Goal: Answer question/provide support: Share knowledge or assist other users

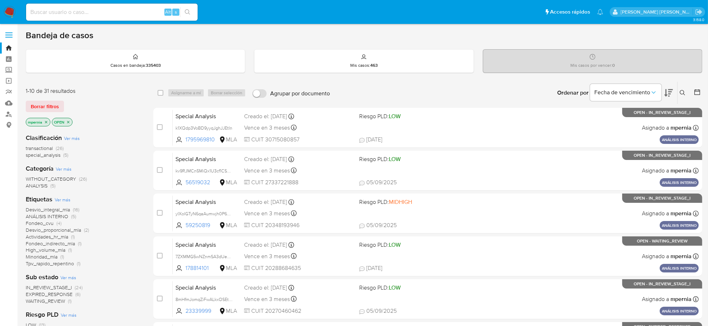
click at [41, 150] on span "transactional" at bounding box center [39, 148] width 27 height 7
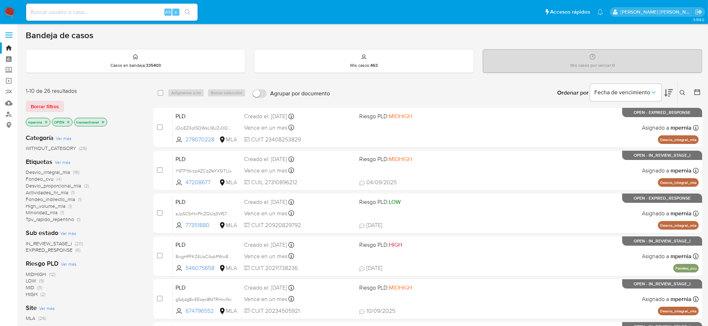
click at [47, 122] on icon "close-filter" at bounding box center [46, 122] width 4 height 4
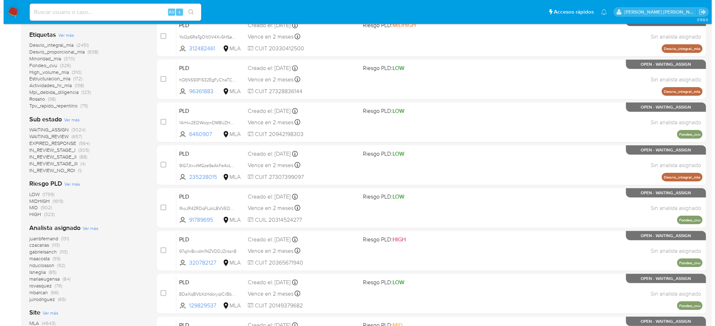
scroll to position [179, 0]
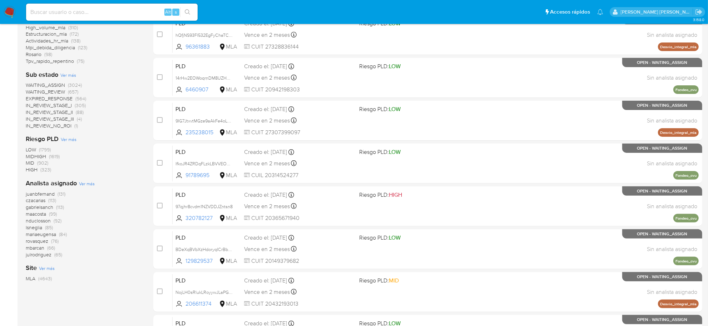
click at [85, 184] on span "Ver más" at bounding box center [87, 183] width 16 height 6
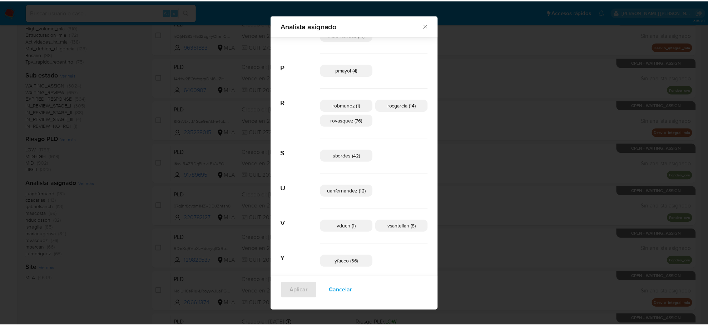
scroll to position [451, 0]
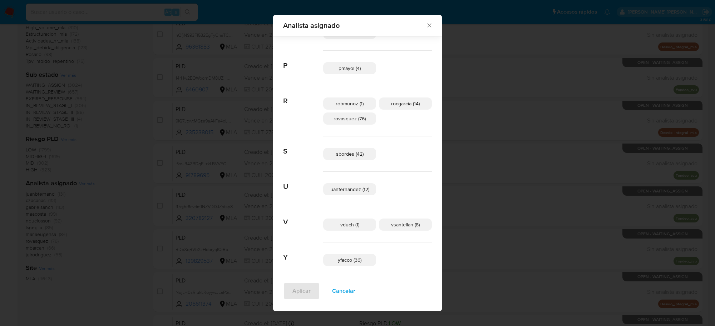
click at [426, 26] on icon "Cerrar" at bounding box center [429, 25] width 7 height 7
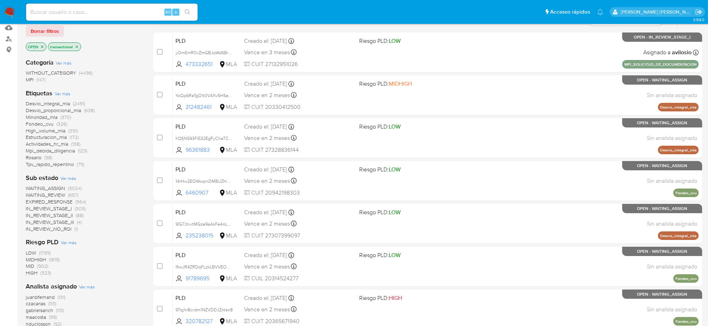
scroll to position [0, 0]
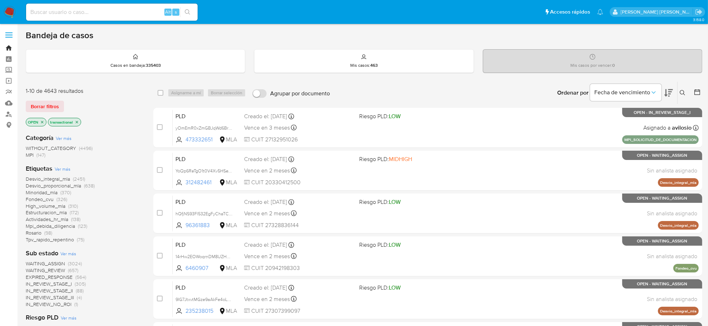
click at [13, 49] on link "Bandeja" at bounding box center [42, 48] width 85 height 11
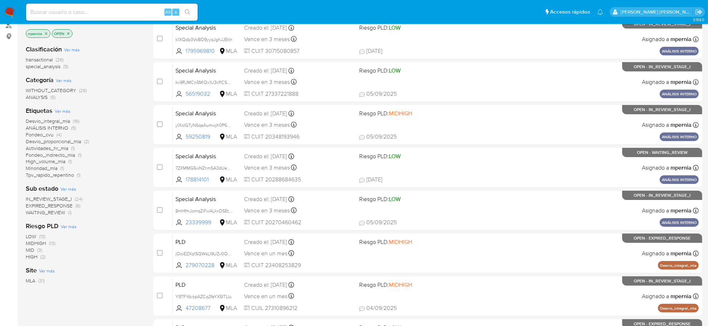
scroll to position [89, 0]
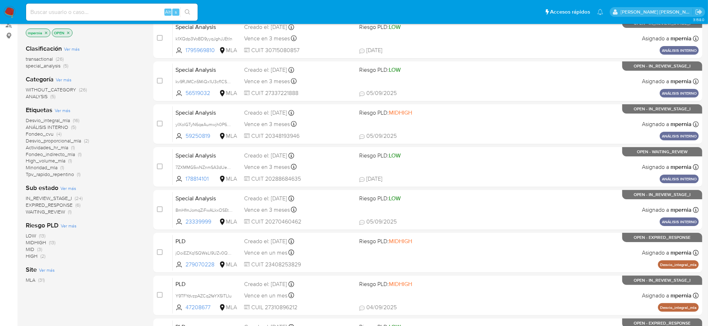
click at [54, 206] on span "EXPIRED_RESPONSE" at bounding box center [49, 205] width 47 height 7
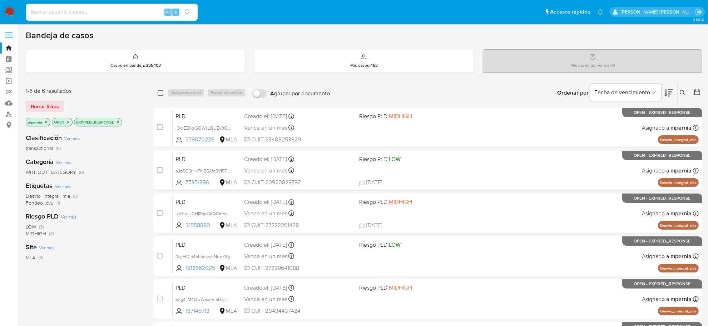
click at [162, 90] on input "checkbox" at bounding box center [161, 93] width 6 height 6
checkbox input "true"
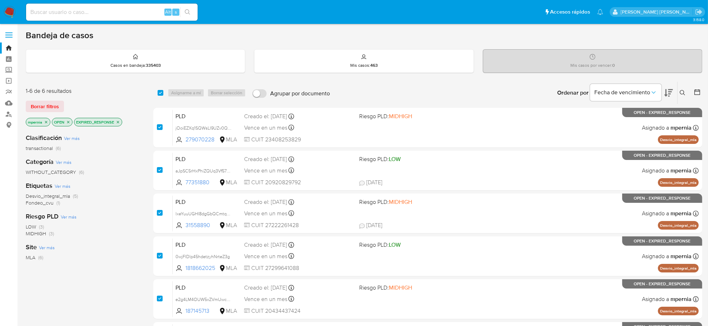
checkbox input "true"
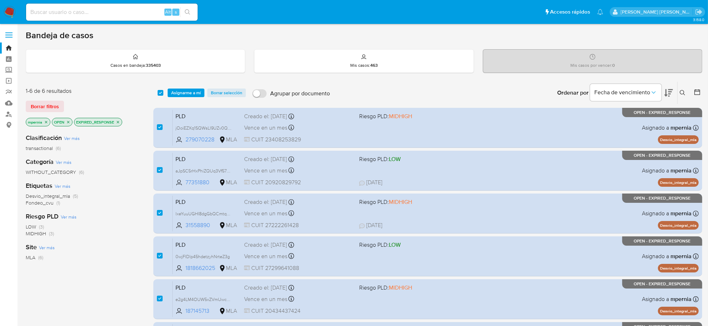
click at [195, 87] on div "select-all-cases-checkbox Asignarme a mí Borrar selección Agrupar por documento…" at bounding box center [427, 93] width 549 height 22
click at [186, 93] on span "Asignarme a mí" at bounding box center [186, 92] width 30 height 7
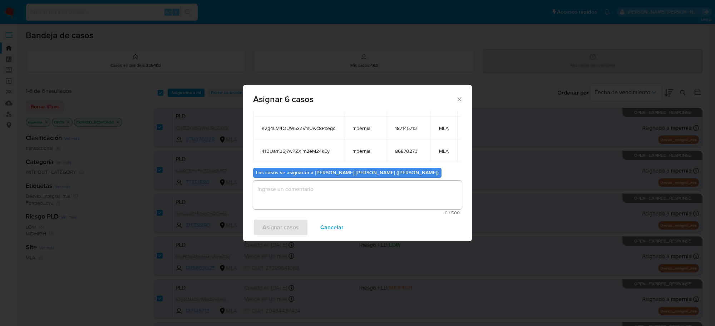
scroll to position [133, 0]
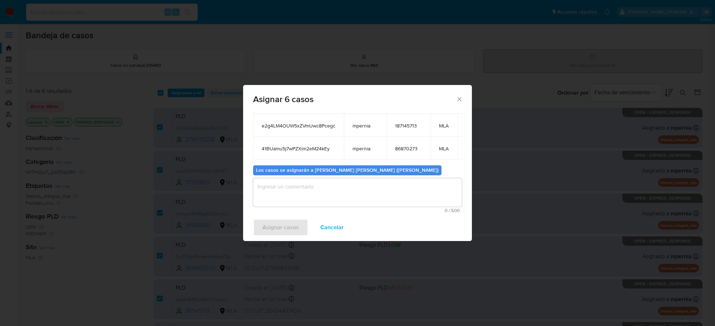
click at [302, 190] on textarea "assign-modal" at bounding box center [357, 192] width 209 height 29
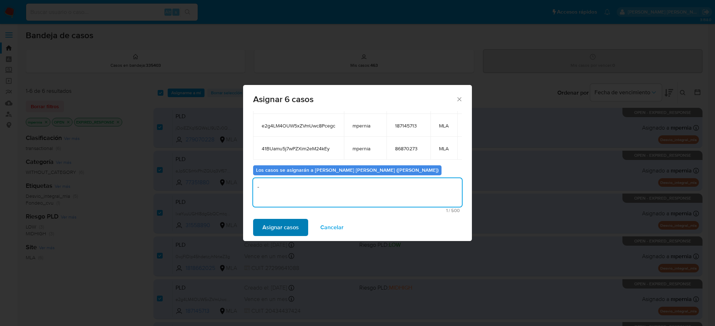
type textarea "-"
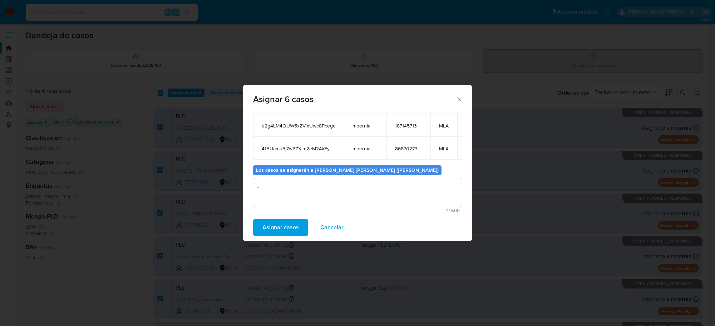
click at [280, 234] on span "Asignar casos" at bounding box center [280, 228] width 36 height 16
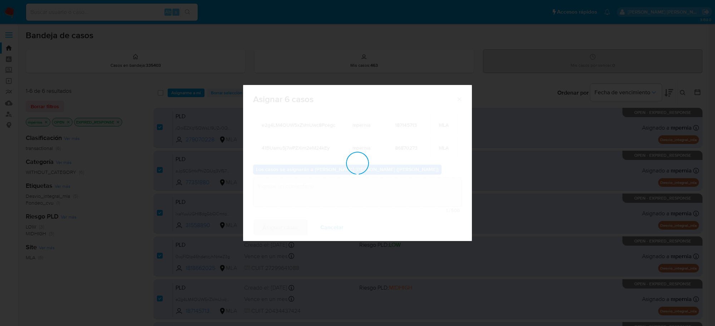
checkbox input "false"
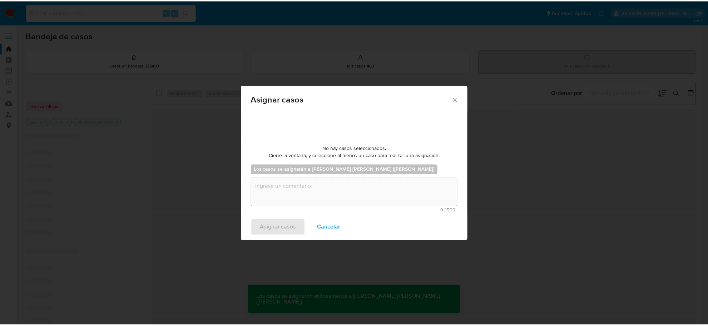
scroll to position [0, 0]
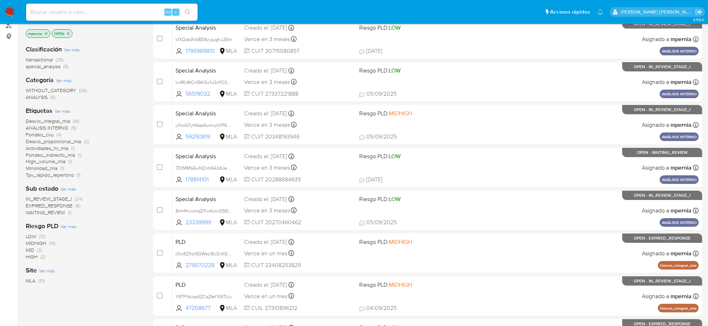
scroll to position [89, 0]
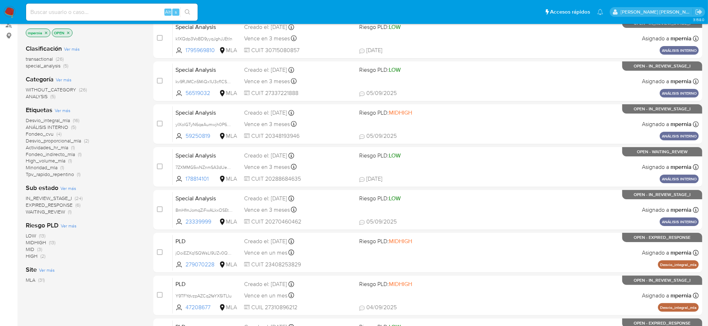
click at [54, 211] on span "WAITING_REVIEW" at bounding box center [45, 211] width 39 height 7
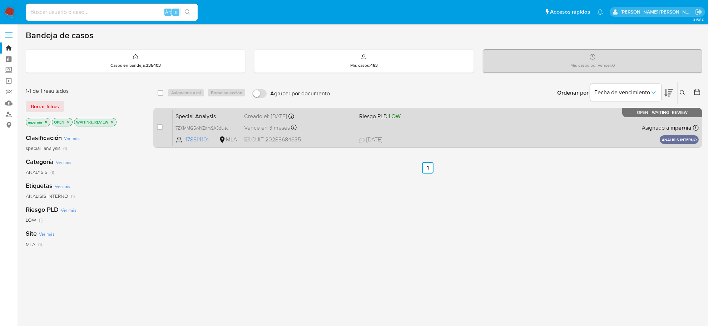
click at [262, 126] on span "Vence en 3 meses" at bounding box center [267, 128] width 46 height 8
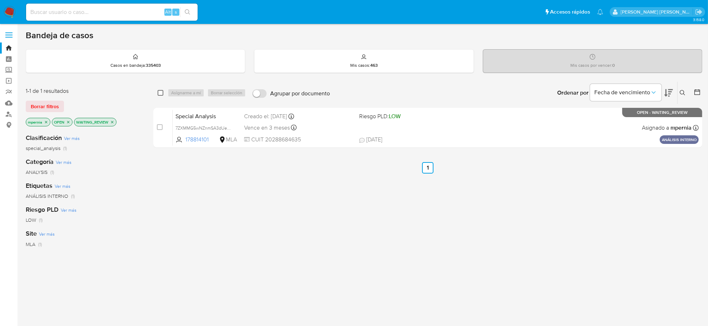
click at [162, 95] on input "checkbox" at bounding box center [161, 93] width 6 height 6
checkbox input "true"
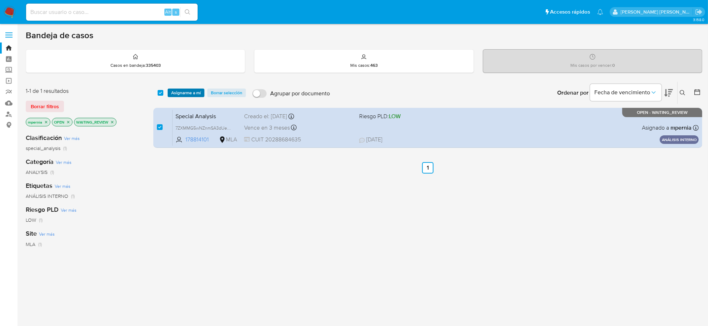
click at [179, 95] on span "Asignarme a mí" at bounding box center [186, 92] width 30 height 7
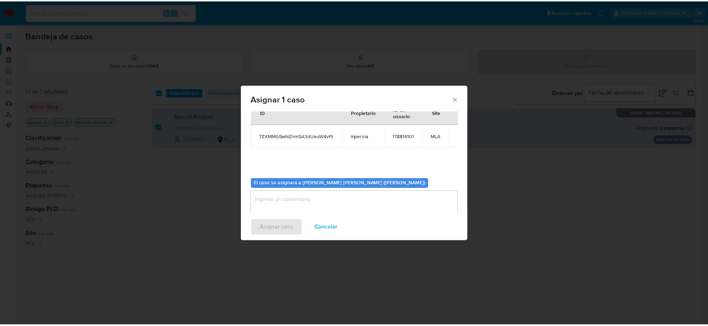
scroll to position [36, 0]
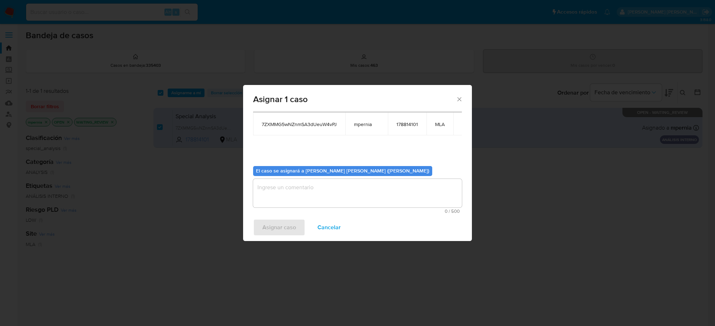
click at [356, 184] on textarea "assign-modal" at bounding box center [357, 193] width 209 height 29
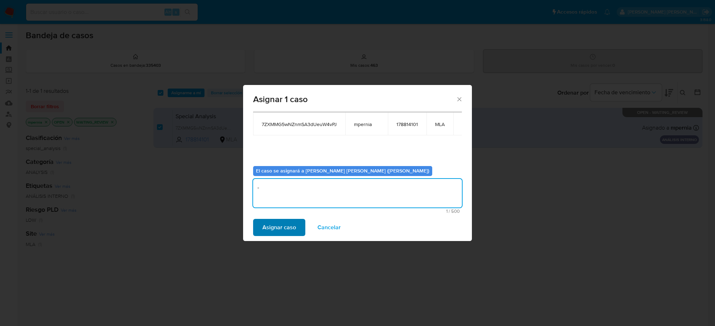
type textarea "-"
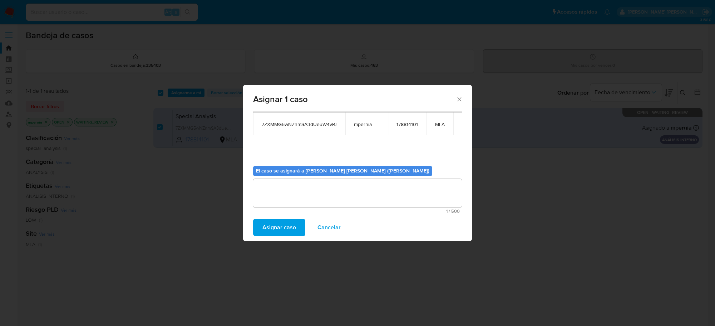
click at [272, 224] on span "Asignar caso" at bounding box center [279, 228] width 34 height 16
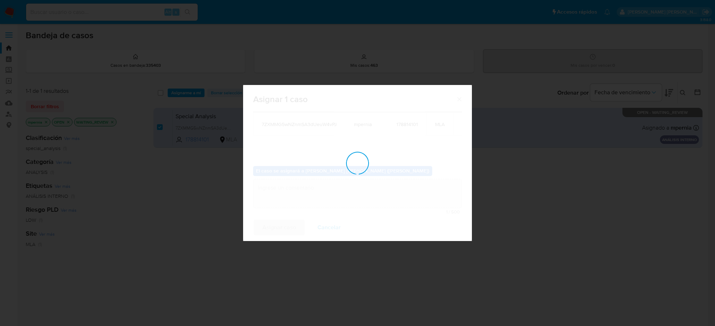
checkbox input "false"
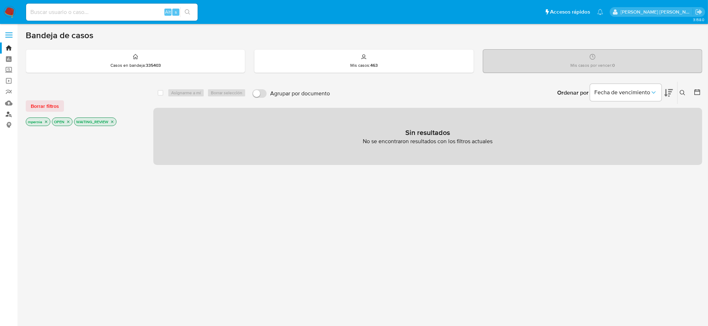
click at [11, 111] on link "Buscador de personas" at bounding box center [42, 114] width 85 height 11
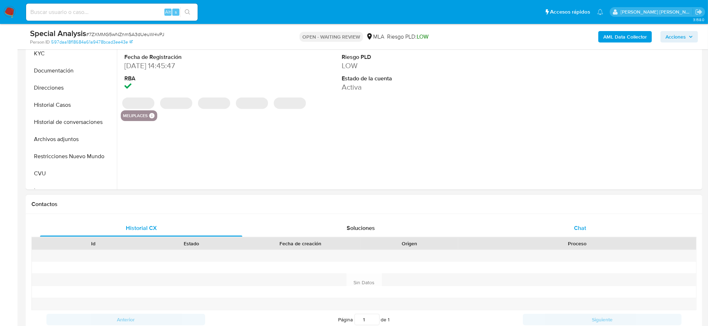
click at [589, 224] on div "Chat" at bounding box center [580, 228] width 202 height 17
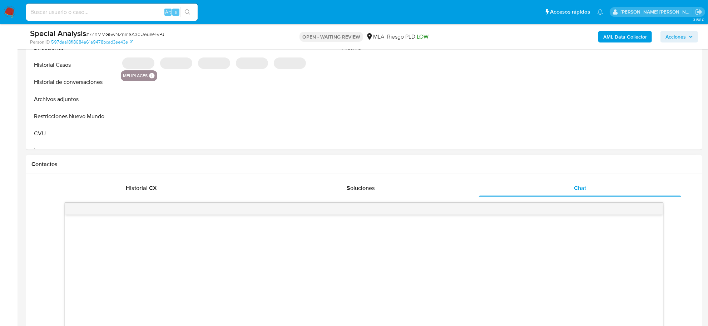
select select "10"
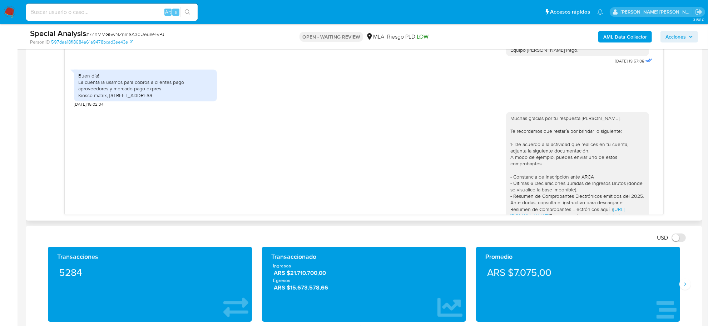
scroll to position [275, 0]
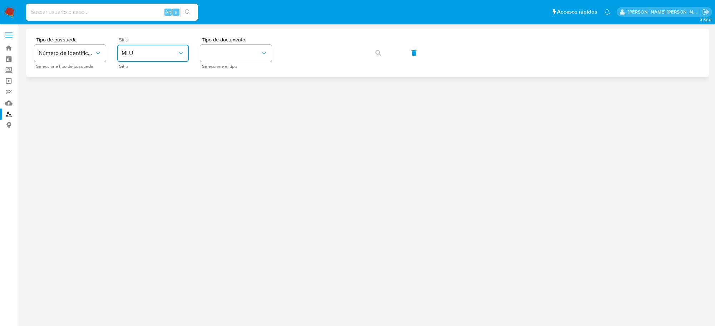
click at [179, 54] on icon "site_id" at bounding box center [180, 53] width 7 height 7
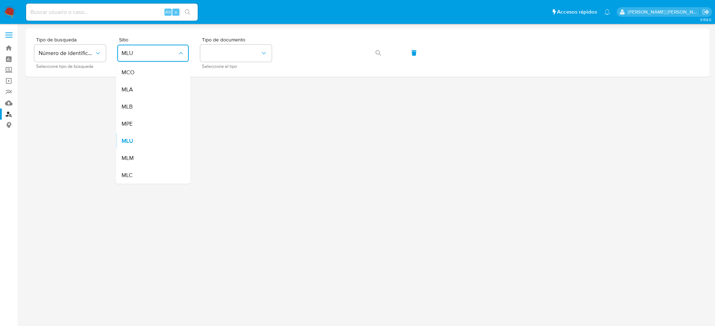
click at [133, 94] on div "MLA" at bounding box center [151, 89] width 59 height 17
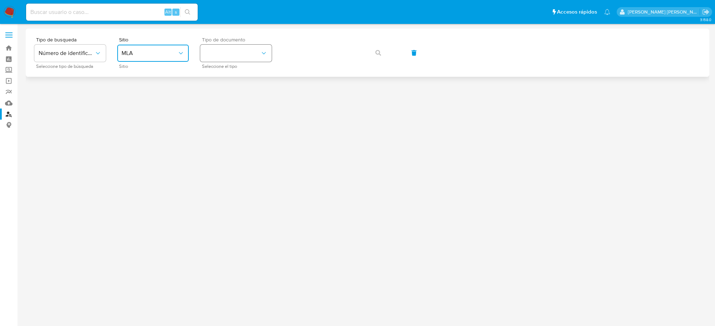
click at [262, 55] on icon "identificationType" at bounding box center [263, 53] width 7 height 7
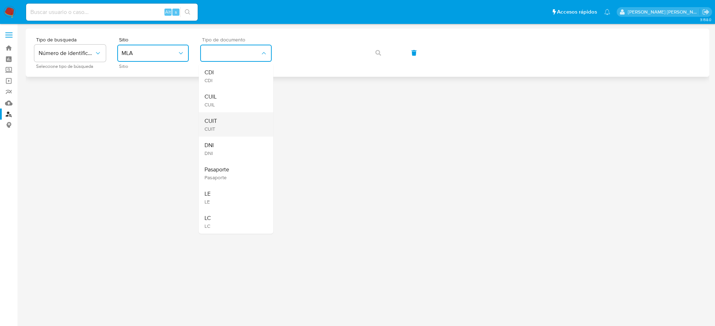
click at [218, 123] on div "CUIT CUIT" at bounding box center [233, 125] width 59 height 24
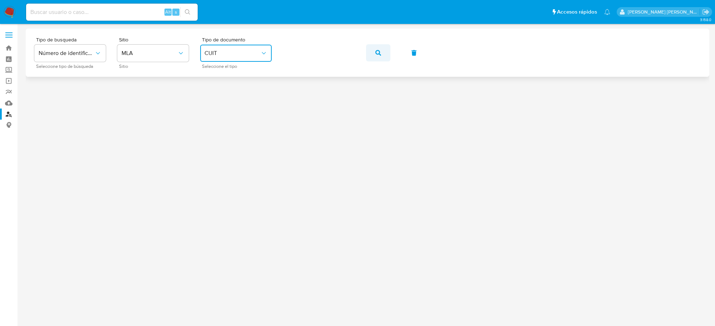
click at [381, 51] on icon "button" at bounding box center [378, 53] width 6 height 6
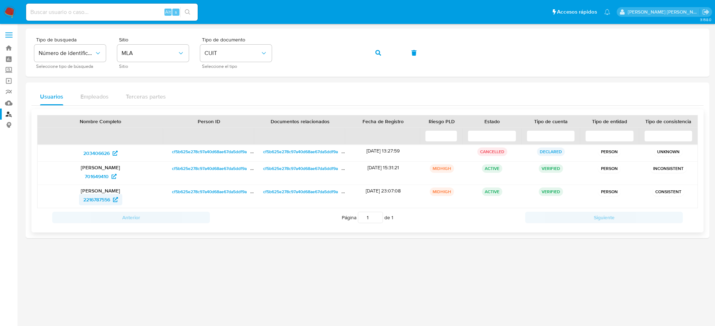
click at [96, 203] on span "2216787556" at bounding box center [96, 199] width 27 height 11
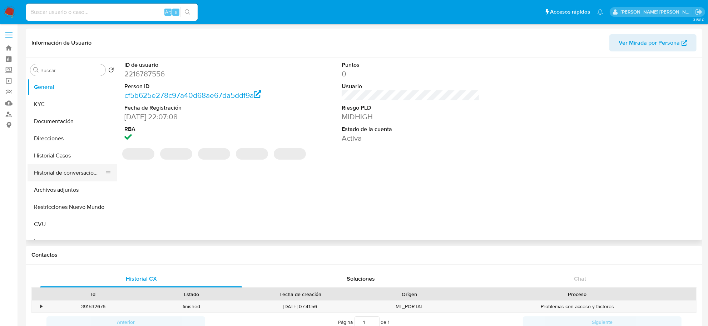
select select "10"
click at [46, 155] on button "Historial Casos" at bounding box center [70, 155] width 84 height 17
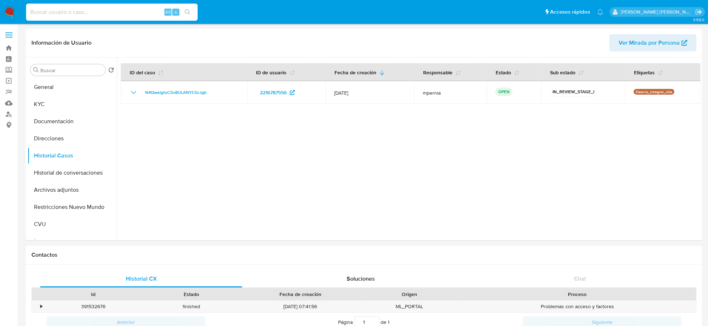
click at [96, 13] on input at bounding box center [112, 12] width 172 height 9
paste input "86870273"
type input "86870273"
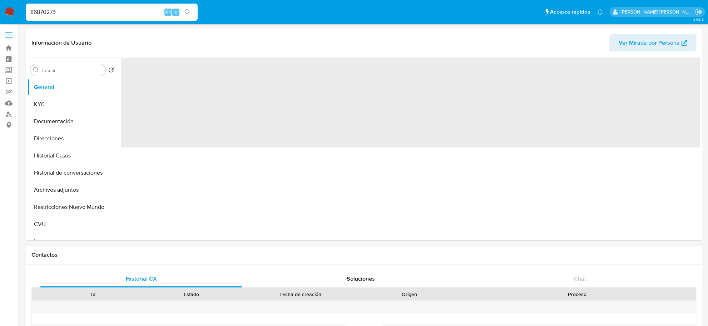
select select "10"
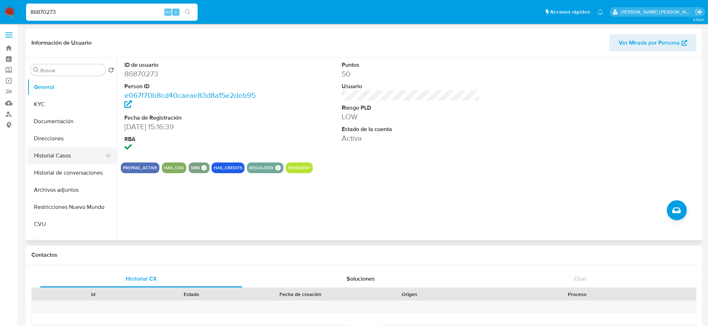
click at [42, 153] on button "Historial Casos" at bounding box center [70, 155] width 84 height 17
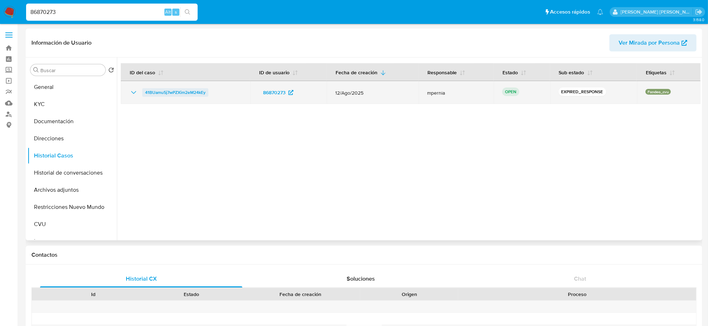
click at [190, 94] on span "41BUamu5j7wPZXim2eM24kEy" at bounding box center [175, 92] width 60 height 9
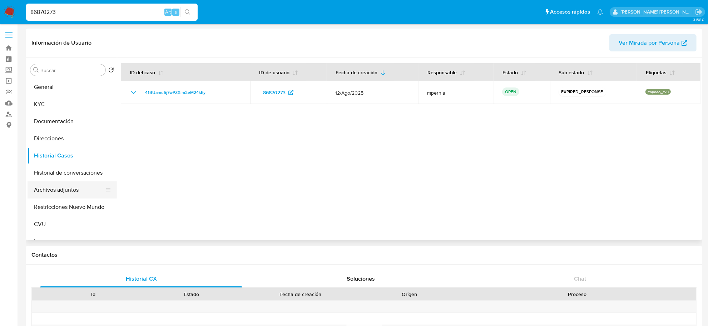
click at [41, 190] on button "Archivos adjuntos" at bounding box center [70, 190] width 84 height 17
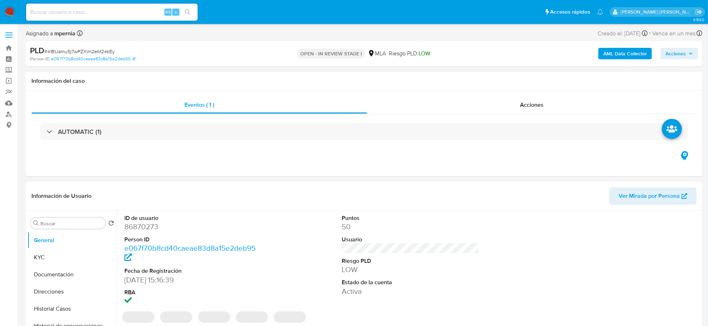
select select "10"
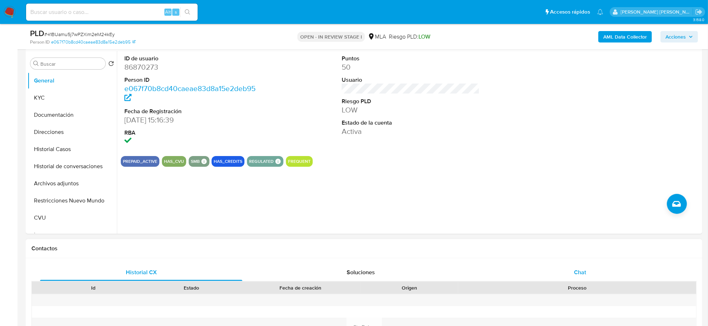
scroll to position [268, 0]
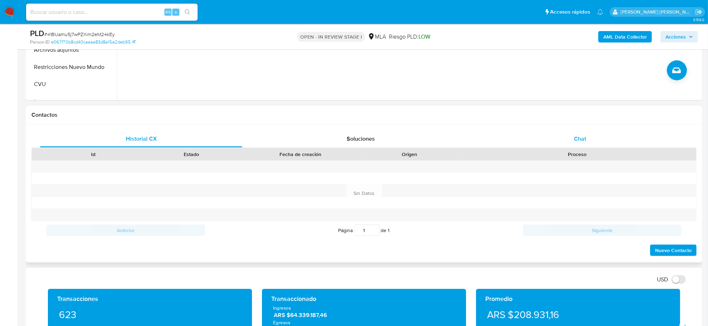
click at [585, 132] on div "Chat" at bounding box center [580, 138] width 202 height 17
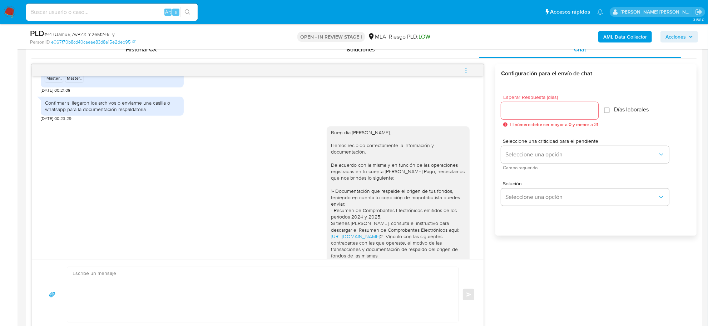
scroll to position [748, 0]
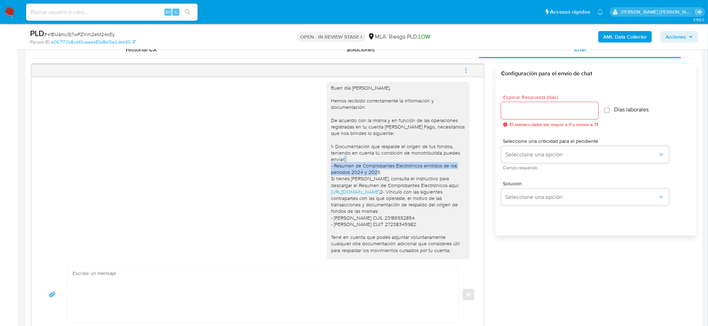
drag, startPoint x: 324, startPoint y: 173, endPoint x: 382, endPoint y: 178, distance: 58.5
click at [382, 178] on div "Buen día Leandro Gaston, Hemos recibido correctamente la información y document…" at bounding box center [398, 202] width 134 height 234
copy div "- Resumen de Comprobantes Electrónicos emitidos de los períodos 2024 y 2025."
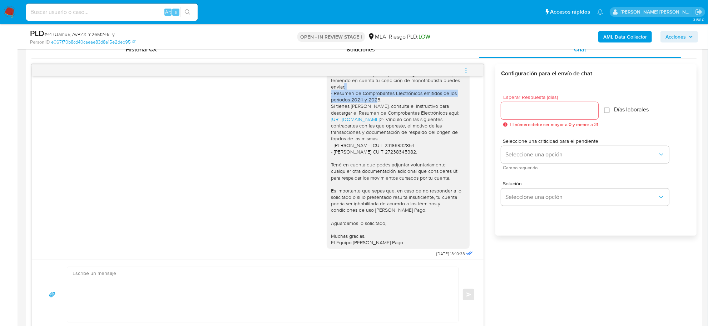
scroll to position [837, 0]
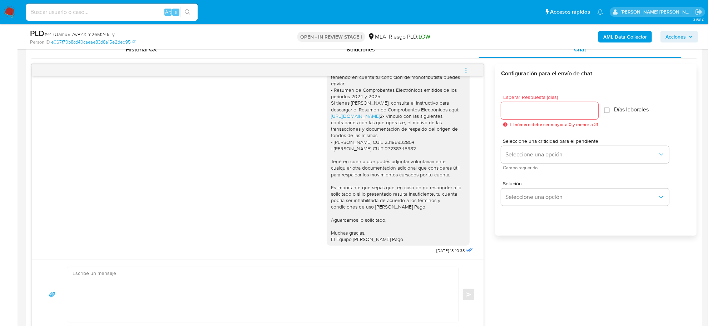
click at [334, 126] on div "Buen día Leandro Gaston, Hemos recibido correctamente la información y document…" at bounding box center [398, 126] width 134 height 234
drag, startPoint x: 330, startPoint y: 122, endPoint x: 422, endPoint y: 134, distance: 92.7
click at [422, 134] on div "Buen día Leandro Gaston, Hemos recibido correctamente la información y document…" at bounding box center [398, 126] width 134 height 234
copy div "Vínculo con las siguientes contrapartes con las que operaste, el motivo de las …"
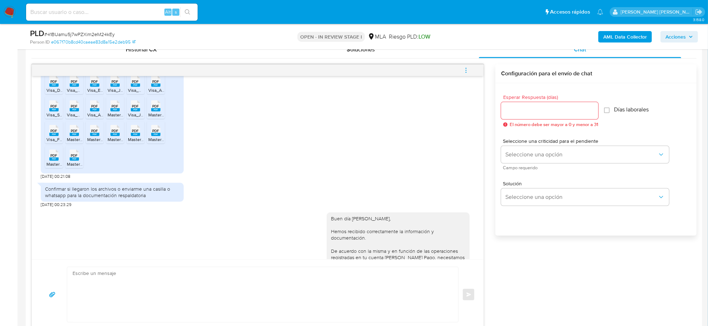
scroll to position [593, 0]
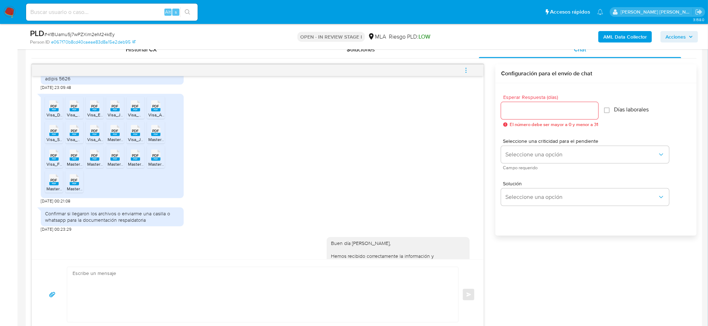
click at [465, 70] on icon "menu-action" at bounding box center [466, 70] width 6 height 6
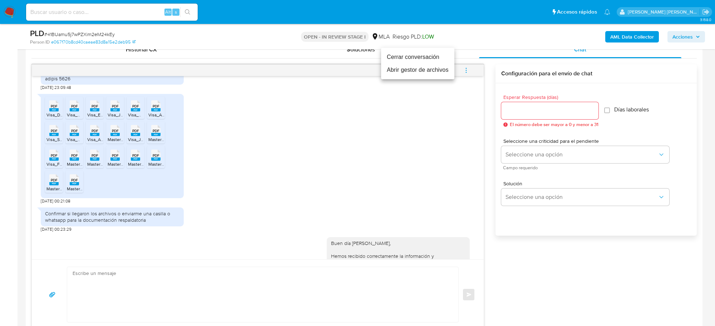
click at [421, 61] on li "Cerrar conversación" at bounding box center [417, 57] width 73 height 13
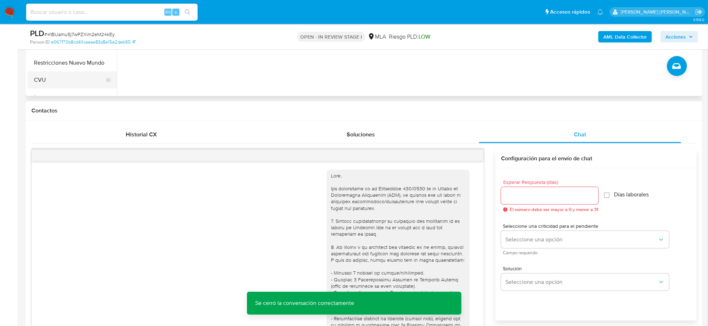
scroll to position [179, 0]
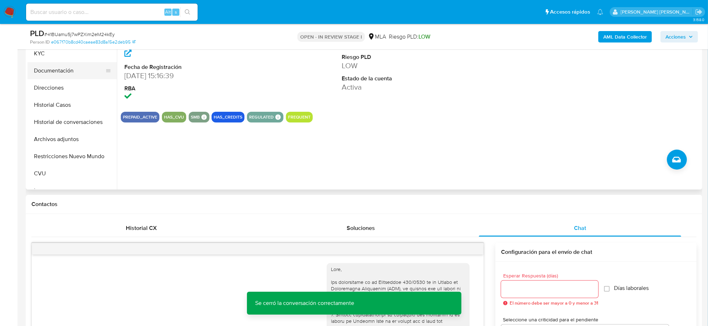
click at [54, 74] on button "Documentación" at bounding box center [70, 70] width 84 height 17
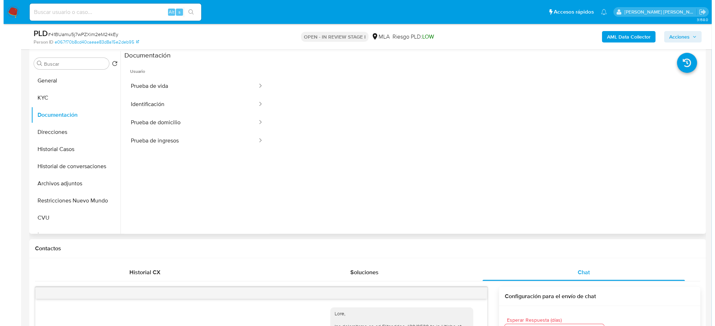
scroll to position [134, 0]
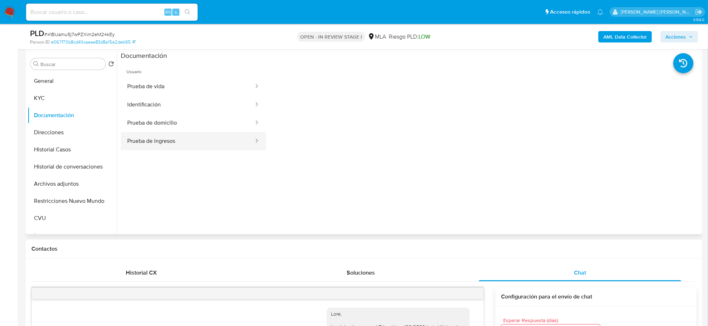
click at [173, 138] on button "Prueba de ingresos" at bounding box center [188, 141] width 134 height 18
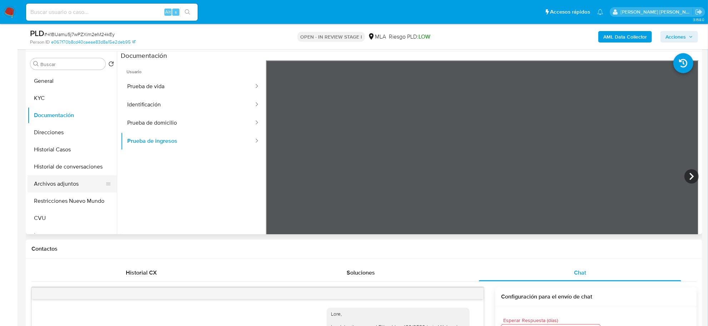
click at [69, 181] on button "Archivos adjuntos" at bounding box center [70, 183] width 84 height 17
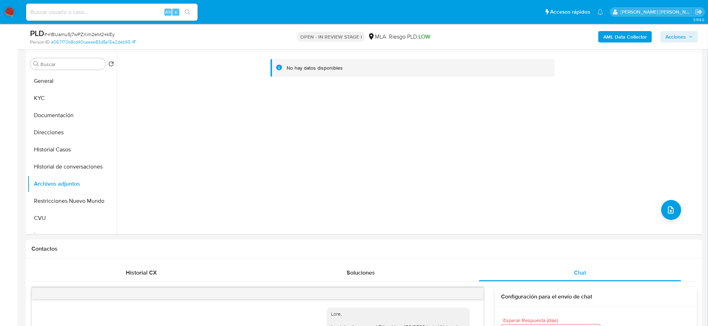
click at [635, 37] on b "AML Data Collector" at bounding box center [625, 36] width 44 height 11
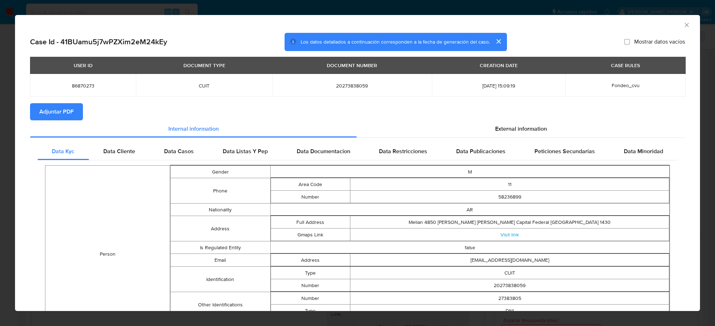
click at [77, 113] on button "Adjuntar PDF" at bounding box center [56, 111] width 53 height 17
click at [683, 24] on icon "Cerrar ventana" at bounding box center [686, 24] width 7 height 7
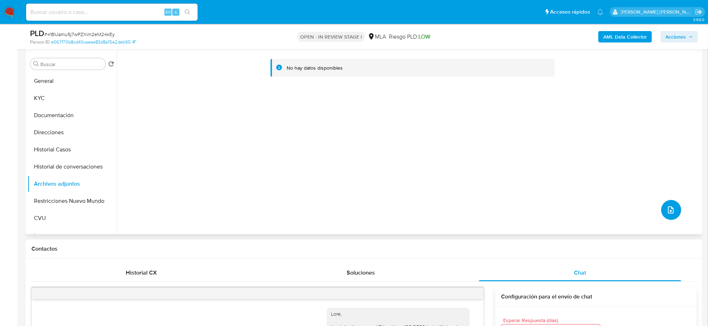
drag, startPoint x: 668, startPoint y: 213, endPoint x: 664, endPoint y: 210, distance: 5.2
click at [667, 210] on icon "upload-file" at bounding box center [671, 210] width 9 height 9
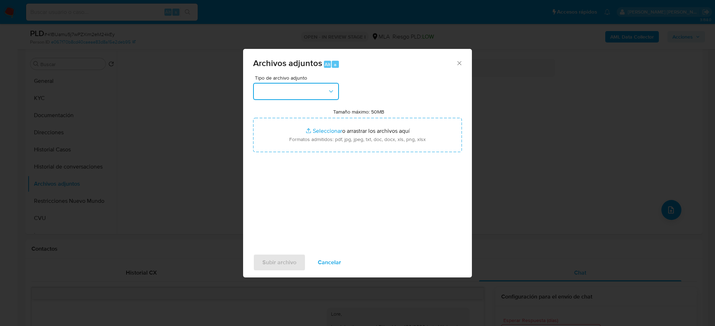
click at [303, 94] on button "button" at bounding box center [296, 91] width 86 height 17
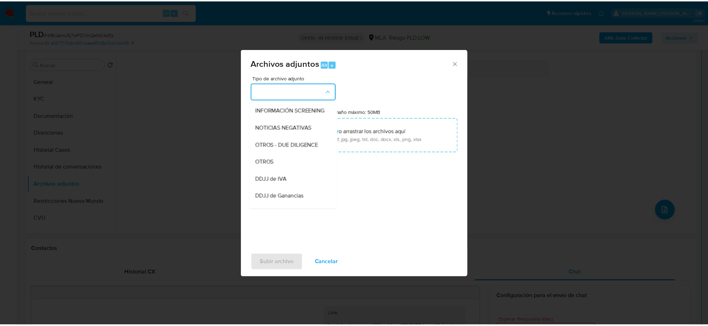
scroll to position [89, 0]
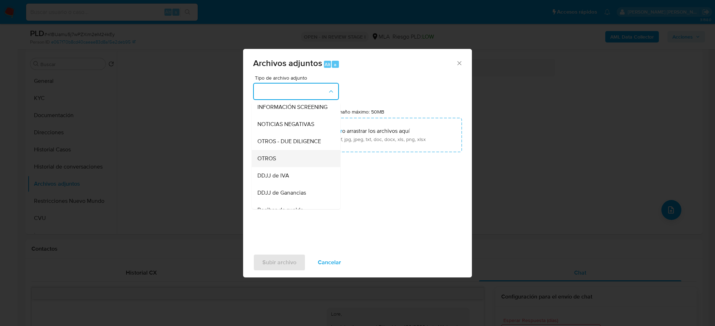
click at [276, 166] on div "OTROS" at bounding box center [293, 158] width 73 height 17
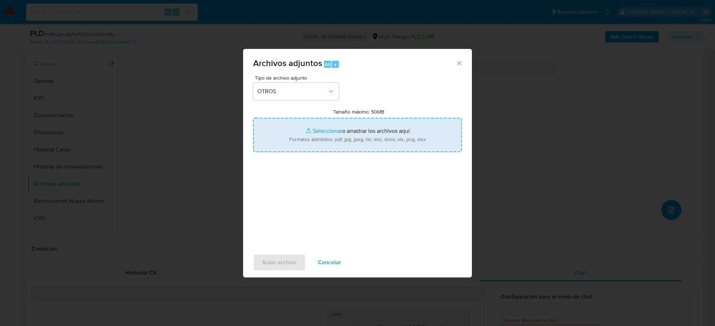
type input "C:\fakepath\Movimientos-Aladdin-86870273.xlsx"
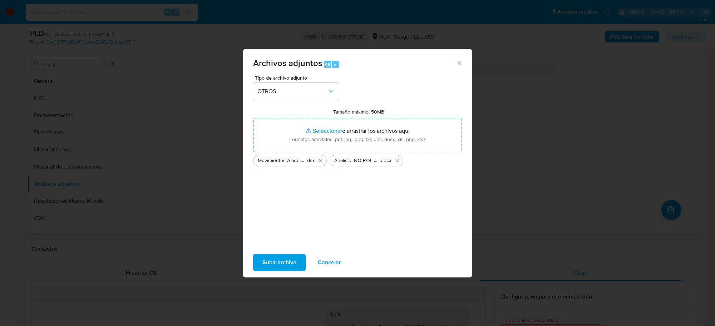
click at [277, 268] on span "Subir archivo" at bounding box center [279, 263] width 34 height 16
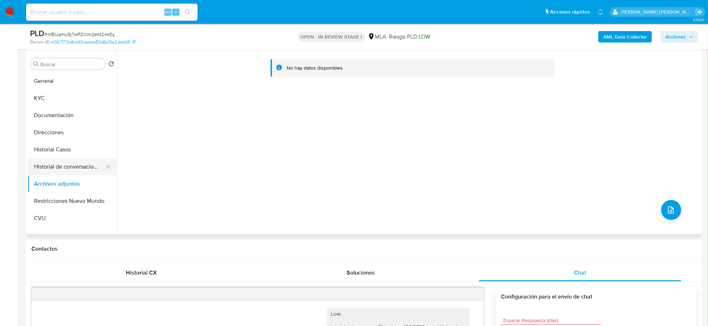
click at [66, 172] on button "Historial de conversaciones" at bounding box center [70, 166] width 84 height 17
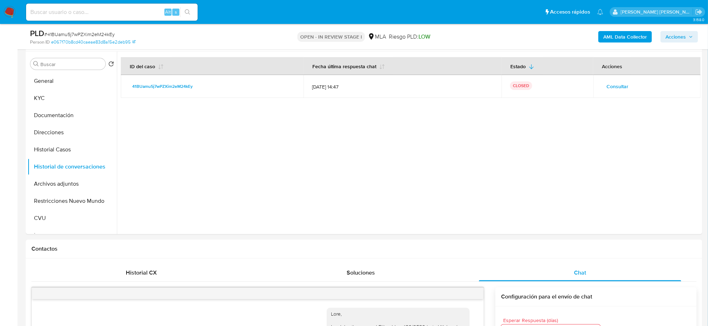
click at [680, 36] on span "Acciones" at bounding box center [675, 36] width 20 height 11
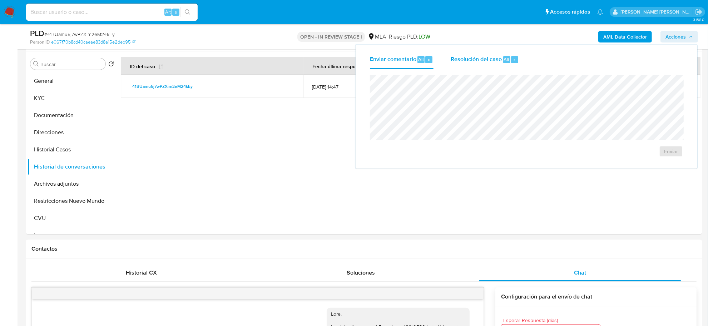
click at [494, 59] on span "Resolución del caso" at bounding box center [476, 59] width 51 height 8
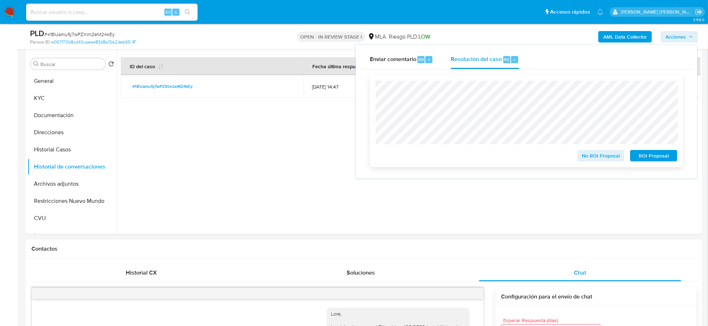
click at [600, 159] on span "No ROI Proposal" at bounding box center [601, 156] width 37 height 10
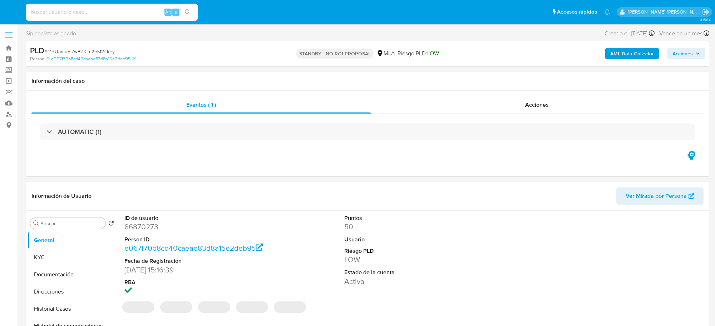
select select "10"
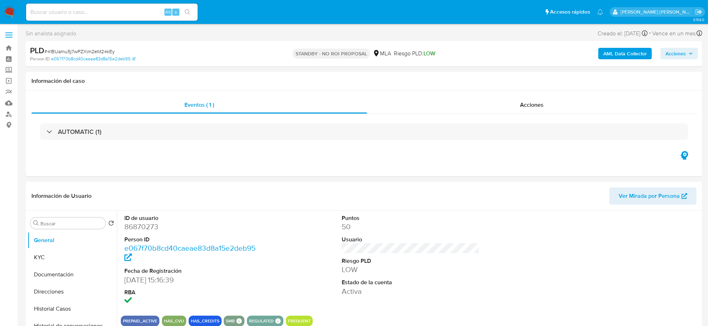
click at [130, 13] on input at bounding box center [112, 12] width 172 height 9
paste input "301412199"
type input "301412199"
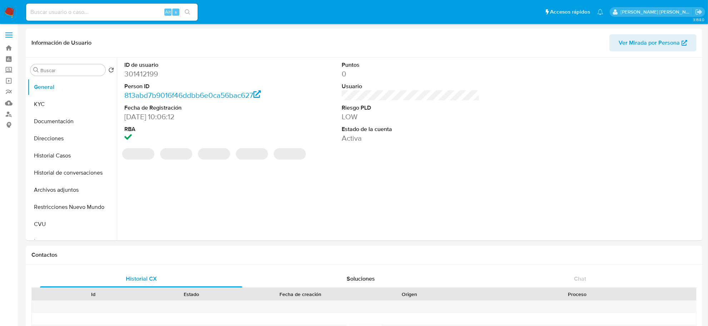
select select "10"
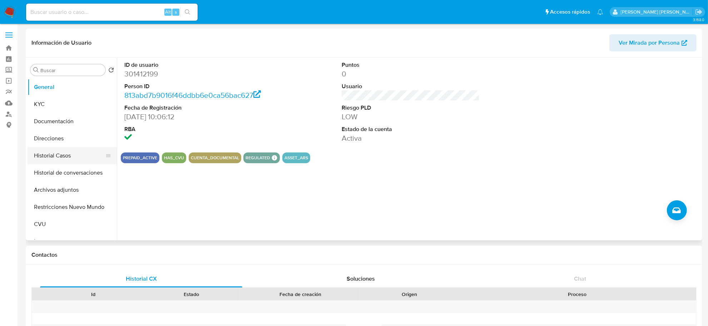
click at [45, 162] on button "Historial Casos" at bounding box center [70, 155] width 84 height 17
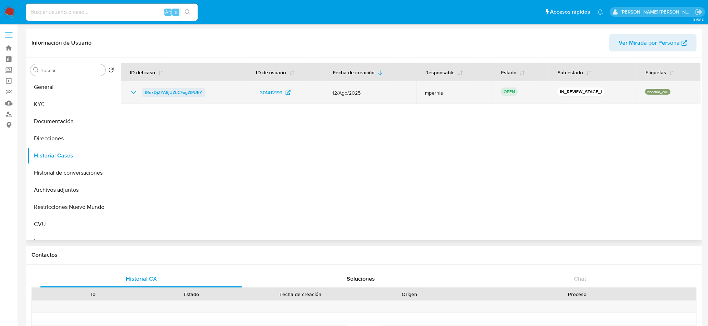
click at [174, 95] on span "IRexDjZYA6jUZbCFagZlPUEY" at bounding box center [173, 92] width 57 height 9
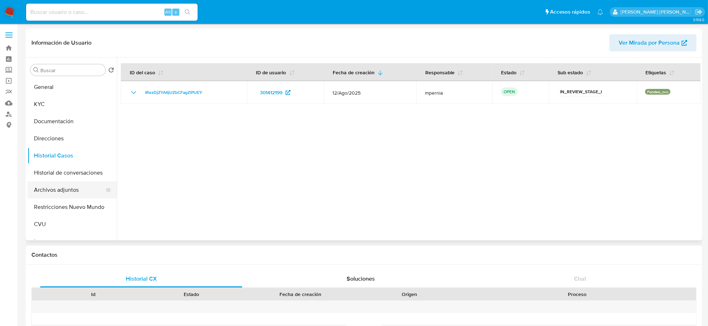
click at [52, 189] on button "Archivos adjuntos" at bounding box center [70, 190] width 84 height 17
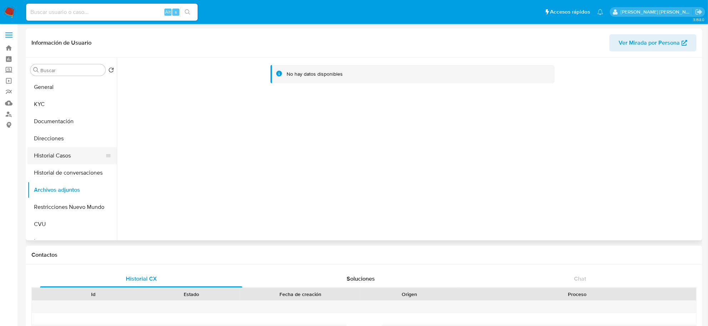
click at [54, 162] on button "Historial Casos" at bounding box center [70, 155] width 84 height 17
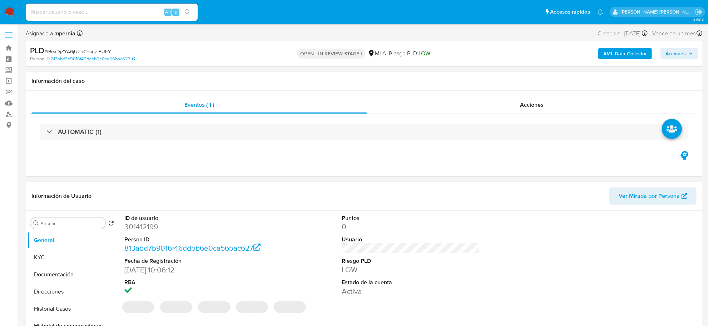
select select "10"
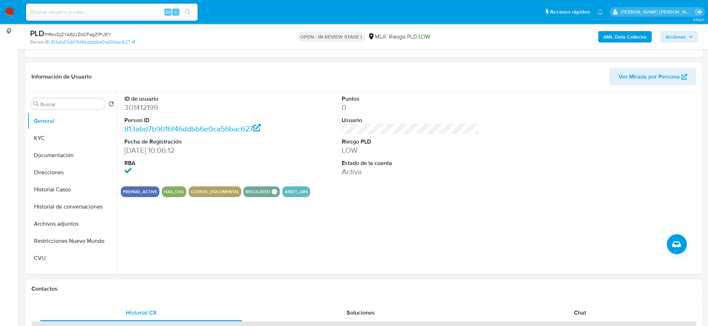
scroll to position [223, 0]
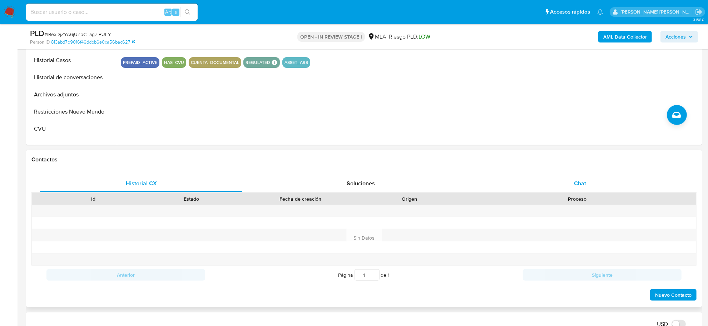
click at [582, 181] on span "Chat" at bounding box center [580, 183] width 12 height 8
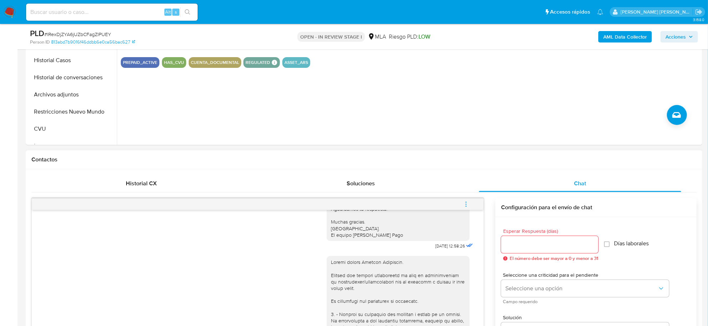
scroll to position [529, 0]
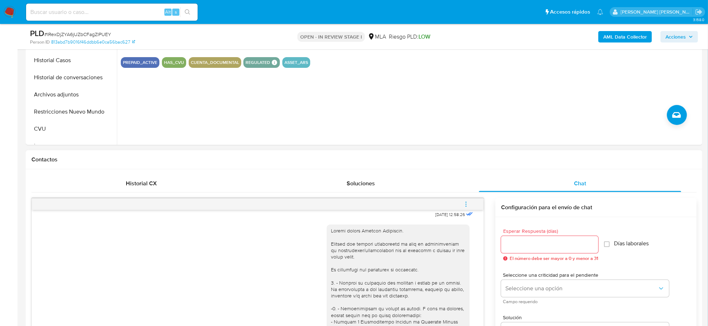
drag, startPoint x: 469, startPoint y: 205, endPoint x: 461, endPoint y: 203, distance: 7.8
click at [469, 205] on icon "menu-action" at bounding box center [466, 204] width 6 height 6
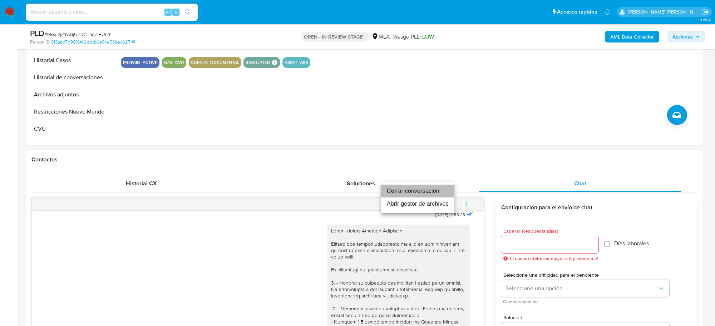
click at [424, 187] on li "Cerrar conversación" at bounding box center [417, 191] width 73 height 13
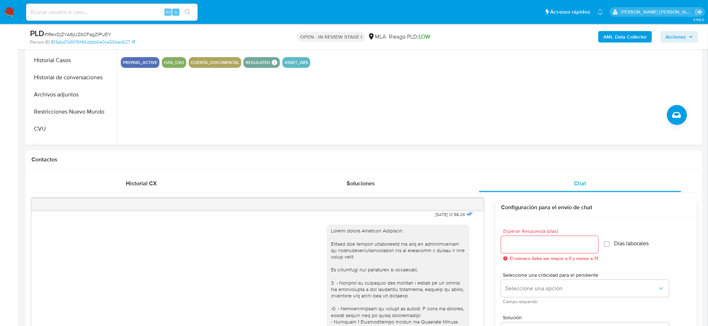
click at [615, 39] on b "AML Data Collector" at bounding box center [625, 36] width 44 height 11
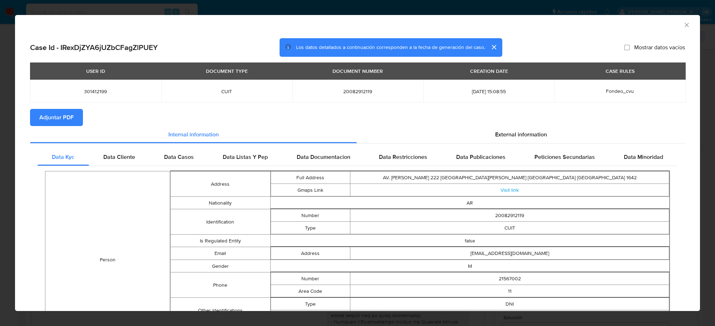
click at [51, 125] on span "Adjuntar PDF" at bounding box center [56, 118] width 34 height 16
click at [683, 28] on icon "Cerrar ventana" at bounding box center [686, 24] width 7 height 7
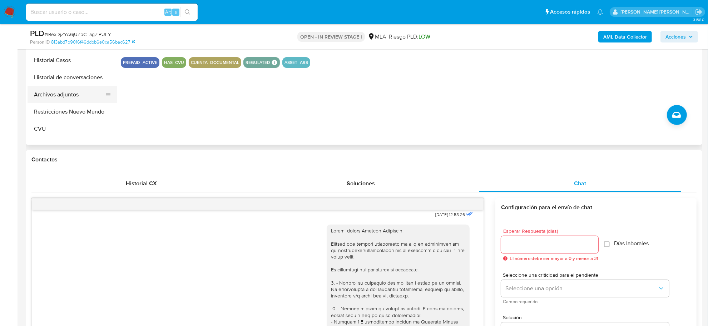
click at [59, 95] on button "Archivos adjuntos" at bounding box center [70, 94] width 84 height 17
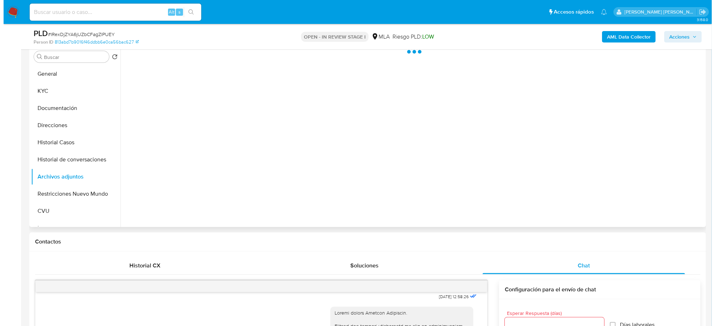
scroll to position [134, 0]
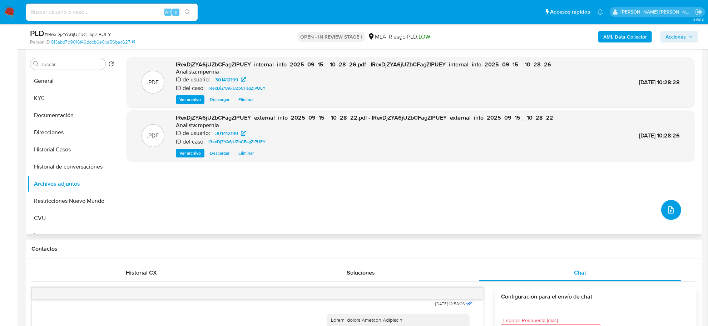
click at [673, 210] on button "upload-file" at bounding box center [671, 210] width 20 height 20
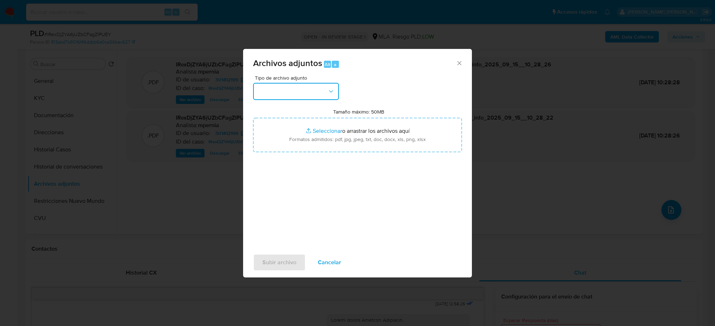
click at [320, 93] on button "button" at bounding box center [296, 91] width 86 height 17
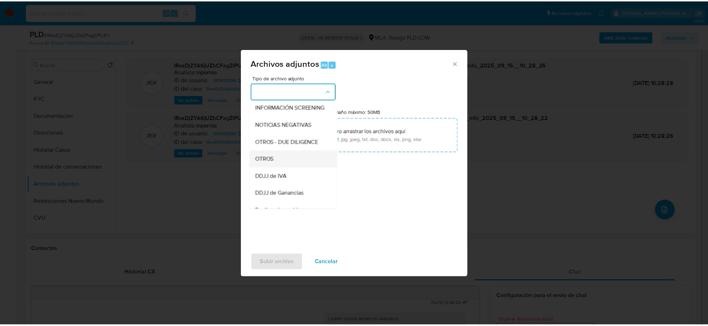
scroll to position [89, 0]
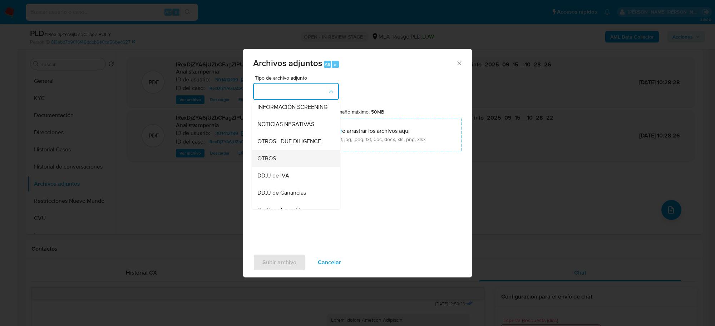
click at [278, 167] on div "OTROS" at bounding box center [293, 158] width 73 height 17
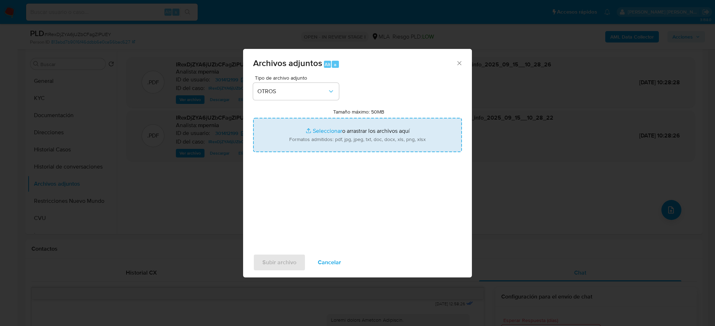
type input "C:\fakepath\Movimientos-Aladdin-301412199.xlsx"
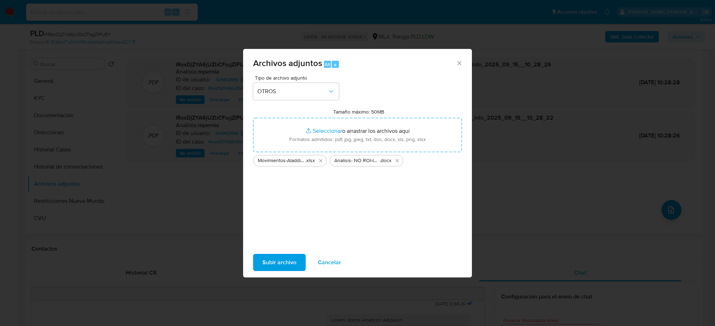
click at [274, 272] on div "Subir archivo Cancelar" at bounding box center [357, 262] width 229 height 27
click at [274, 264] on span "Subir archivo" at bounding box center [279, 263] width 34 height 16
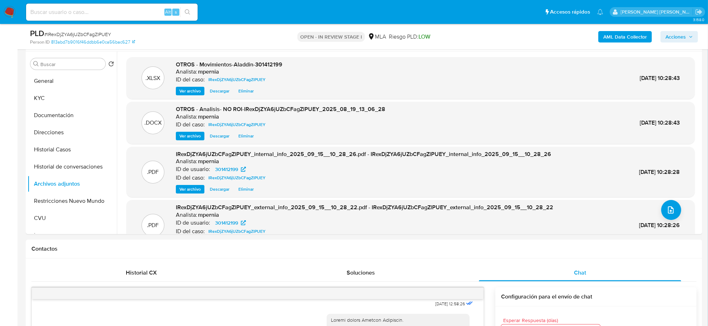
click at [695, 40] on button "Acciones" at bounding box center [679, 36] width 38 height 11
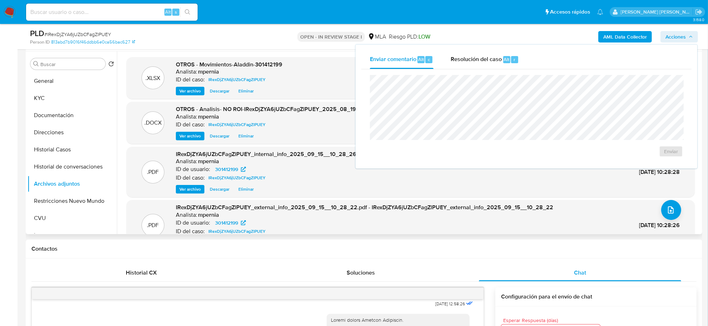
drag, startPoint x: 484, startPoint y: 64, endPoint x: 305, endPoint y: 104, distance: 183.1
click at [480, 66] on div "Resolución del caso Alt r" at bounding box center [485, 59] width 68 height 19
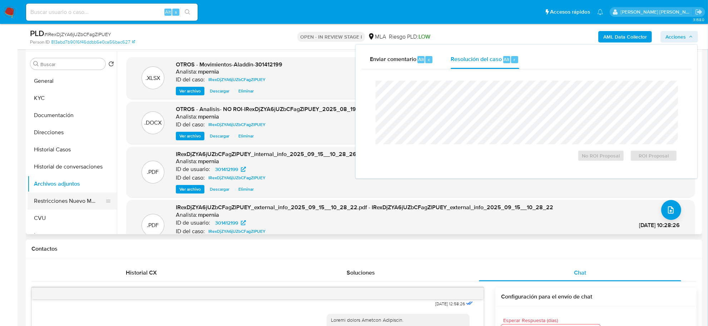
click at [82, 193] on button "Restricciones Nuevo Mundo" at bounding box center [70, 201] width 84 height 17
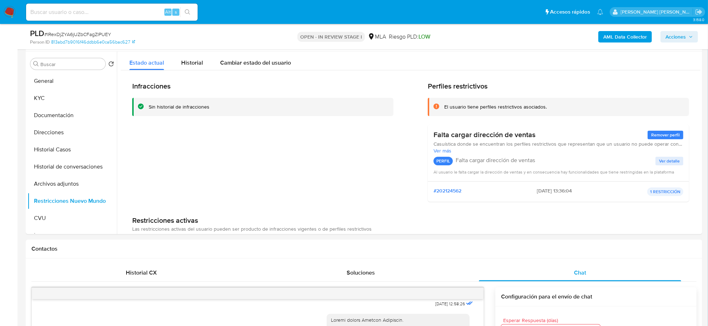
click at [683, 36] on span "Acciones" at bounding box center [675, 36] width 20 height 11
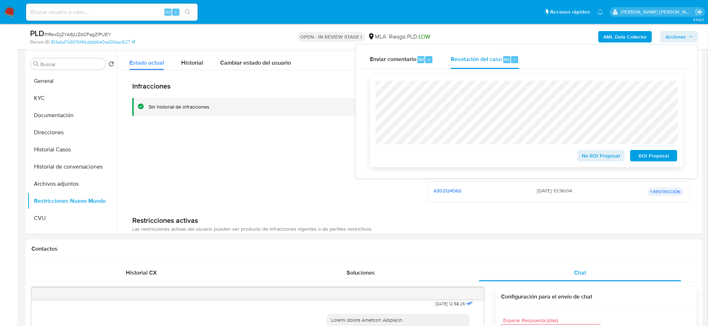
click at [597, 152] on span "No ROI Proposal" at bounding box center [601, 156] width 37 height 10
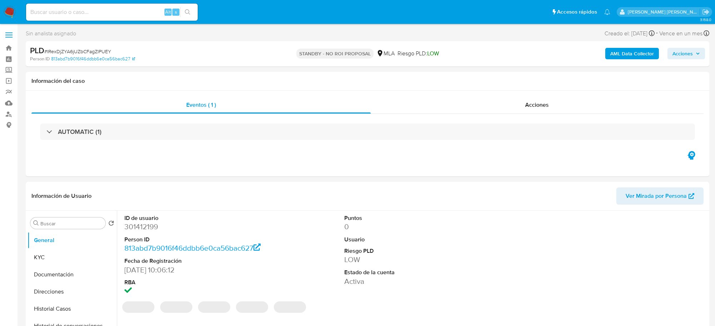
select select "10"
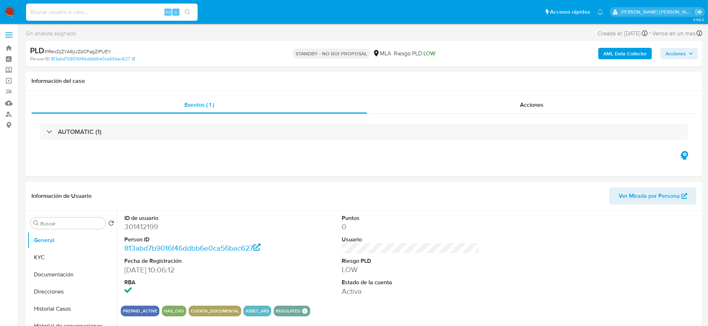
click at [124, 13] on input at bounding box center [112, 12] width 172 height 9
paste input "629705727"
type input "629705727"
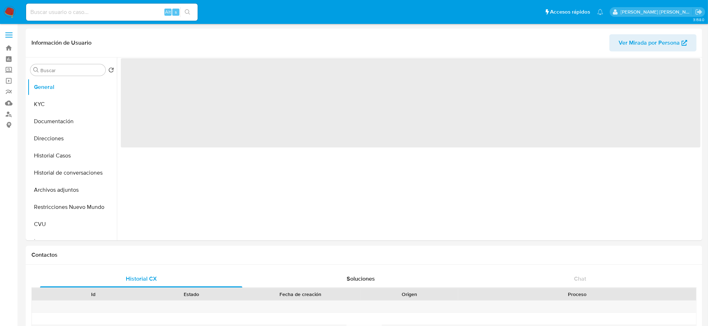
select select "10"
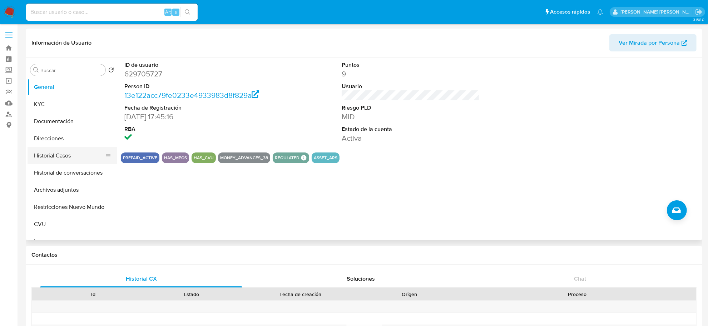
click at [52, 156] on button "Historial Casos" at bounding box center [70, 155] width 84 height 17
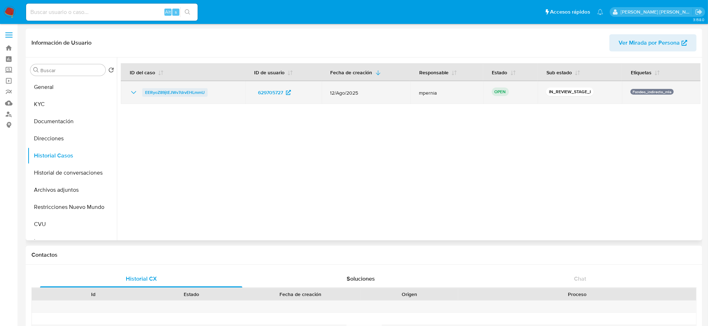
click at [179, 91] on span "EERyoZ89jtEJWv7drvEHLmmU" at bounding box center [175, 92] width 60 height 9
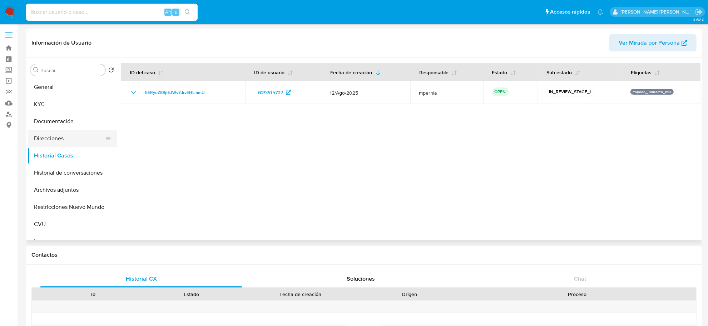
click at [56, 145] on button "Direcciones" at bounding box center [70, 138] width 84 height 17
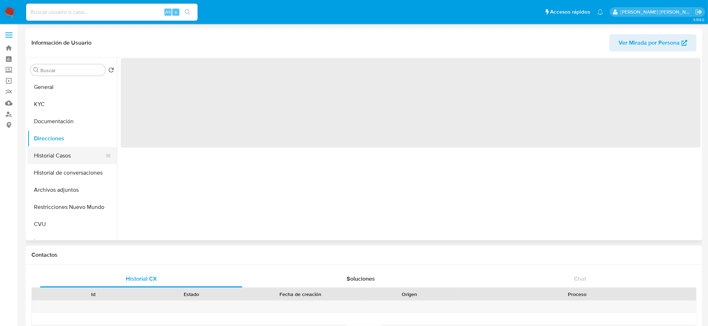
click at [58, 158] on button "Historial Casos" at bounding box center [70, 155] width 84 height 17
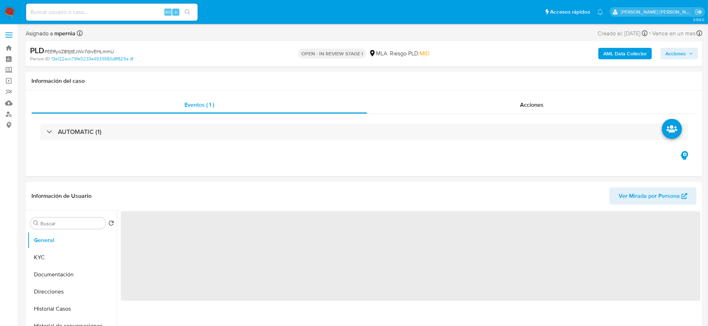
select select "10"
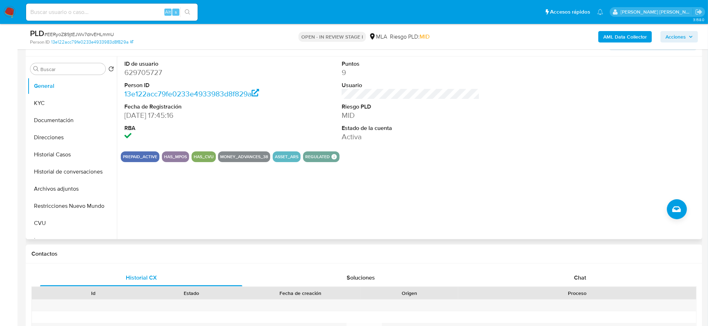
scroll to position [134, 0]
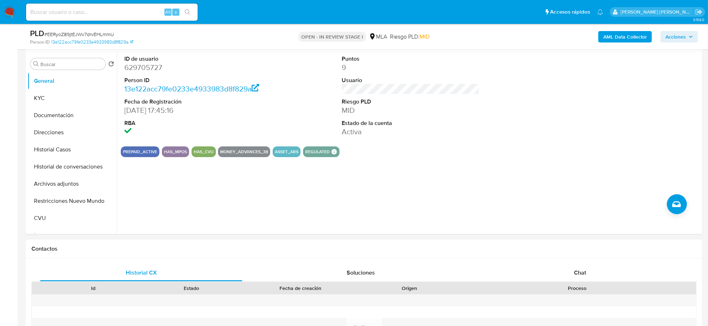
click at [581, 264] on div "Historial CX Soluciones Chat Id Estado Fecha de creación Origen Proceso Anterio…" at bounding box center [364, 328] width 677 height 138
click at [580, 267] on div "Chat" at bounding box center [580, 272] width 202 height 17
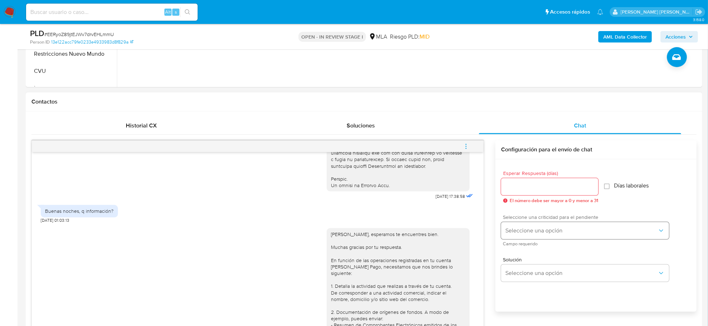
scroll to position [268, 0]
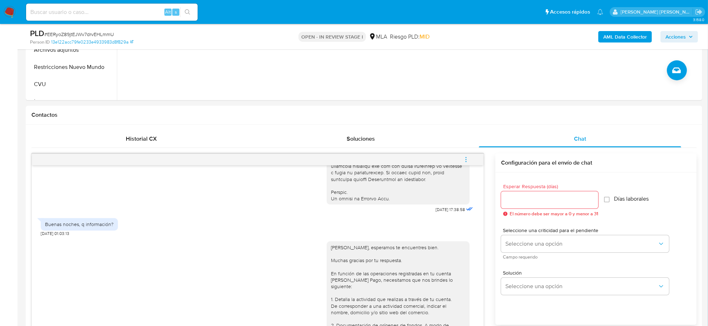
drag, startPoint x: 467, startPoint y: 162, endPoint x: 460, endPoint y: 155, distance: 9.1
click at [466, 161] on icon "menu-action" at bounding box center [466, 160] width 6 height 6
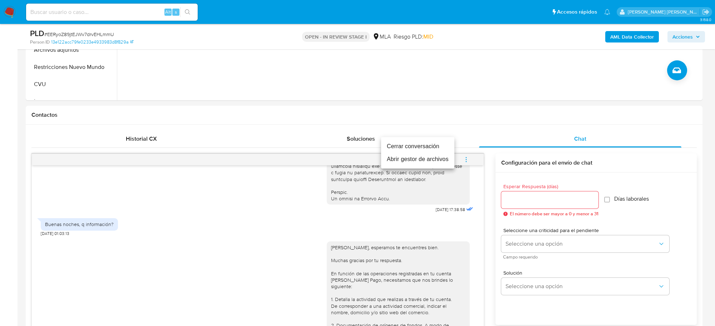
click at [422, 141] on li "Cerrar conversación" at bounding box center [417, 146] width 73 height 13
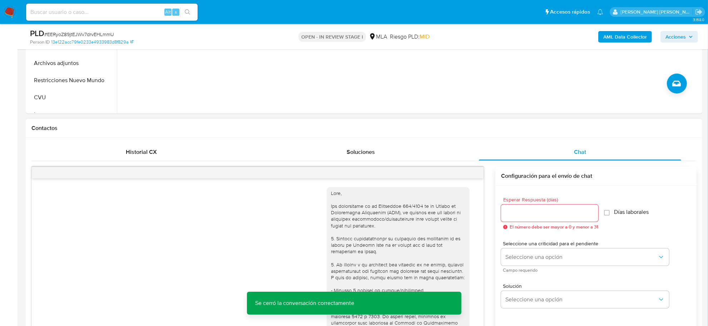
scroll to position [89, 0]
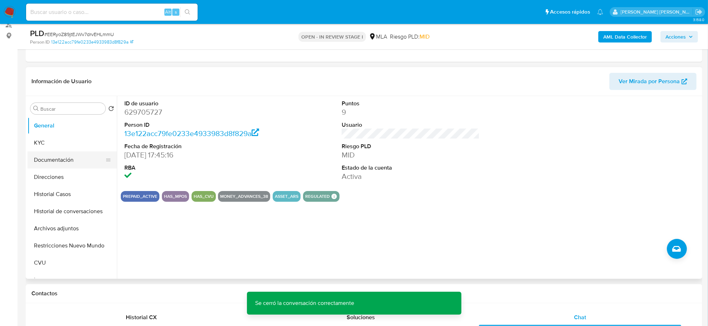
click at [55, 152] on button "Documentación" at bounding box center [70, 160] width 84 height 17
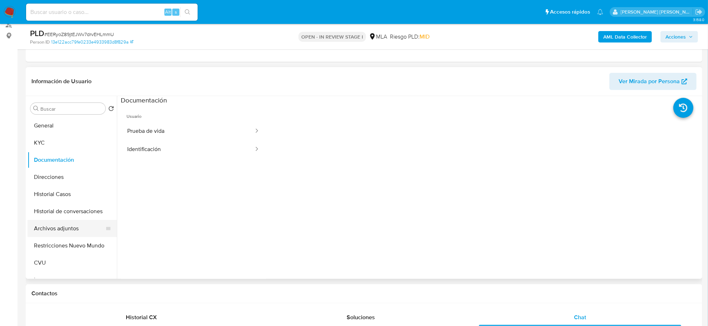
click at [78, 228] on button "Archivos adjuntos" at bounding box center [70, 228] width 84 height 17
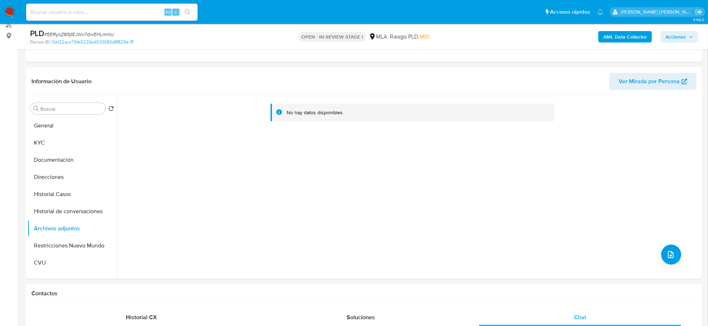
click at [614, 37] on b "AML Data Collector" at bounding box center [625, 36] width 44 height 11
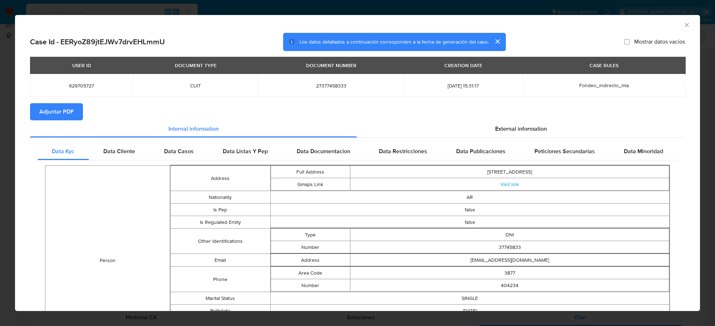
click at [65, 118] on span "Adjuntar PDF" at bounding box center [56, 112] width 34 height 16
click at [683, 24] on icon "Cerrar ventana" at bounding box center [686, 24] width 7 height 7
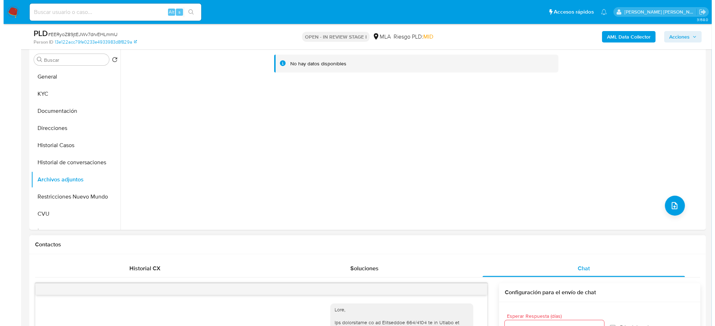
scroll to position [134, 0]
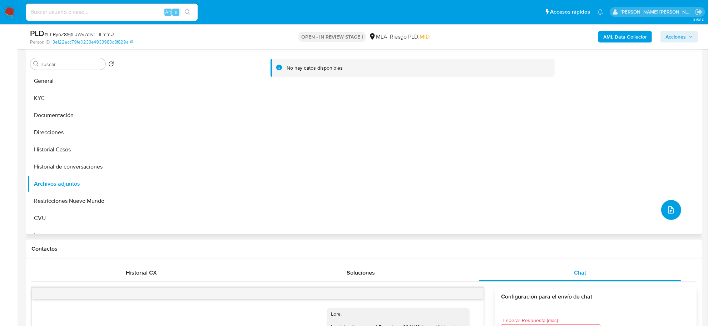
click at [668, 211] on icon "upload-file" at bounding box center [671, 210] width 6 height 7
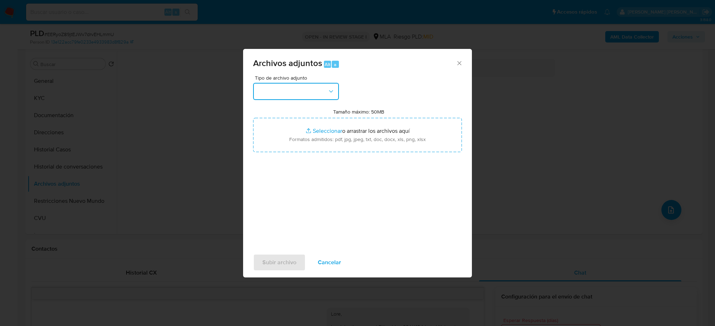
click at [294, 93] on button "button" at bounding box center [296, 91] width 86 height 17
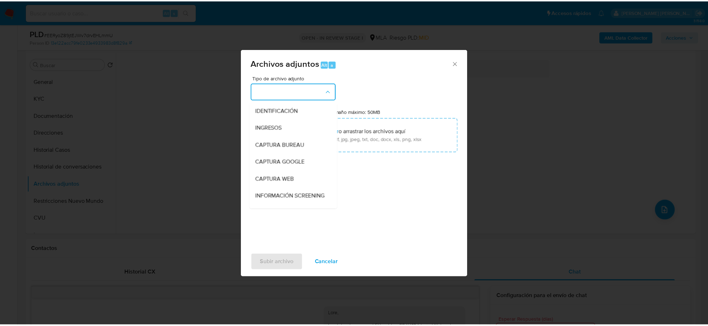
scroll to position [89, 0]
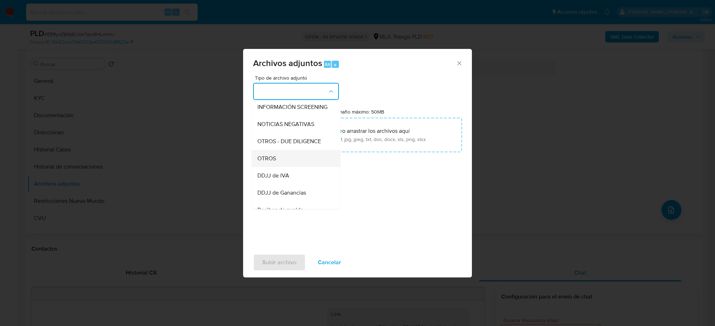
click at [282, 167] on div "OTROS" at bounding box center [293, 158] width 73 height 17
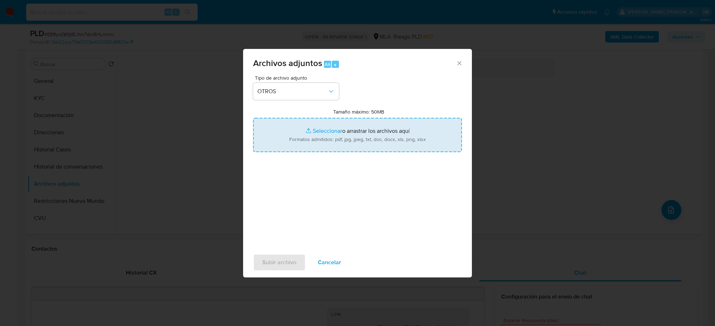
type input "C:\fakepath\Movimientos-Aladdin-629705727.xlsx"
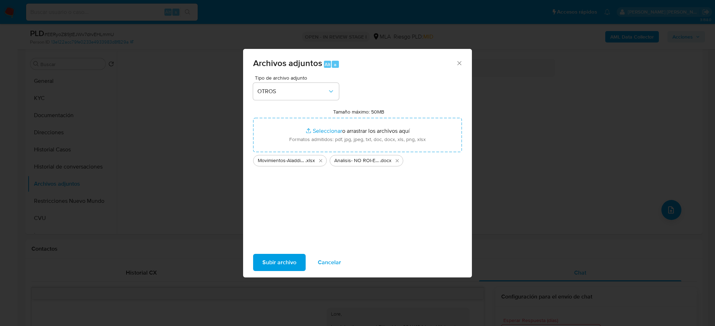
click at [278, 267] on span "Subir archivo" at bounding box center [279, 263] width 34 height 16
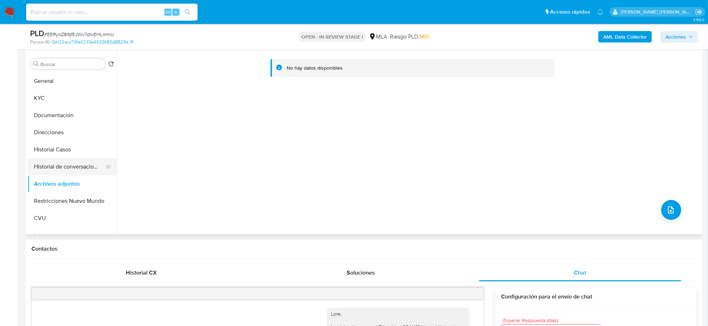
click at [55, 170] on button "Historial de conversaciones" at bounding box center [70, 166] width 84 height 17
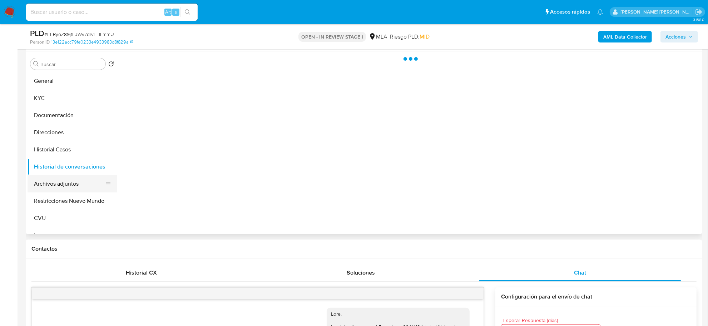
click at [56, 183] on button "Archivos adjuntos" at bounding box center [70, 183] width 84 height 17
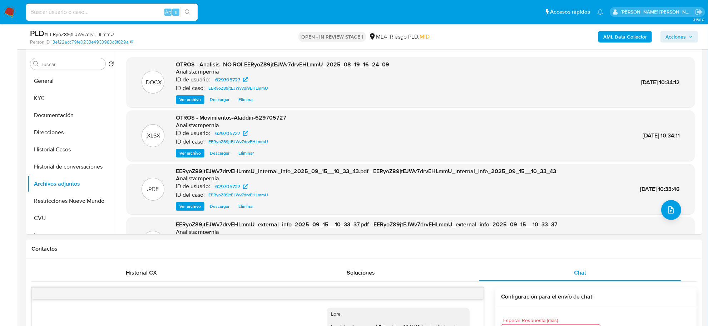
click at [687, 36] on span "Acciones" at bounding box center [679, 37] width 28 height 10
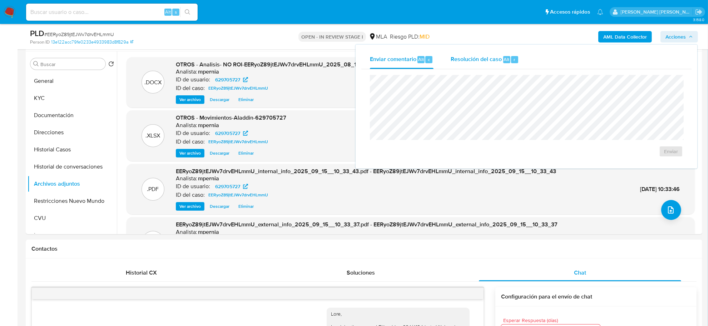
click at [490, 61] on span "Resolución del caso" at bounding box center [476, 59] width 51 height 8
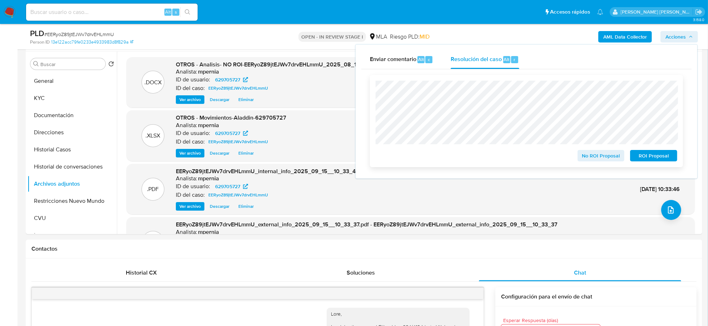
click at [603, 158] on span "No ROI Proposal" at bounding box center [601, 156] width 37 height 10
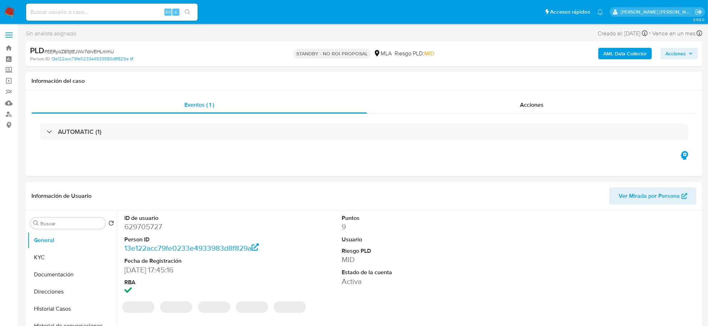
select select "10"
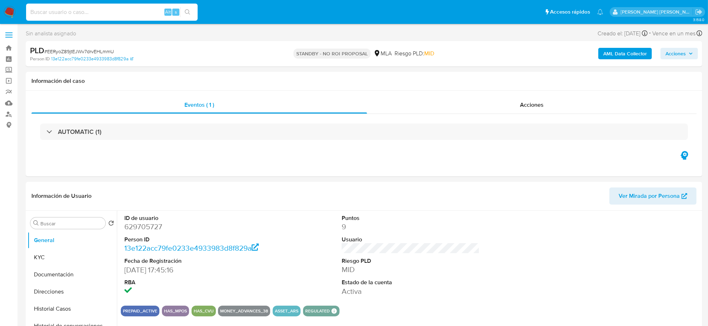
click at [108, 10] on input at bounding box center [112, 12] width 172 height 9
paste input "41303312"
type input "41303312"
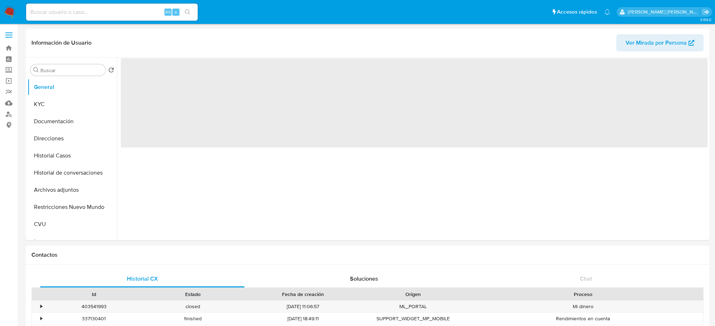
select select "10"
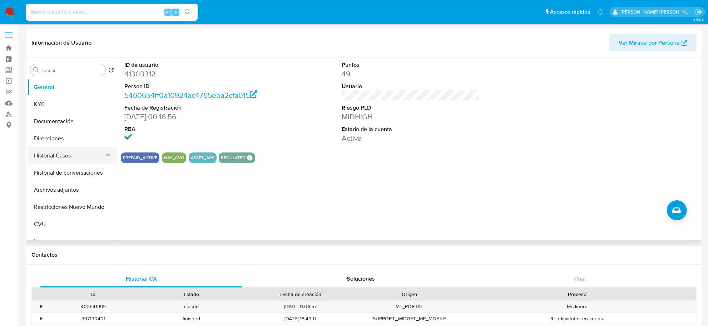
click at [64, 157] on button "Historial Casos" at bounding box center [70, 155] width 84 height 17
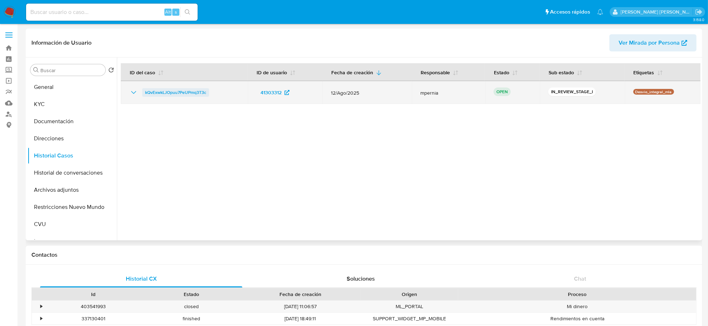
click at [183, 92] on span "kQvExwkLJOpuu7PeUPmq3T3c" at bounding box center [175, 92] width 61 height 9
drag, startPoint x: 213, startPoint y: 92, endPoint x: 141, endPoint y: 94, distance: 71.5
click at [141, 94] on div "kQvExwkLJOpuu7PeUPmq3T3c" at bounding box center [184, 92] width 110 height 9
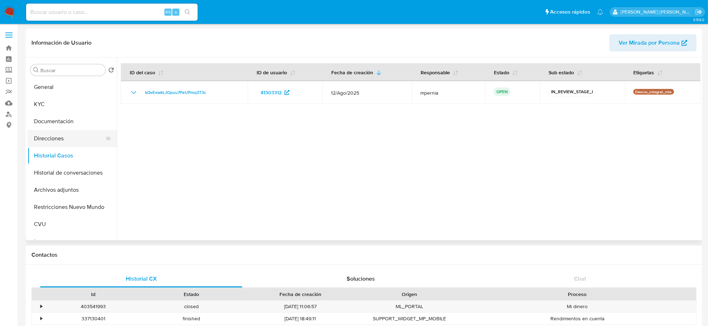
click at [49, 138] on button "Direcciones" at bounding box center [70, 138] width 84 height 17
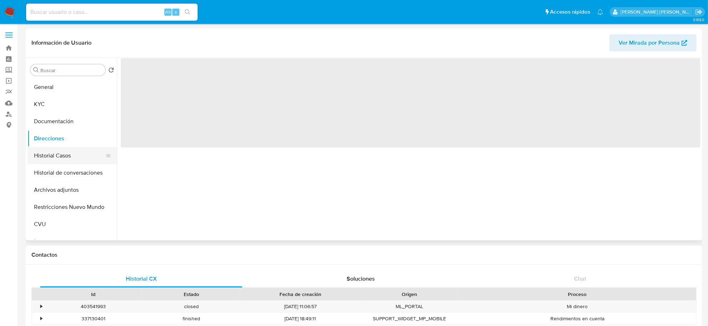
click at [47, 154] on button "Historial Casos" at bounding box center [70, 155] width 84 height 17
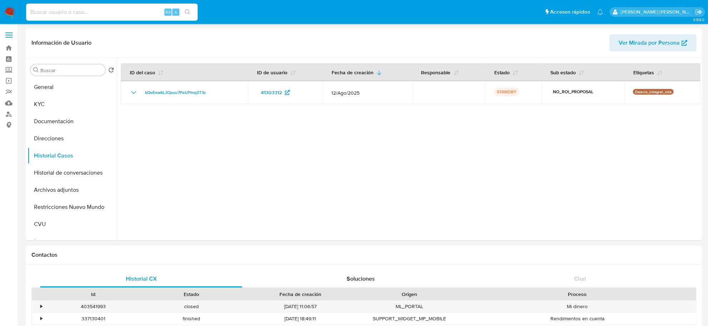
click at [119, 10] on input at bounding box center [112, 12] width 172 height 9
paste input "182964094"
type input "182964094"
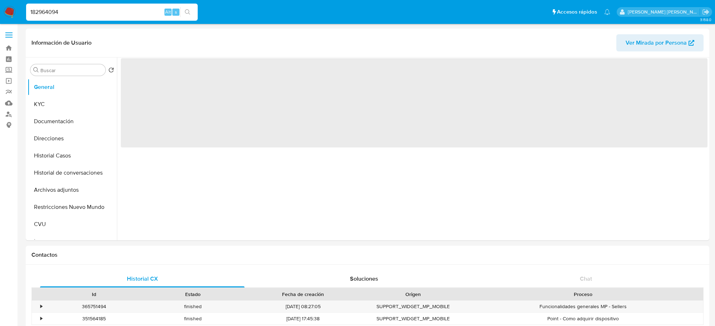
select select "10"
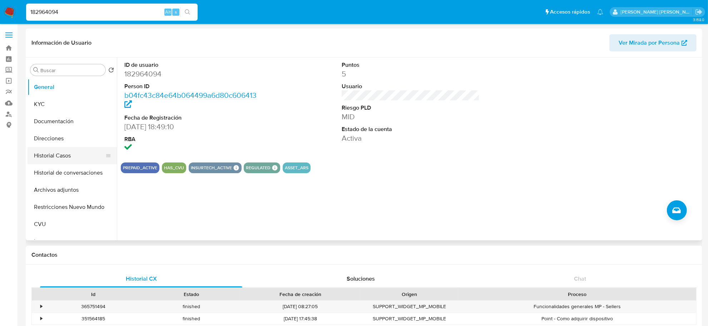
click at [54, 153] on button "Historial Casos" at bounding box center [70, 155] width 84 height 17
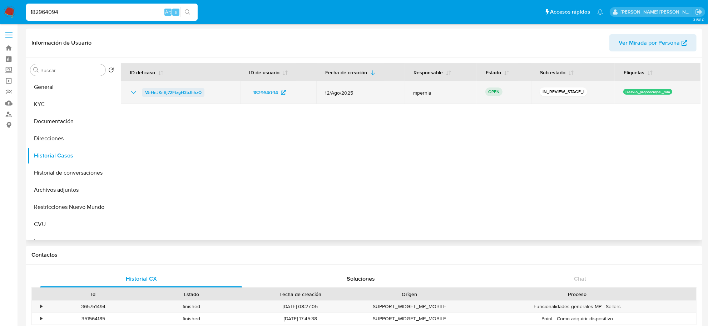
click at [165, 94] on span "VJrHnJKnBj72FtxgH3bJhhzQ" at bounding box center [173, 92] width 56 height 9
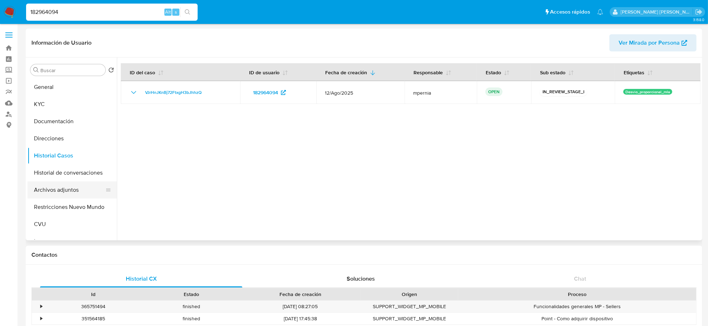
click at [46, 191] on button "Archivos adjuntos" at bounding box center [70, 190] width 84 height 17
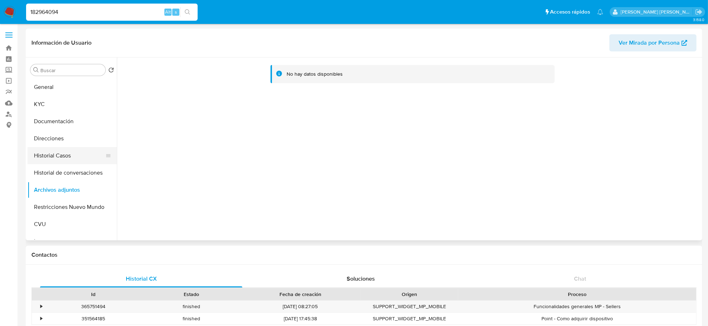
click at [72, 153] on button "Historial Casos" at bounding box center [70, 155] width 84 height 17
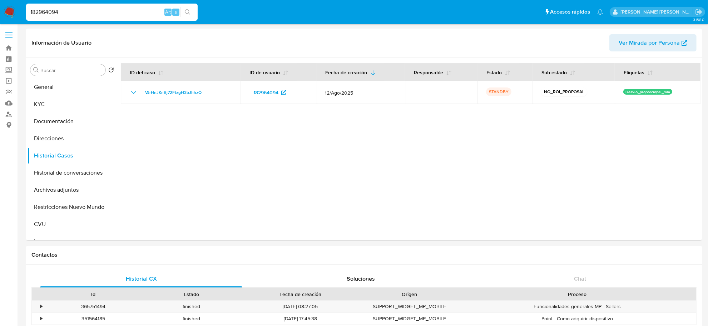
click at [96, 16] on input "182964094" at bounding box center [112, 12] width 172 height 9
paste input "674796552"
type input "674796552"
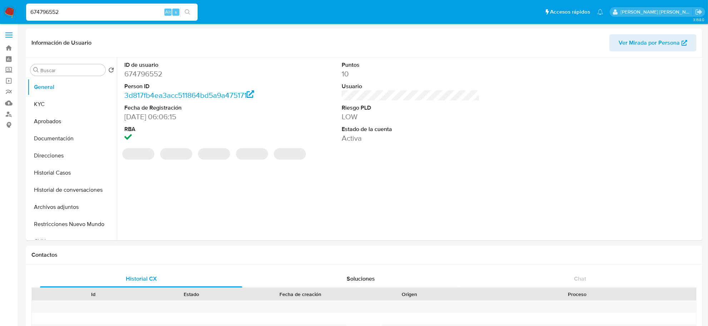
select select "10"
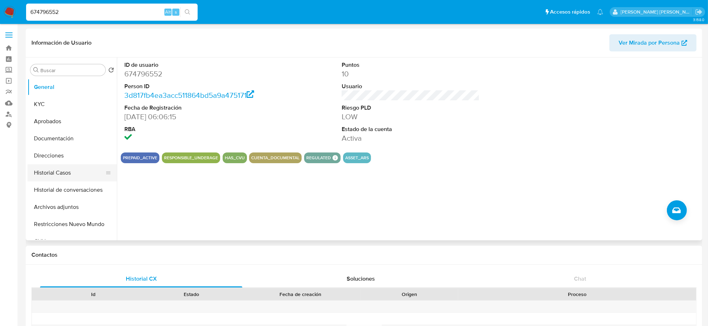
click at [54, 170] on button "Historial Casos" at bounding box center [70, 172] width 84 height 17
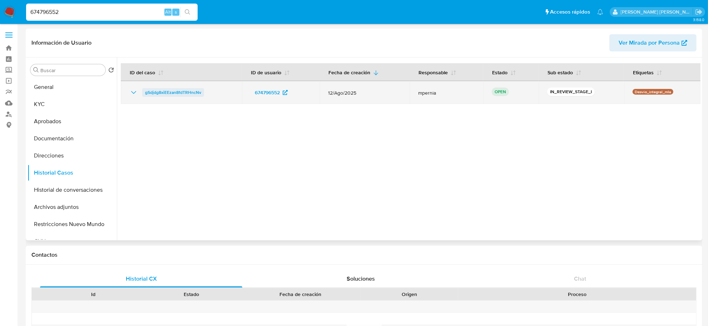
click at [179, 95] on span "gSdjdg8xiEEzan8fdTRHncNv" at bounding box center [173, 92] width 56 height 9
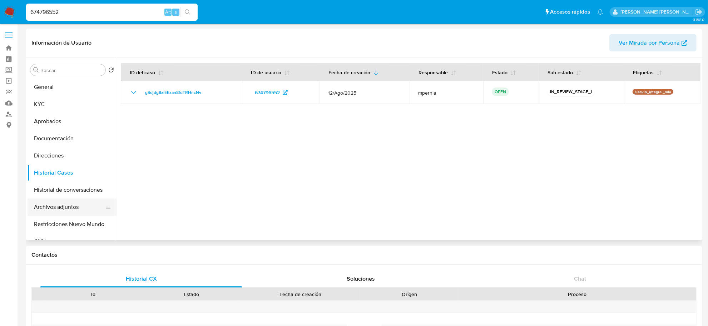
click at [54, 208] on button "Archivos adjuntos" at bounding box center [70, 207] width 84 height 17
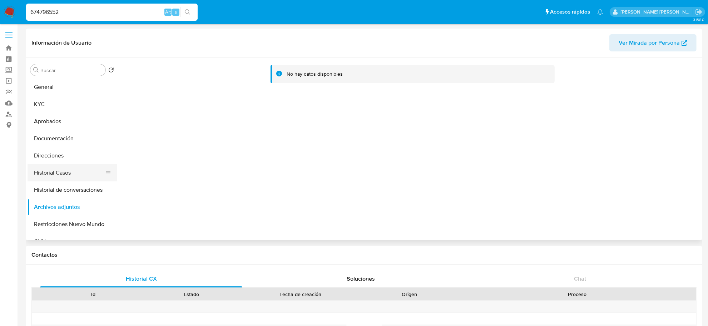
click at [43, 167] on button "Historial Casos" at bounding box center [70, 172] width 84 height 17
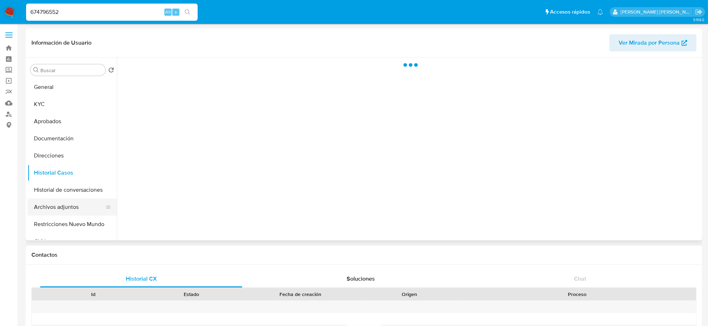
click at [49, 207] on button "Archivos adjuntos" at bounding box center [70, 207] width 84 height 17
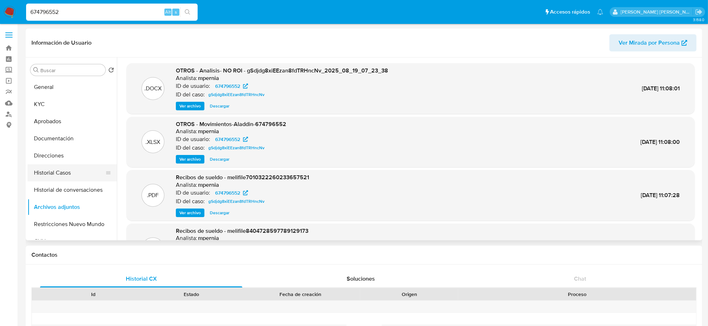
click at [50, 175] on button "Historial Casos" at bounding box center [70, 172] width 84 height 17
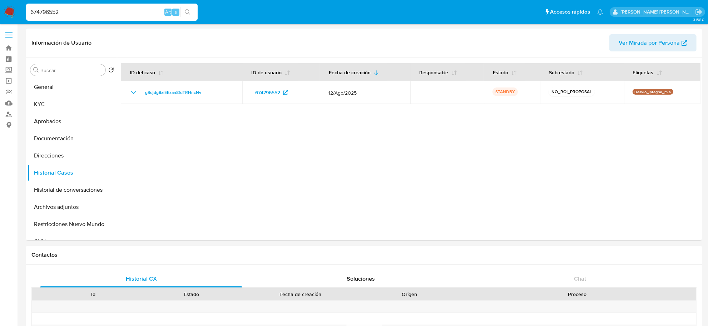
click at [39, 11] on input "674796552" at bounding box center [112, 12] width 172 height 9
paste input "1062118027"
type input "1062118027"
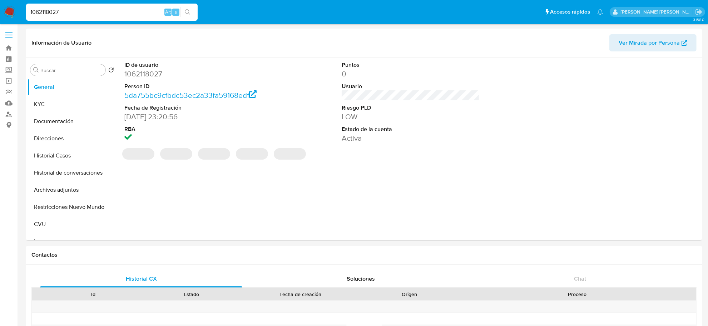
select select "10"
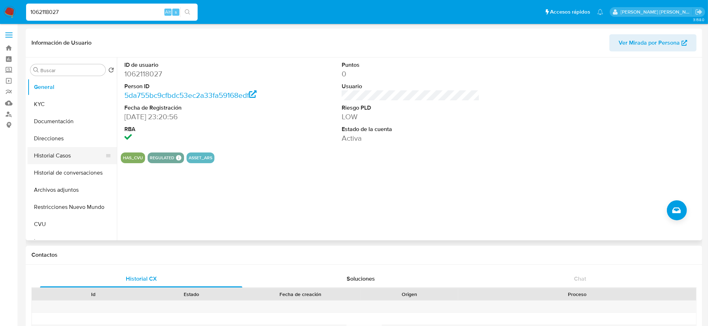
click at [55, 157] on button "Historial Casos" at bounding box center [70, 155] width 84 height 17
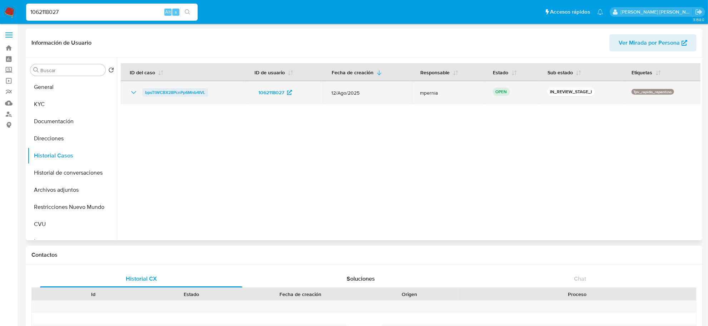
click at [167, 93] on span "bpsTtWCBX28PcnPp6Mnb4IVL" at bounding box center [175, 92] width 60 height 9
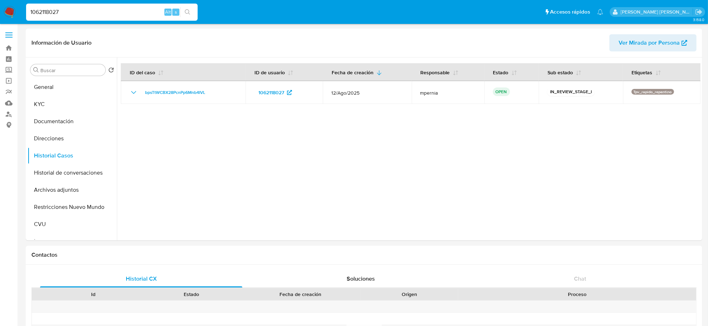
click at [60, 10] on input "1062118027" at bounding box center [112, 12] width 172 height 9
click at [60, 9] on input "1062118027" at bounding box center [112, 12] width 172 height 9
paste input "77351880"
type input "77351880"
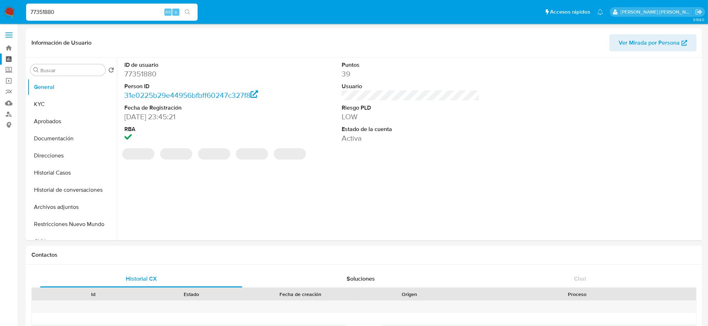
select select "10"
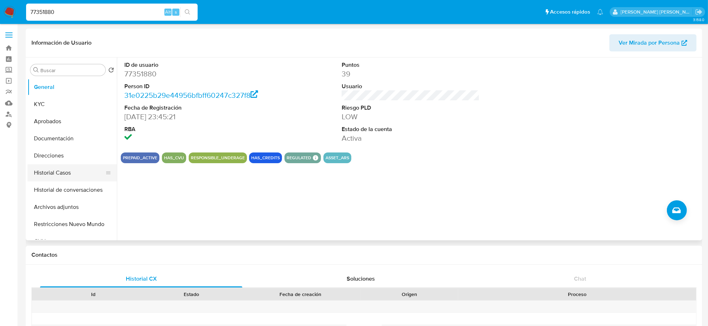
click at [74, 172] on button "Historial Casos" at bounding box center [70, 172] width 84 height 17
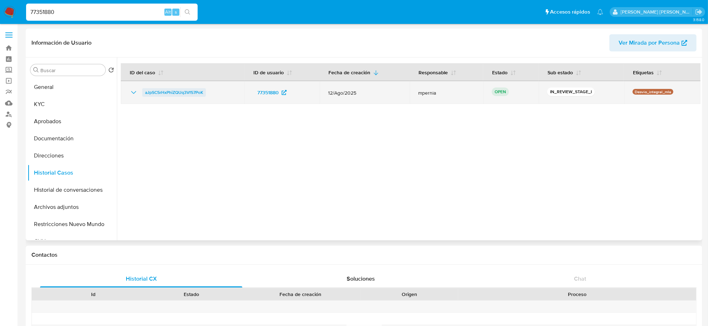
click at [163, 88] on span "aJpSC5rHxPhiZQUq3Vf57PoK" at bounding box center [174, 92] width 58 height 9
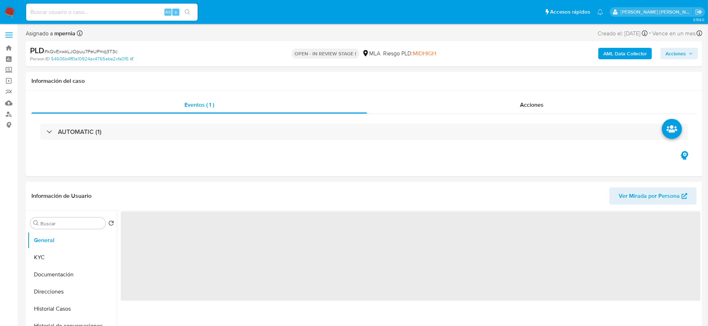
select select "10"
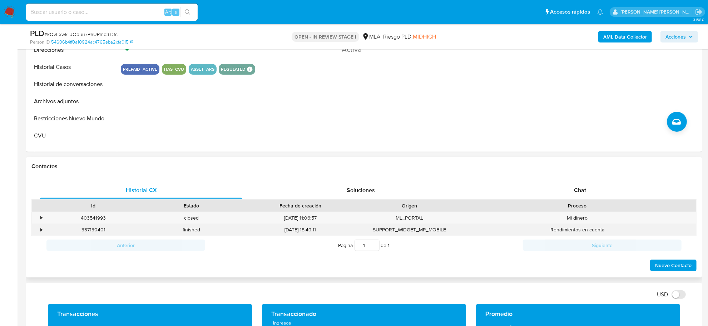
scroll to position [268, 0]
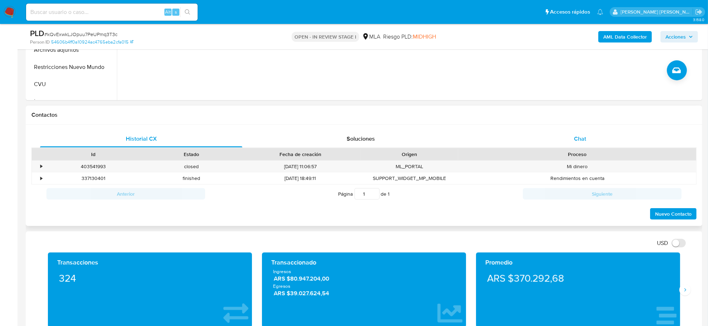
click at [578, 144] on div "Chat" at bounding box center [580, 138] width 202 height 17
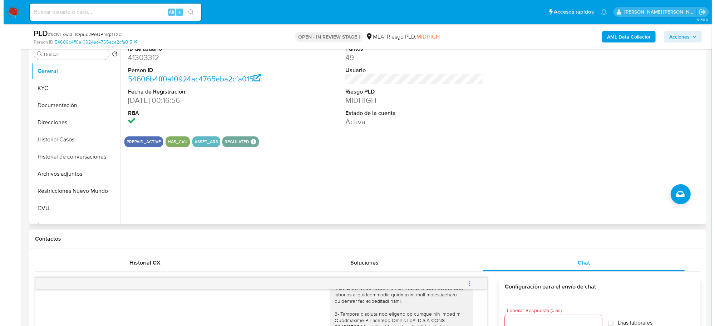
scroll to position [127, 0]
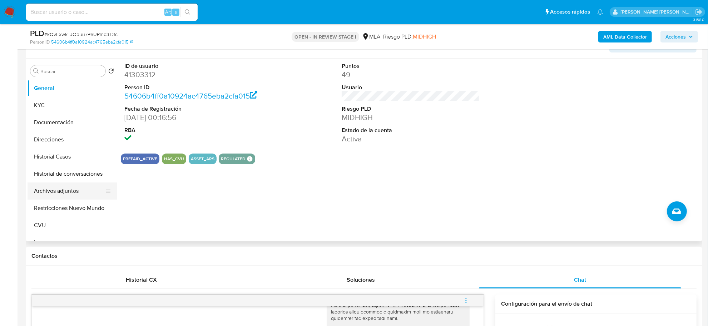
click at [74, 195] on button "Archivos adjuntos" at bounding box center [70, 191] width 84 height 17
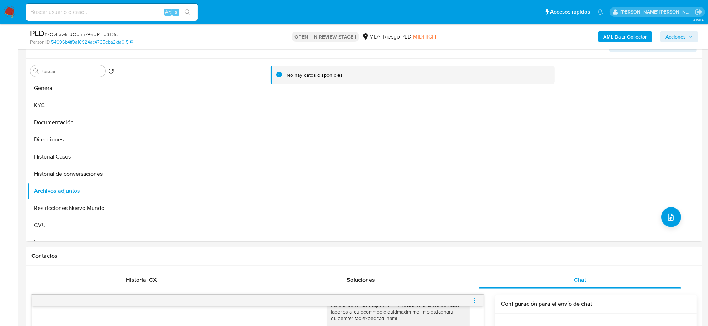
click at [604, 35] on b "AML Data Collector" at bounding box center [625, 36] width 44 height 11
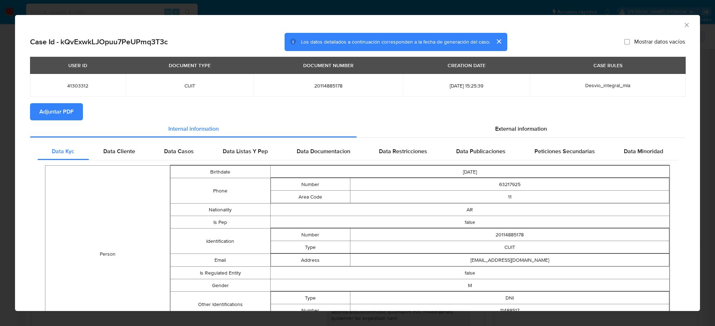
click at [71, 112] on span "Adjuntar PDF" at bounding box center [56, 112] width 34 height 16
click at [683, 24] on icon "Cerrar ventana" at bounding box center [686, 24] width 7 height 7
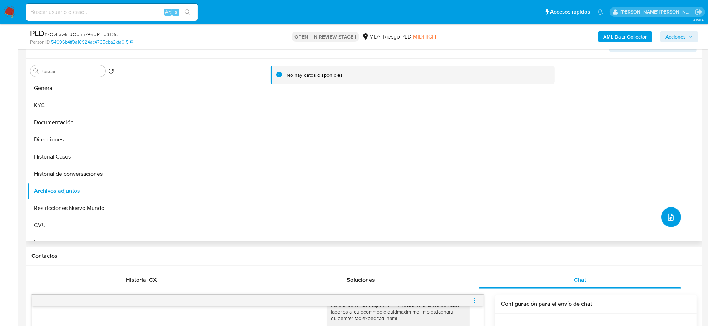
click at [672, 213] on span "upload-file" at bounding box center [671, 217] width 9 height 9
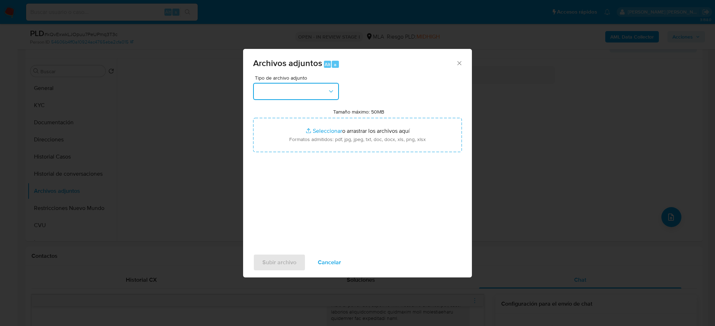
click at [286, 83] on button "button" at bounding box center [296, 91] width 86 height 17
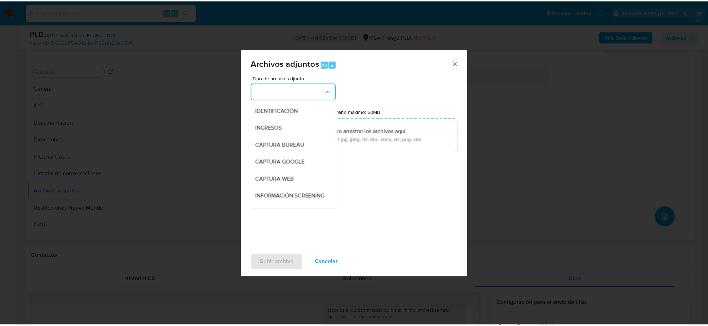
scroll to position [89, 0]
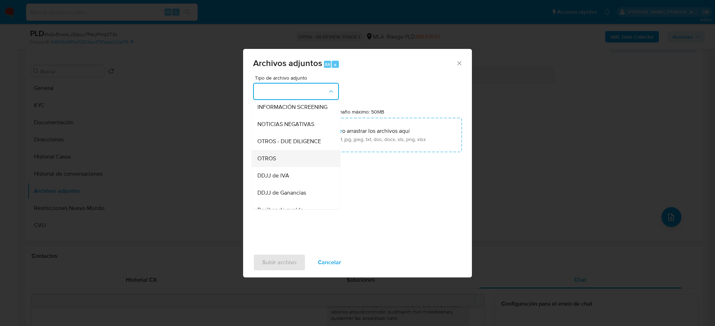
click at [278, 167] on div "OTROS" at bounding box center [293, 158] width 73 height 17
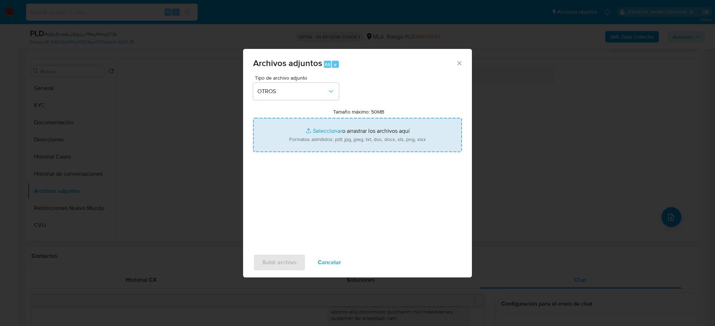
type input "C:\fakepath\Movimientos-Aladdin-41303312.xlsx"
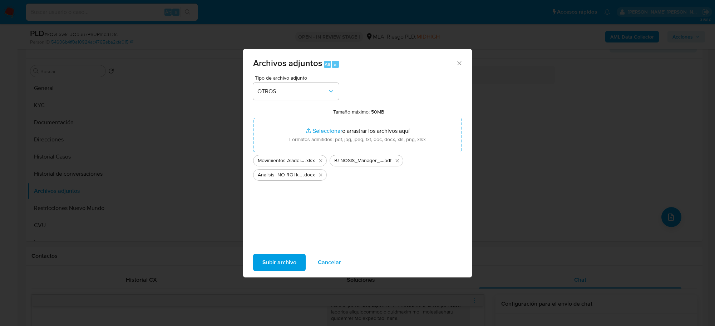
click at [281, 261] on span "Subir archivo" at bounding box center [279, 263] width 34 height 16
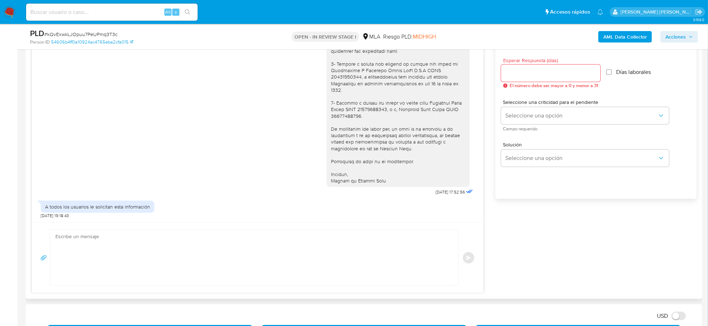
scroll to position [395, 0]
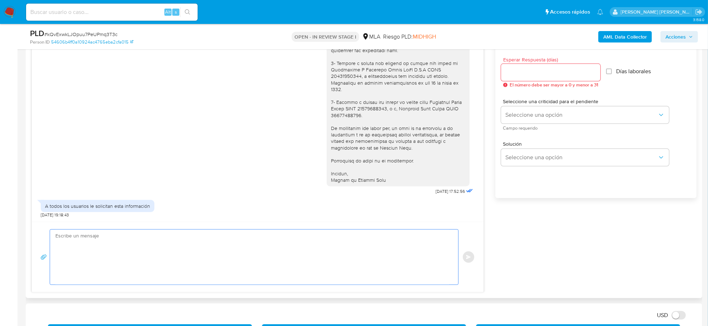
click at [145, 245] on textarea at bounding box center [252, 257] width 394 height 55
paste textarea "Hola, Gracias por tu mensaje y entendemos tus preocupaciones."
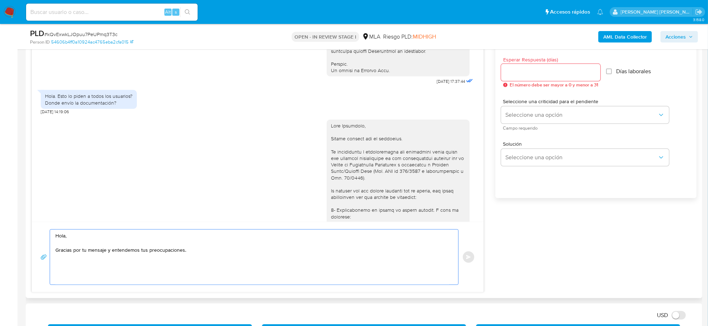
scroll to position [330, 0]
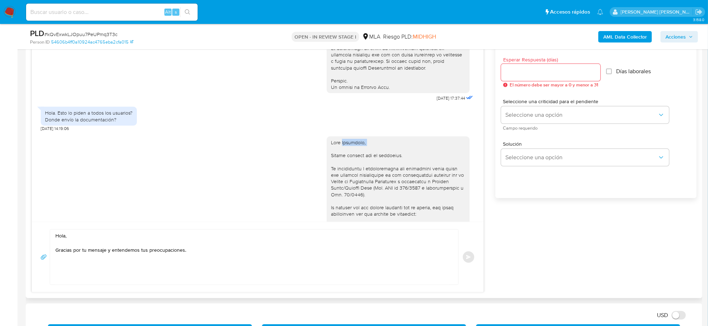
drag, startPoint x: 337, startPoint y: 158, endPoint x: 360, endPoint y: 160, distance: 23.7
click at [360, 160] on div at bounding box center [398, 288] width 134 height 299
copy div "[PERSON_NAME],"
drag, startPoint x: 67, startPoint y: 237, endPoint x: 49, endPoint y: 233, distance: 18.6
click at [49, 233] on div "Hola, Gracias por tu mensaje y entendemos tus preocupaciones. Enviar" at bounding box center [257, 257] width 435 height 56
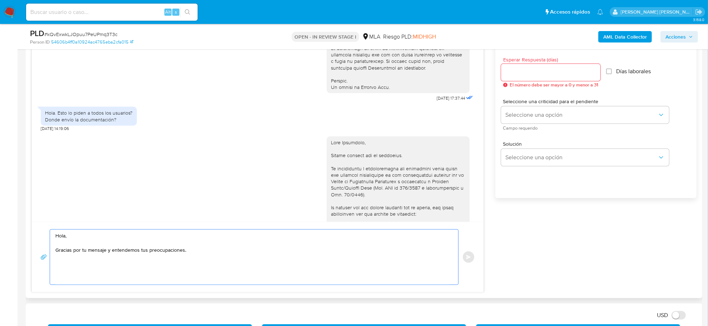
paste textarea "[PERSON_NAME],"
click at [65, 237] on textarea "Hola, Gracias por tu mensaje y entendemos tus preocupaciones." at bounding box center [252, 257] width 394 height 55
paste textarea "[PERSON_NAME],"
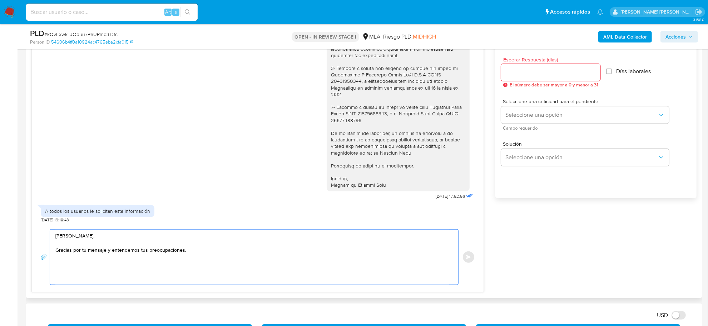
scroll to position [598, 0]
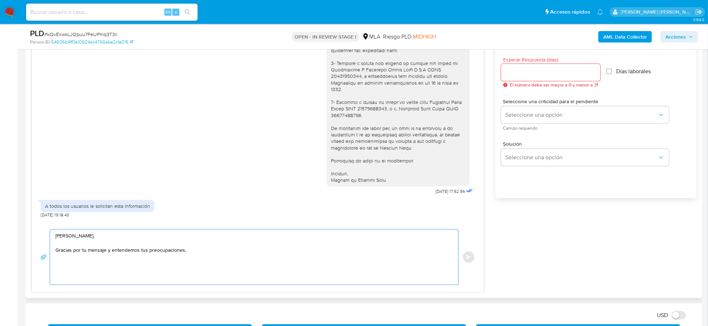
click at [195, 254] on textarea "[PERSON_NAME], Gracias por tu mensaje y entendemos tus preocupaciones." at bounding box center [252, 257] width 394 height 55
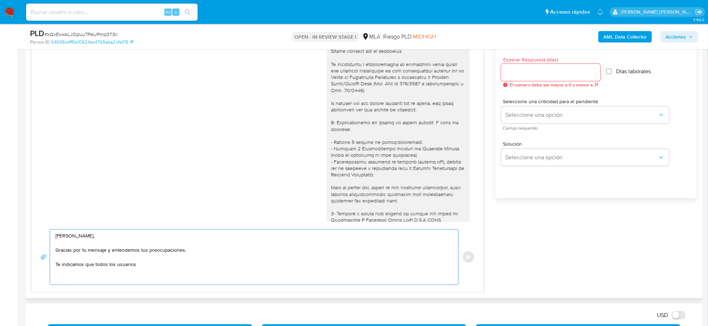
scroll to position [419, 0]
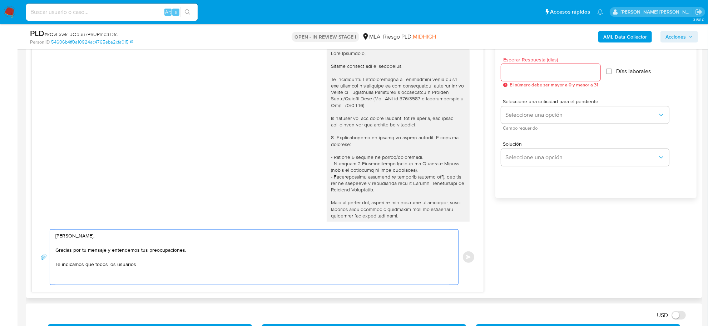
paste textarea "En respuesta a tu interrogante, queremos informarte que la Resolución General d…"
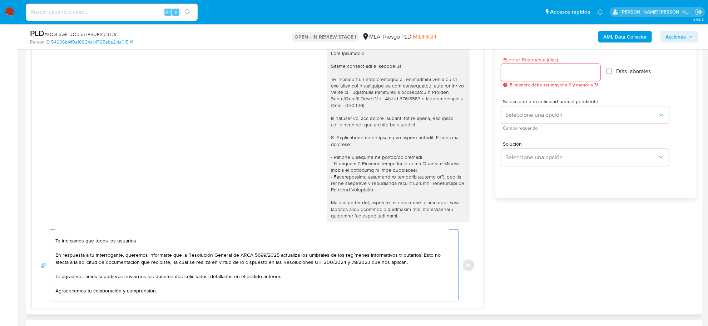
scroll to position [8, 0]
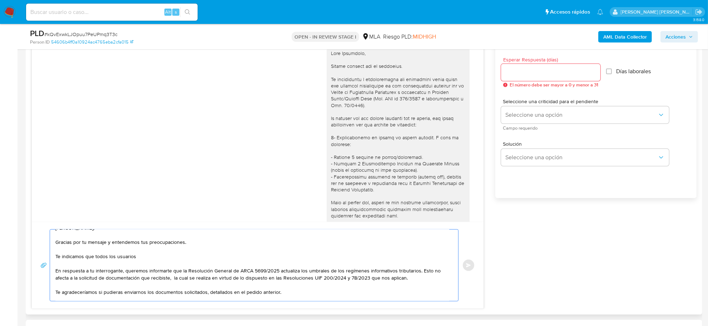
drag, startPoint x: 136, startPoint y: 258, endPoint x: 55, endPoint y: 256, distance: 80.4
click at [55, 256] on textarea "[PERSON_NAME], Gracias por tu mensaje y entendemos tus preocupaciones. Te indic…" at bounding box center [252, 265] width 394 height 71
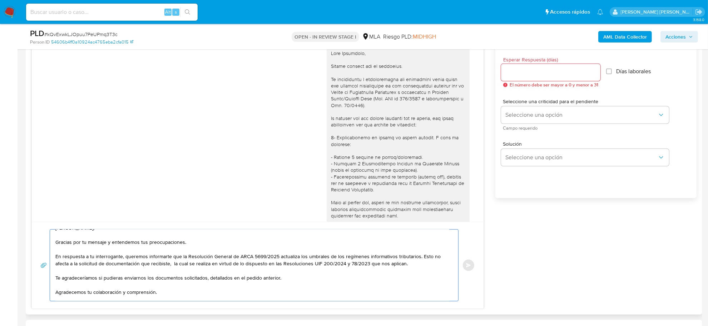
click at [179, 257] on textarea "[PERSON_NAME], Gracias por tu mensaje y entendemos tus preocupaciones. En respu…" at bounding box center [252, 265] width 394 height 71
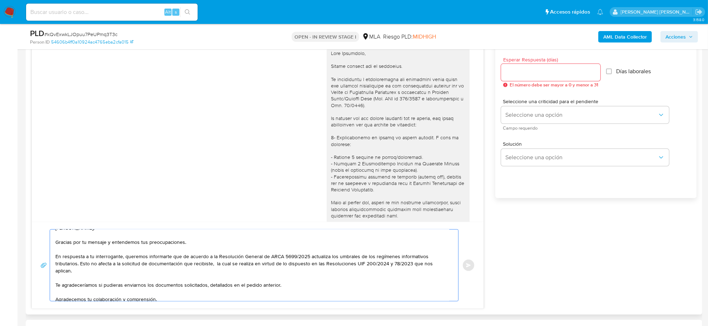
drag, startPoint x: 308, startPoint y: 264, endPoint x: 288, endPoint y: 260, distance: 20.0
click at [288, 260] on textarea "[PERSON_NAME], Gracias por tu mensaje y entendemos tus preocupaciones. En respu…" at bounding box center [252, 265] width 394 height 71
click at [317, 270] on textarea "[PERSON_NAME], Gracias por tu mensaje y entendemos tus preocupaciones. En respu…" at bounding box center [252, 265] width 394 height 71
drag, startPoint x: 306, startPoint y: 267, endPoint x: 215, endPoint y: 258, distance: 91.9
click at [215, 258] on textarea "[PERSON_NAME], Gracias por tu mensaje y entendemos tus preocupaciones. En respu…" at bounding box center [252, 265] width 394 height 71
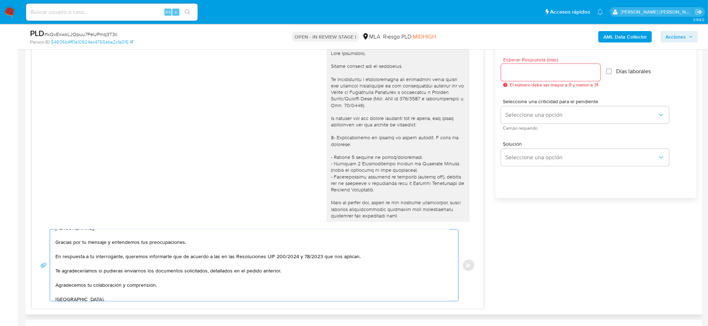
drag, startPoint x: 223, startPoint y: 254, endPoint x: 217, endPoint y: 256, distance: 5.5
click at [217, 256] on textarea "[PERSON_NAME], Gracias por tu mensaje y entendemos tus preocupaciones. En respu…" at bounding box center [252, 265] width 394 height 71
click at [343, 256] on textarea "[PERSON_NAME], Gracias por tu mensaje y entendemos tus preocupaciones. En respu…" at bounding box center [252, 265] width 394 height 71
drag, startPoint x: 331, startPoint y: 94, endPoint x: 381, endPoint y: 99, distance: 50.7
click at [381, 99] on div at bounding box center [398, 199] width 134 height 299
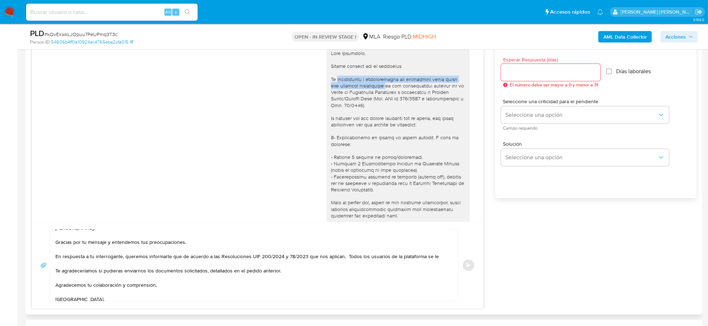
copy div "información y documentación que solicitada forma parte del correcto cumplimiento"
click at [437, 259] on textarea "[PERSON_NAME], Gracias por tu mensaje y entendemos tus preocupaciones. En respu…" at bounding box center [252, 265] width 394 height 71
paste textarea "información y documentación que solicitada forma parte del correcto cumplimiento"
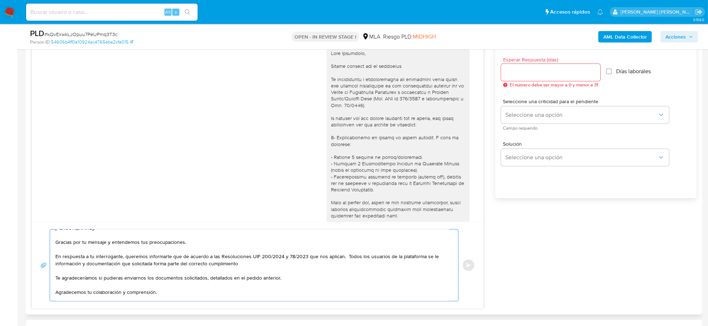
click at [435, 258] on textarea "[PERSON_NAME], Gracias por tu mensaje y entendemos tus preocupaciones. En respu…" at bounding box center [252, 265] width 394 height 71
drag, startPoint x: 211, startPoint y: 265, endPoint x: 215, endPoint y: 263, distance: 4.5
click at [271, 265] on textarea "[PERSON_NAME], Gracias por tu mensaje y entendemos tus preocupaciones. En respu…" at bounding box center [252, 265] width 394 height 71
click at [86, 263] on textarea "[PERSON_NAME], Gracias por tu mensaje y entendemos tus preocupaciones. En respu…" at bounding box center [252, 265] width 394 height 71
click at [154, 267] on textarea "[PERSON_NAME], Gracias por tu mensaje y entendemos tus preocupaciones. En respu…" at bounding box center [252, 265] width 394 height 71
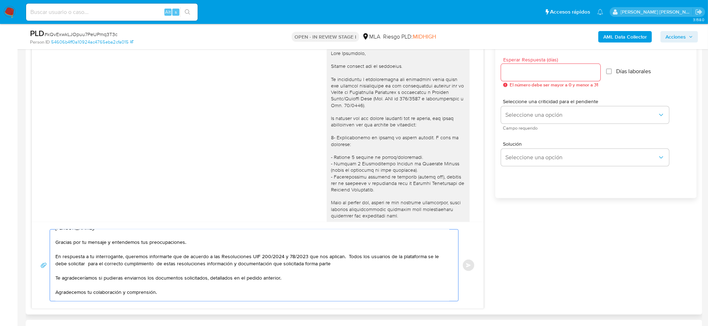
drag, startPoint x: 269, startPoint y: 266, endPoint x: 336, endPoint y: 262, distance: 67.4
click at [336, 262] on textarea "[PERSON_NAME], Gracias por tu mensaje y entendemos tus preocupaciones. En respu…" at bounding box center [252, 265] width 394 height 71
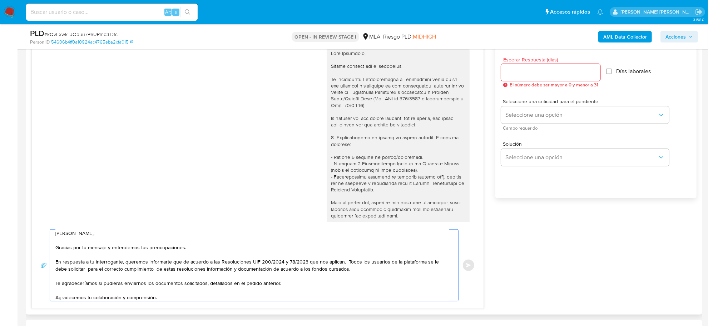
scroll to position [0, 0]
drag, startPoint x: 180, startPoint y: 266, endPoint x: 124, endPoint y: 264, distance: 56.1
click at [124, 264] on textarea "[PERSON_NAME], Gracias por tu mensaje y entendemos tus preocupaciones. En respu…" at bounding box center [252, 265] width 394 height 71
drag, startPoint x: 377, startPoint y: 264, endPoint x: 388, endPoint y: 265, distance: 10.7
click at [388, 265] on textarea "[PERSON_NAME], Gracias por tu mensaje y entendemos tus preocupaciones. En respu…" at bounding box center [252, 265] width 394 height 71
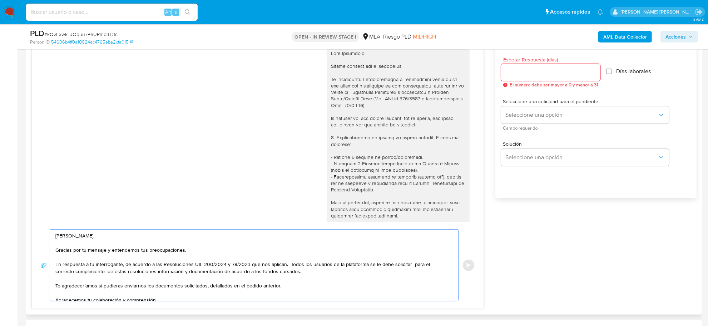
click at [388, 265] on textarea "[PERSON_NAME], Gracias por tu mensaje y entendemos tus preocupaciones. En respu…" at bounding box center [252, 265] width 394 height 71
click at [415, 267] on textarea "[PERSON_NAME], Gracias por tu mensaje y entendemos tus preocupaciones. En respu…" at bounding box center [252, 265] width 394 height 71
click at [410, 267] on textarea "[PERSON_NAME], Gracias por tu mensaje y entendemos tus preocupaciones. En respu…" at bounding box center [252, 265] width 394 height 71
click at [413, 267] on textarea "Hola Florencio, Gracias por tu mensaje y entendemos tus preocupaciones. En resp…" at bounding box center [252, 265] width 394 height 71
click at [390, 260] on textarea "Hola Florencio, Gracias por tu mensaje y entendemos tus preocupaciones. En resp…" at bounding box center [252, 265] width 394 height 71
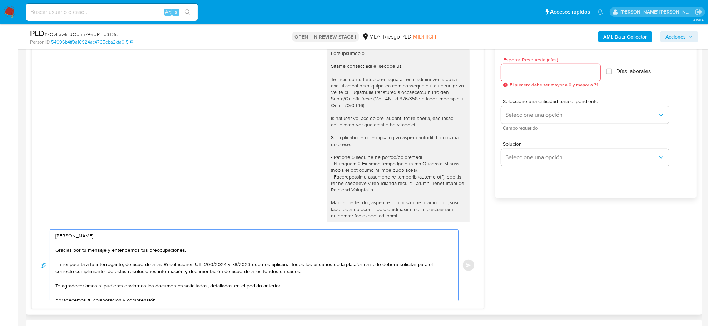
click at [385, 267] on textarea "Hola Florencio, Gracias por tu mensaje y entendemos tus preocupaciones. En resp…" at bounding box center [252, 265] width 394 height 71
click at [106, 274] on textarea "Hola Florencio, Gracias por tu mensaje y entendemos tus preocupaciones. En resp…" at bounding box center [252, 265] width 394 height 71
click at [234, 273] on textarea "Hola Florencio, Gracias por tu mensaje y entendemos tus preocupaciones. En resp…" at bounding box center [252, 265] width 394 height 71
click at [256, 273] on textarea "Hola Florencio, Gracias por tu mensaje y entendemos tus preocupaciones. En resp…" at bounding box center [252, 265] width 394 height 71
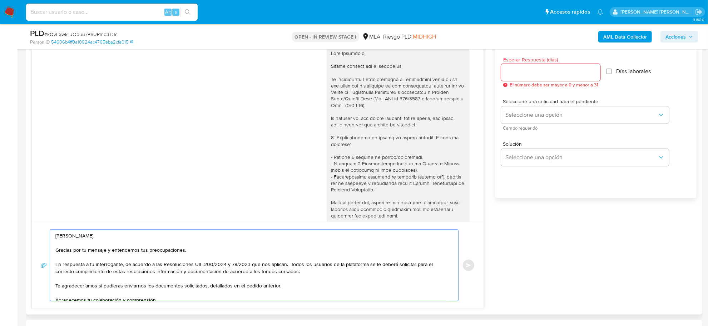
drag, startPoint x: 251, startPoint y: 274, endPoint x: 226, endPoint y: 272, distance: 24.4
click at [226, 272] on textarea "Hola Florencio, Gracias por tu mensaje y entendemos tus preocupaciones. En resp…" at bounding box center [252, 265] width 394 height 71
click at [271, 272] on textarea "Hola Florencio, Gracias por tu mensaje y entendemos tus preocupaciones. En resp…" at bounding box center [252, 265] width 394 height 71
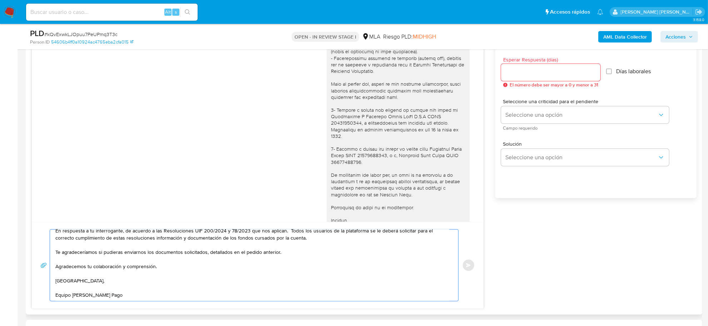
scroll to position [553, 0]
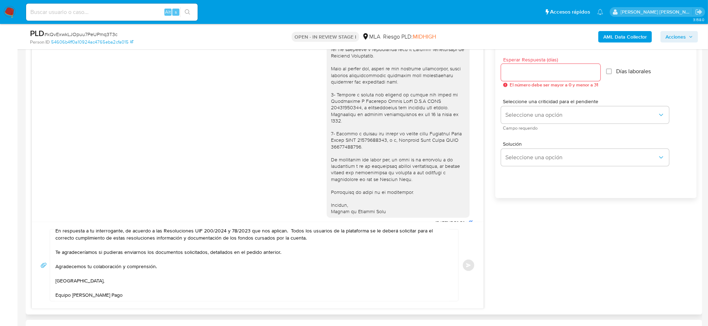
click at [356, 181] on div at bounding box center [398, 65] width 134 height 299
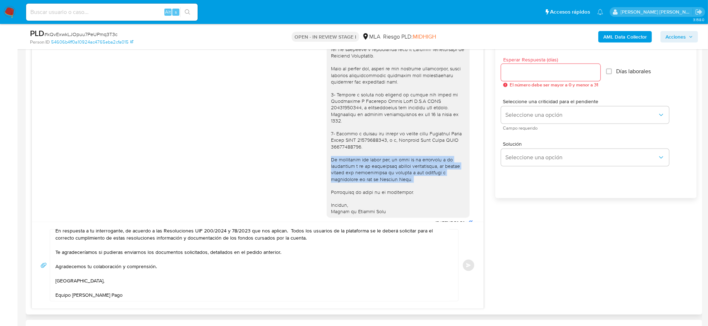
click at [356, 181] on div at bounding box center [398, 65] width 134 height 299
copy div "Es importante que sepas que, en caso de no responder a lo solicitado o si lo pr…"
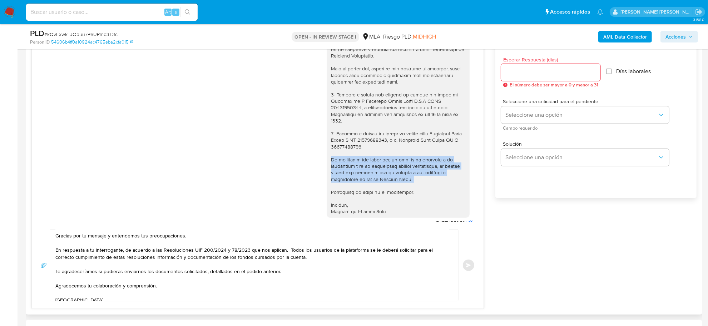
scroll to position [0, 0]
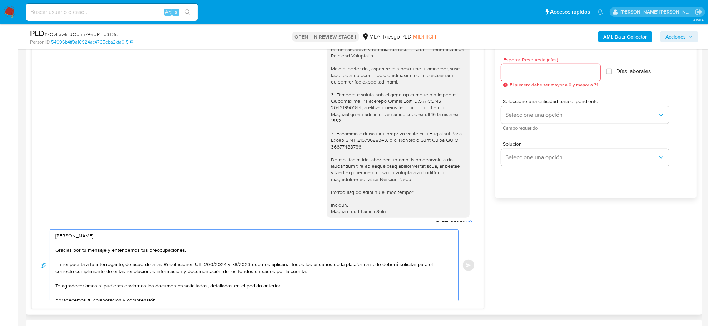
click at [101, 296] on textarea "Hola Florencio, Gracias por tu mensaje y entendemos tus preocupaciones. En resp…" at bounding box center [252, 265] width 394 height 71
paste textarea "Es importante que sepas que, en caso de no responder a lo solicitado o si lo pr…"
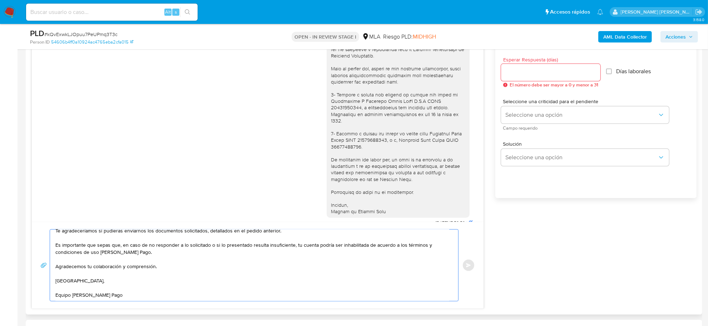
scroll to position [69, 0]
click at [99, 293] on textarea "Hola Florencio, Gracias por tu mensaje y entendemos tus preocupaciones. En resp…" at bounding box center [252, 265] width 394 height 71
click at [73, 300] on textarea "Hola Florencio, Gracias por tu mensaje y entendemos tus preocupaciones. En resp…" at bounding box center [252, 265] width 394 height 71
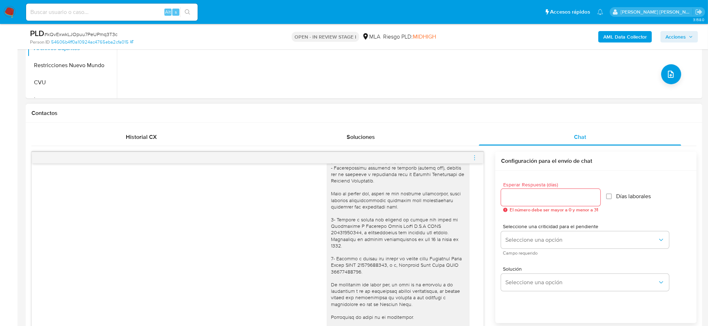
scroll to position [261, 0]
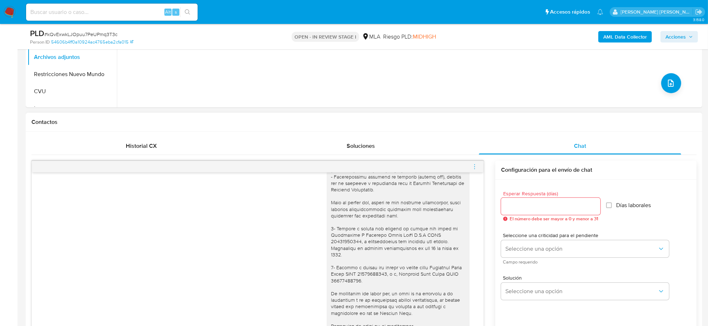
type textarea "Hola Florencio, Gracias por tu mensaje y entendemos tus preocupaciones. En resp…"
click at [511, 207] on input "Esperar Respuesta (días)" at bounding box center [550, 206] width 99 height 9
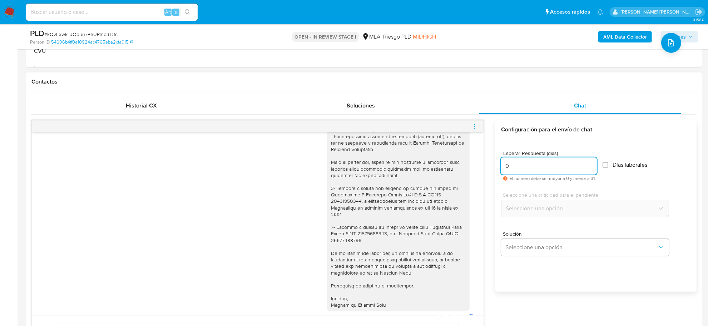
scroll to position [350, 0]
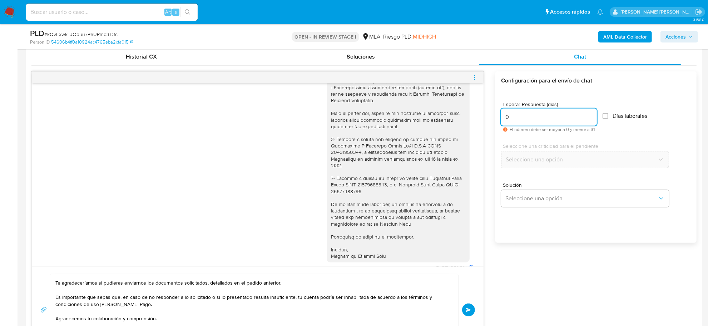
type input "0"
click at [524, 123] on div "0" at bounding box center [549, 117] width 96 height 17
click at [506, 114] on input "0" at bounding box center [549, 117] width 96 height 9
drag, startPoint x: 510, startPoint y: 117, endPoint x: 494, endPoint y: 117, distance: 16.1
click at [494, 117] on div "18/08/2025 17:37:44 Hola. Esto lo piden a todos los usuarios? Donde envío la do…" at bounding box center [363, 212] width 665 height 282
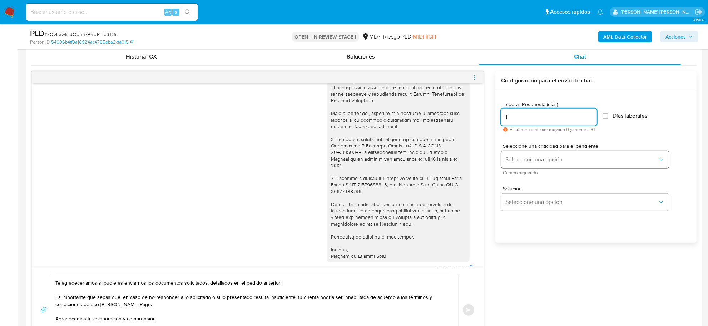
type input "1"
click at [536, 155] on button "Seleccione una opción" at bounding box center [585, 159] width 168 height 17
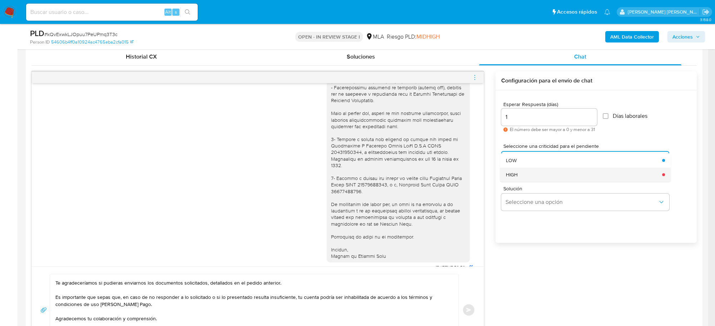
click at [525, 172] on div "HIGH" at bounding box center [582, 175] width 152 height 14
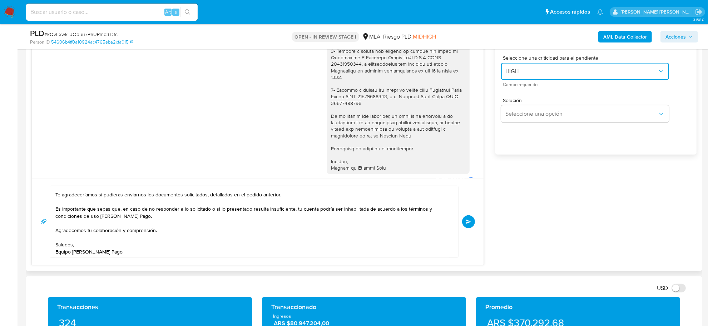
scroll to position [440, 0]
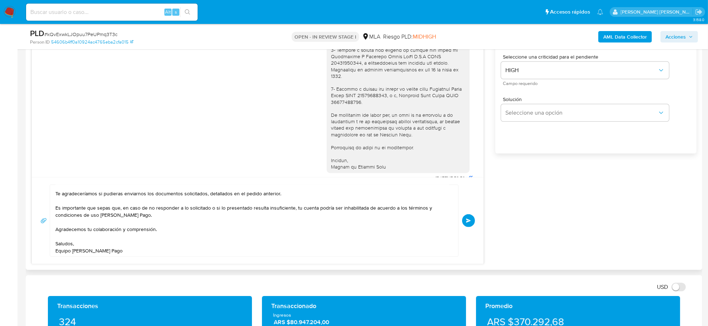
click at [467, 220] on span "Enviar" at bounding box center [468, 221] width 5 height 4
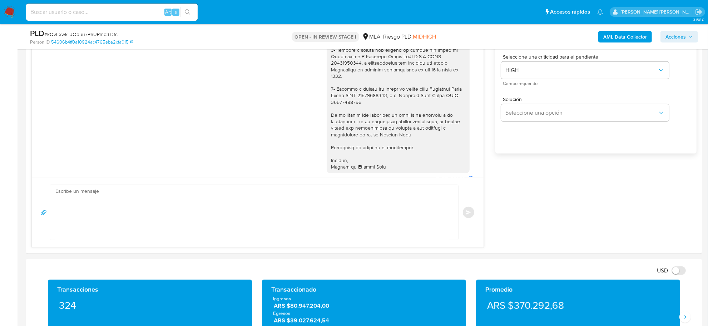
scroll to position [0, 0]
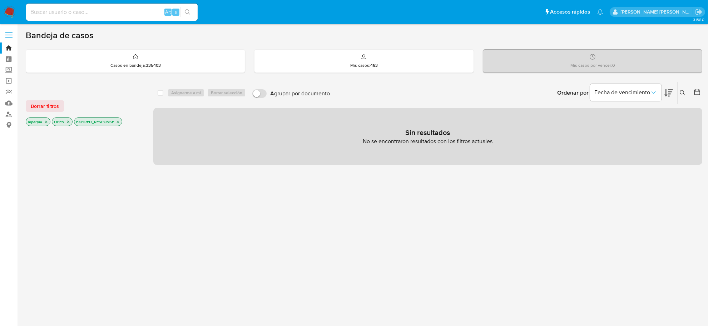
click at [119, 124] on p "EXPIRED_RESPONSE" at bounding box center [98, 122] width 48 height 8
click at [45, 123] on icon "close-filter" at bounding box center [46, 122] width 4 height 4
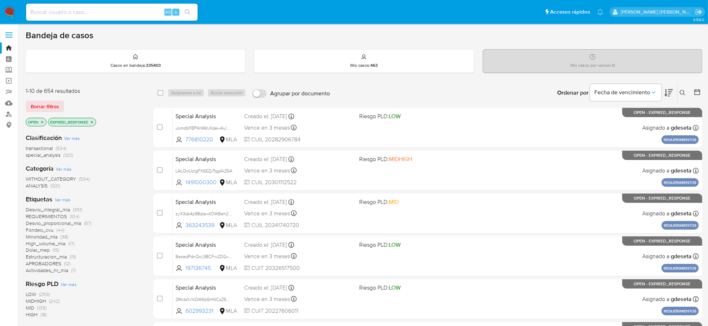
click at [95, 121] on p "EXPIRED_RESPONSE" at bounding box center [72, 122] width 48 height 8
click at [91, 122] on icon "close-filter" at bounding box center [92, 122] width 4 height 4
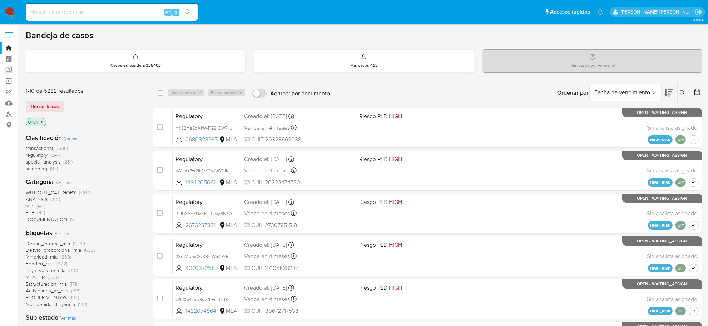
click at [681, 94] on icon at bounding box center [683, 93] width 6 height 6
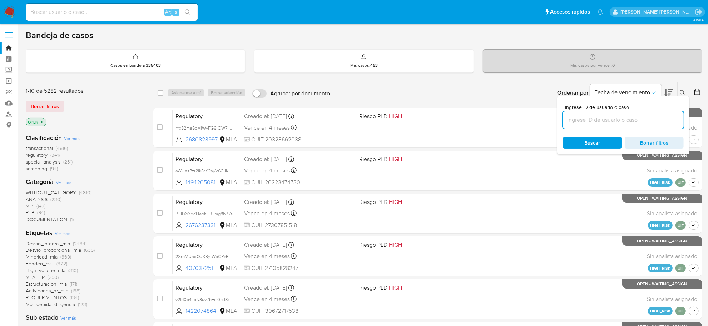
click at [619, 122] on input at bounding box center [623, 119] width 121 height 9
type input "kQvExwkLJOpuu7PeUPmq3T3c"
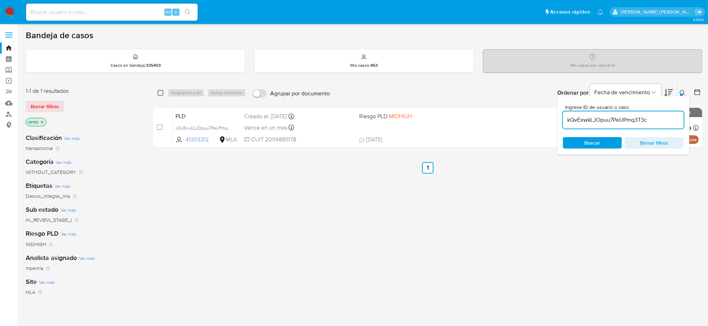
click at [162, 90] on input "checkbox" at bounding box center [161, 93] width 6 height 6
checkbox input "true"
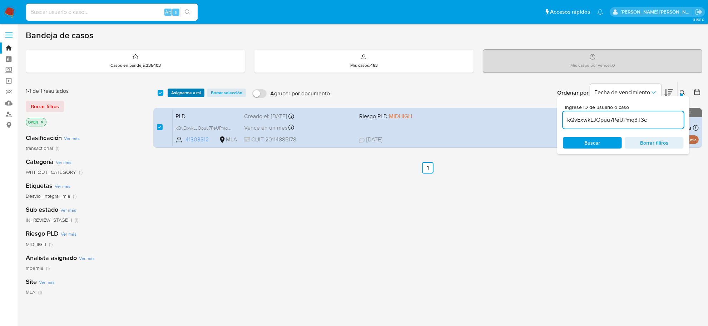
click at [190, 90] on span "Asignarme a mí" at bounding box center [186, 92] width 30 height 7
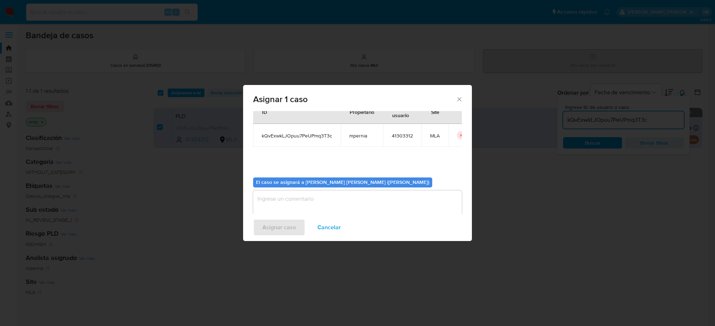
scroll to position [36, 0]
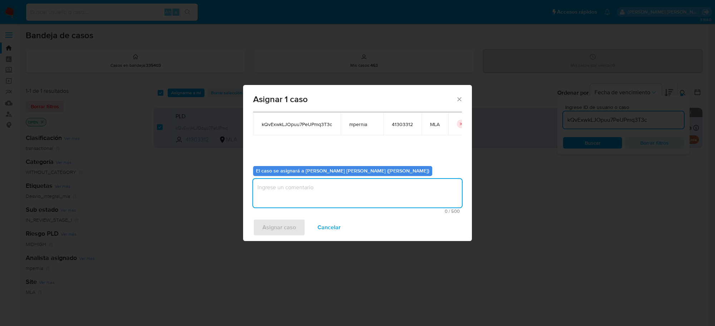
click at [281, 197] on textarea "assign-modal" at bounding box center [357, 193] width 209 height 29
type textarea "-"
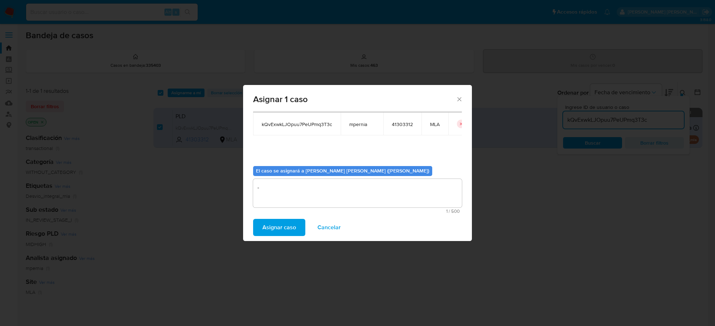
click at [267, 226] on span "Asignar caso" at bounding box center [279, 228] width 34 height 16
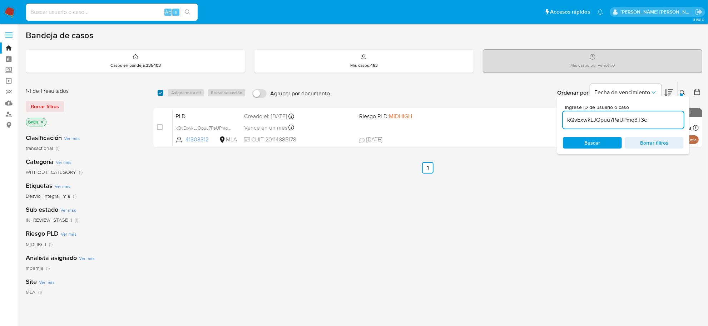
click at [159, 90] on input "checkbox" at bounding box center [161, 93] width 6 height 6
checkbox input "true"
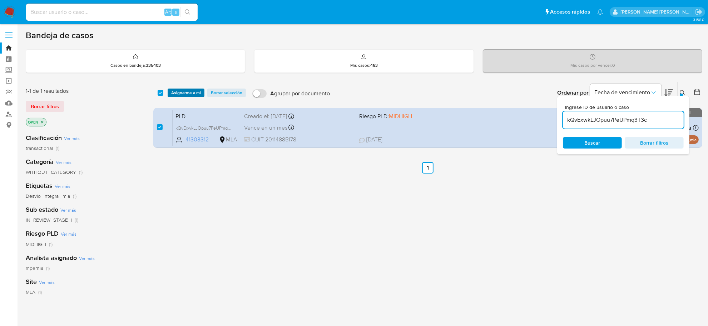
click at [190, 92] on span "Asignarme a mí" at bounding box center [186, 92] width 30 height 7
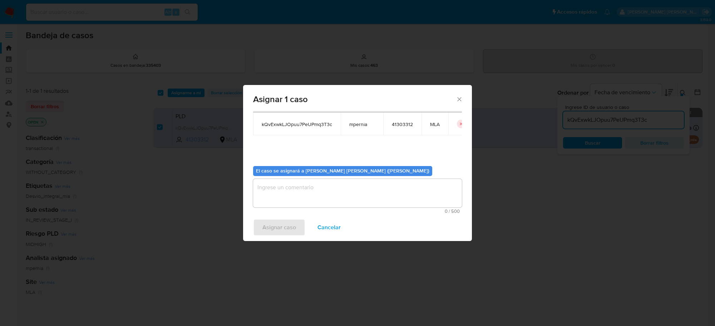
click at [383, 204] on textarea "assign-modal" at bounding box center [357, 193] width 209 height 29
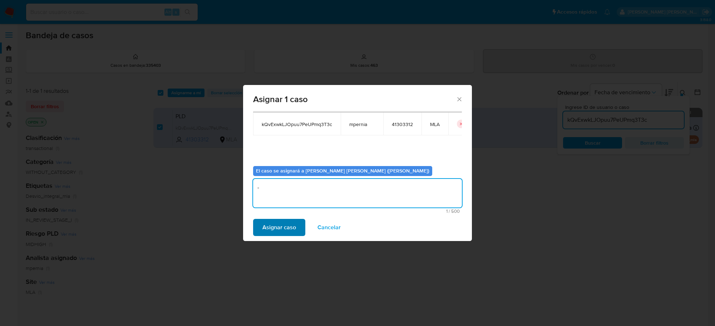
type textarea "-"
click at [297, 227] on button "Asignar caso" at bounding box center [279, 227] width 52 height 17
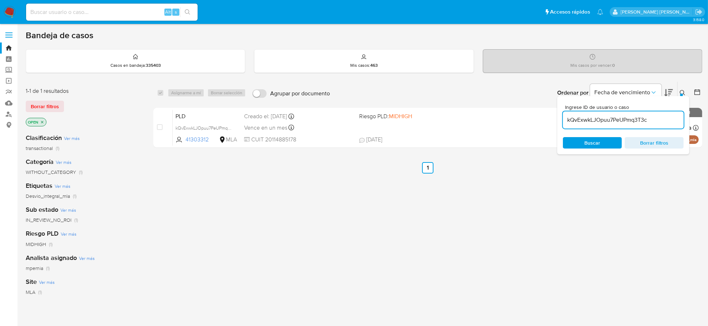
click at [606, 113] on div "kQvExwkLJOpuu7PeUPmq3T3c" at bounding box center [623, 120] width 121 height 17
click at [604, 119] on input "kQvExwkLJOpuu7PeUPmq3T3c" at bounding box center [623, 119] width 121 height 9
paste input "gSdjdg8xiEEzan8fdTRHncNv"
type input "gSdjdg8xiEEzan8fdTRHncNv"
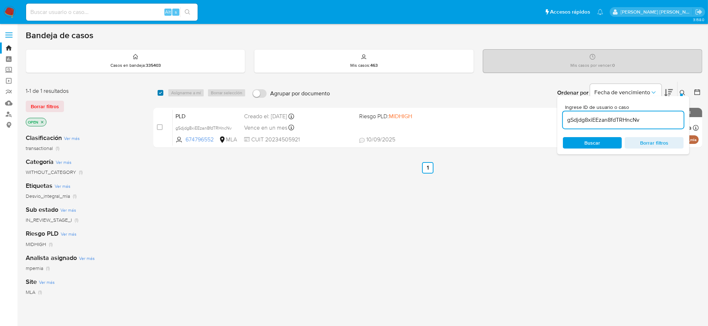
drag, startPoint x: 157, startPoint y: 94, endPoint x: 161, endPoint y: 91, distance: 5.3
click at [157, 94] on div "select-all-cases-checkbox Asignarme a mí Borrar selección Agrupar por documento…" at bounding box center [427, 93] width 549 height 22
click at [161, 91] on input "checkbox" at bounding box center [161, 93] width 6 height 6
checkbox input "true"
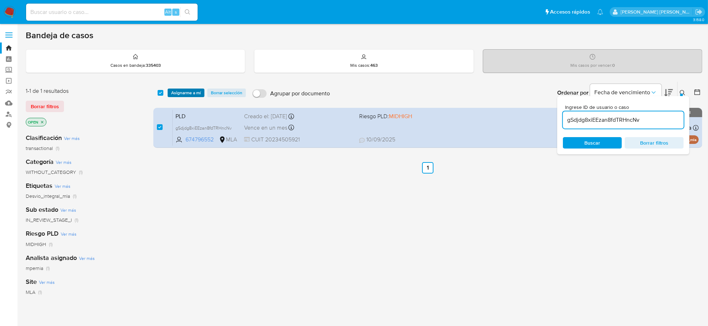
click at [172, 92] on span "Asignarme a mí" at bounding box center [186, 92] width 30 height 7
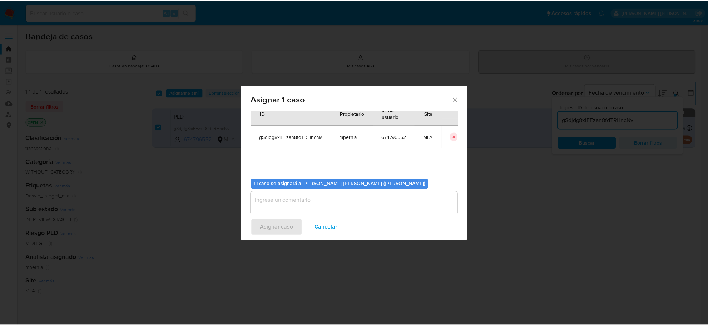
scroll to position [36, 0]
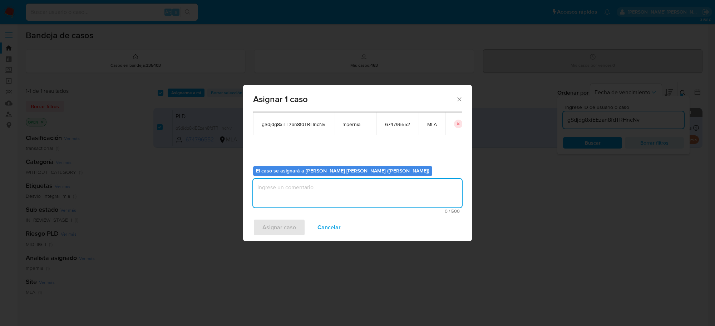
click at [341, 206] on textarea "assign-modal" at bounding box center [357, 193] width 209 height 29
type textarea "-"
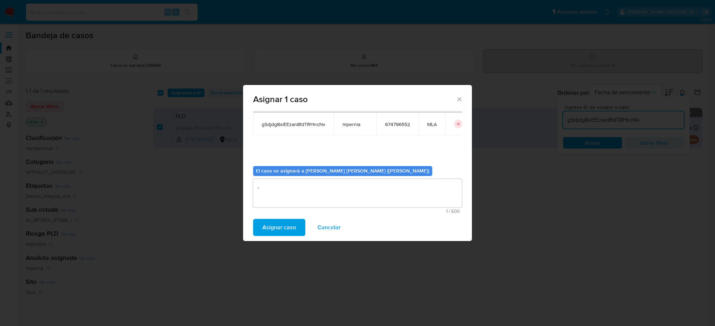
click at [267, 227] on span "Asignar caso" at bounding box center [279, 228] width 34 height 16
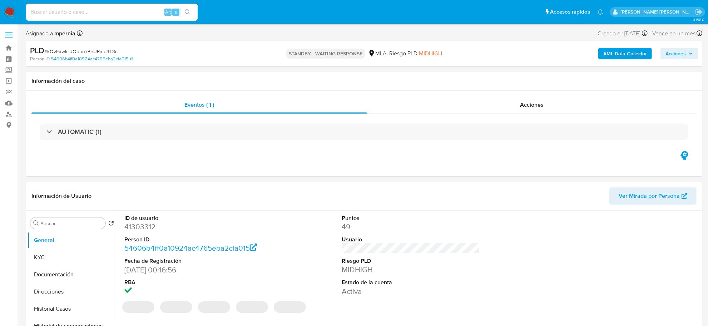
select select "10"
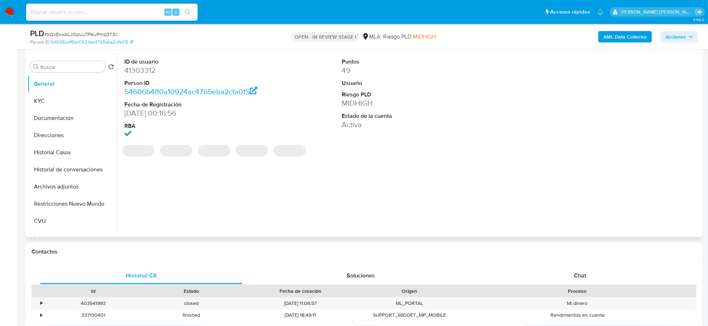
scroll to position [134, 0]
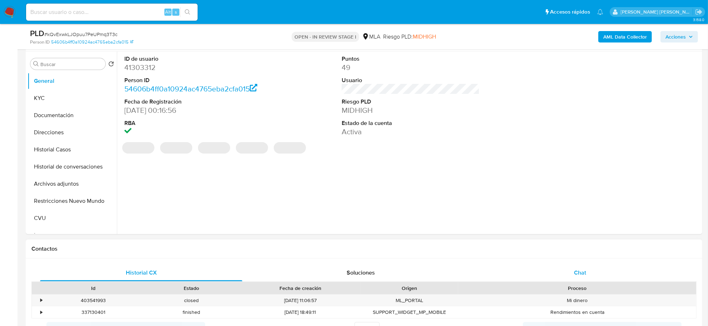
click at [578, 272] on span "Chat" at bounding box center [580, 273] width 12 height 8
select select "10"
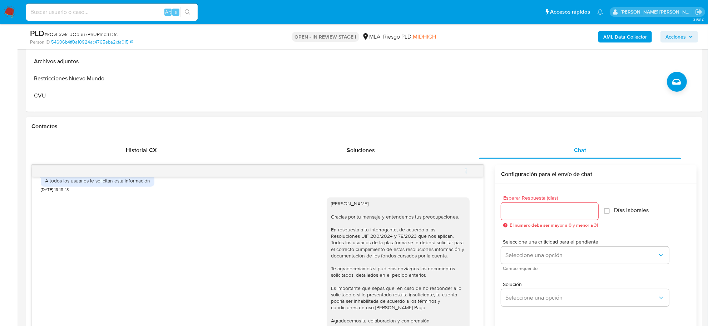
scroll to position [357, 0]
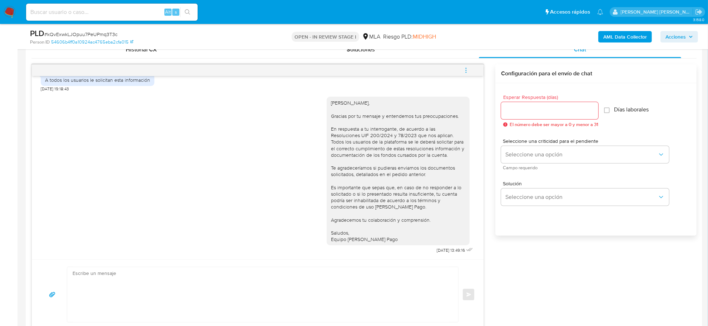
click at [466, 70] on icon "menu-action" at bounding box center [466, 70] width 1 height 1
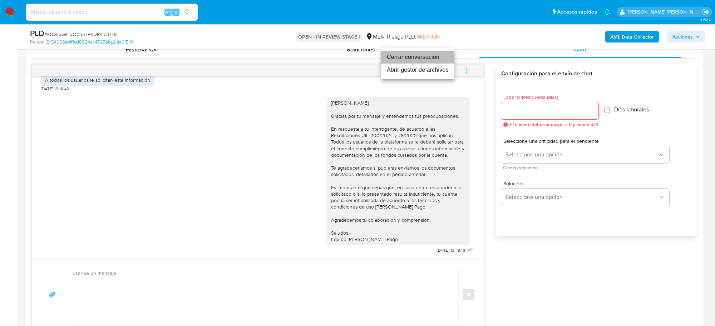
click at [426, 59] on li "Cerrar conversación" at bounding box center [417, 57] width 73 height 13
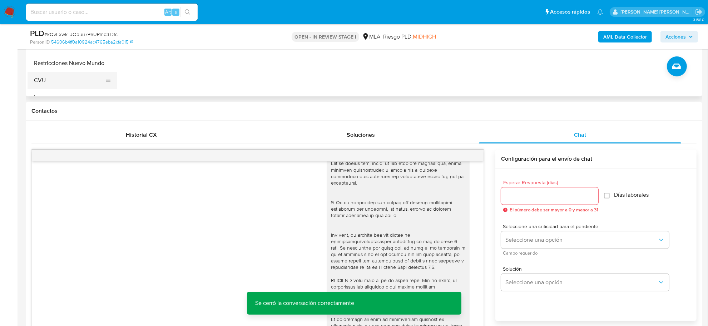
scroll to position [179, 0]
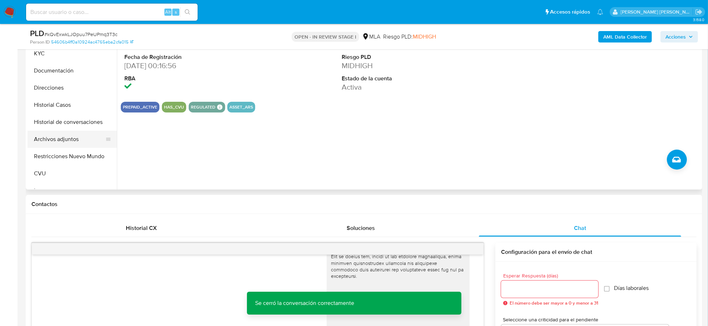
click at [61, 141] on button "Archivos adjuntos" at bounding box center [70, 139] width 84 height 17
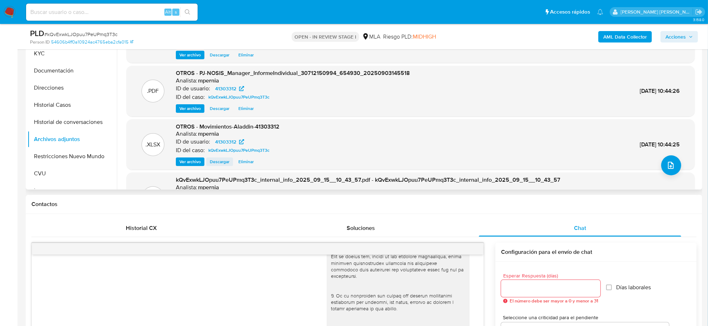
scroll to position [45, 0]
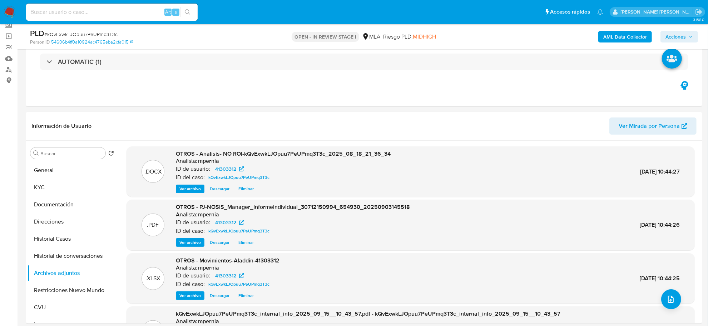
drag, startPoint x: 672, startPoint y: 39, endPoint x: 661, endPoint y: 40, distance: 11.2
click at [672, 39] on span "Acciones" at bounding box center [675, 36] width 20 height 11
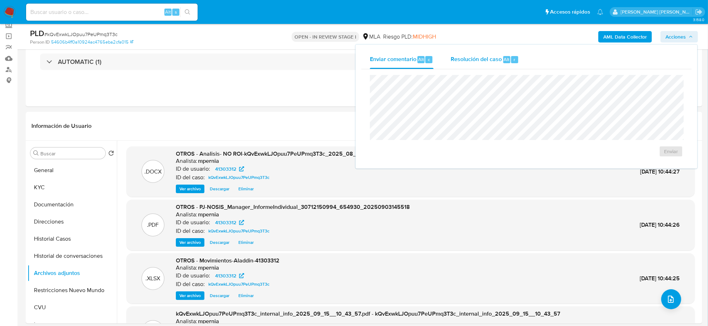
click at [492, 63] on span "Resolución del caso" at bounding box center [476, 59] width 51 height 8
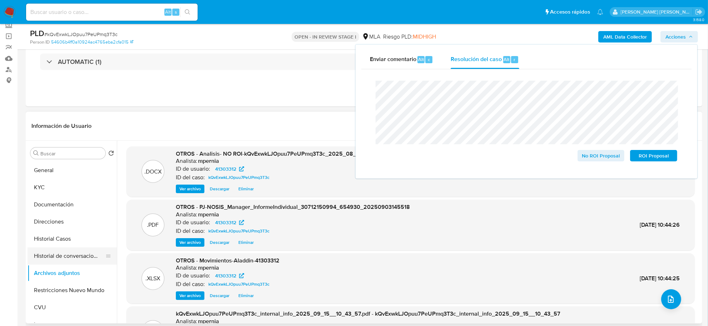
click at [71, 260] on button "Historial de conversaciones" at bounding box center [70, 256] width 84 height 17
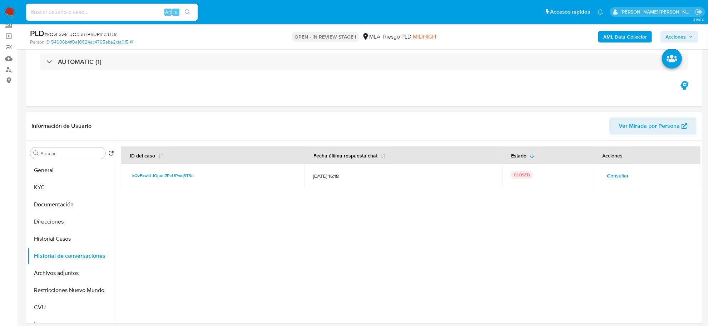
click at [671, 34] on span "Acciones" at bounding box center [675, 36] width 20 height 11
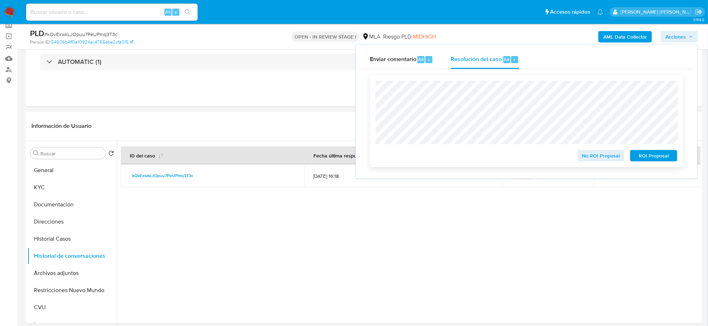
click at [599, 155] on span "No ROI Proposal" at bounding box center [601, 156] width 37 height 10
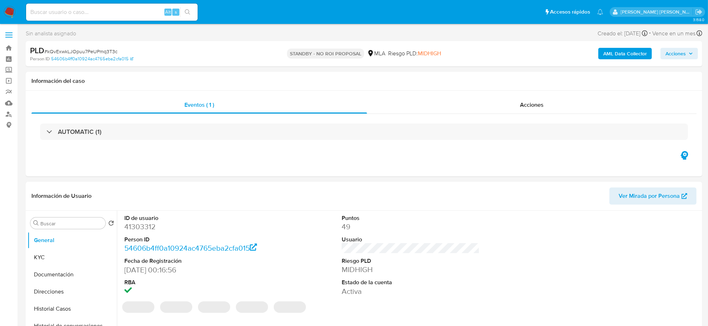
select select "10"
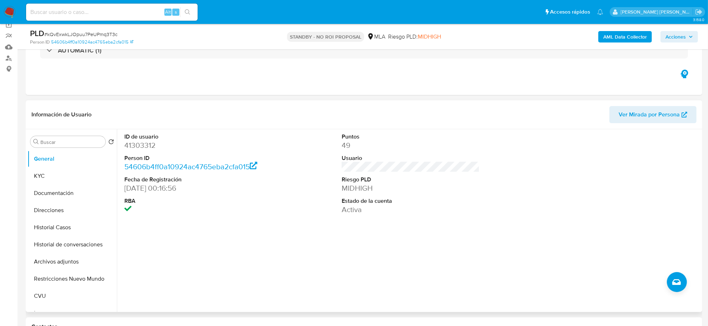
scroll to position [134, 0]
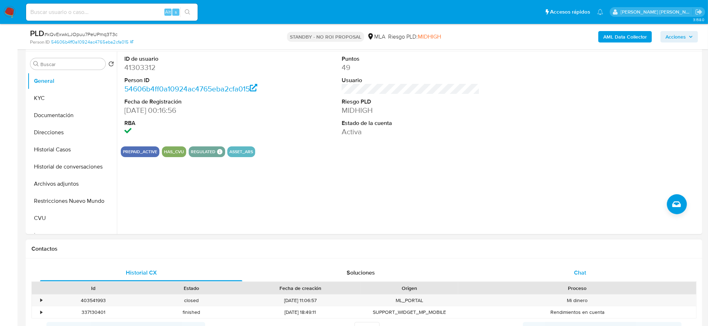
click at [576, 268] on div "Chat" at bounding box center [580, 272] width 202 height 17
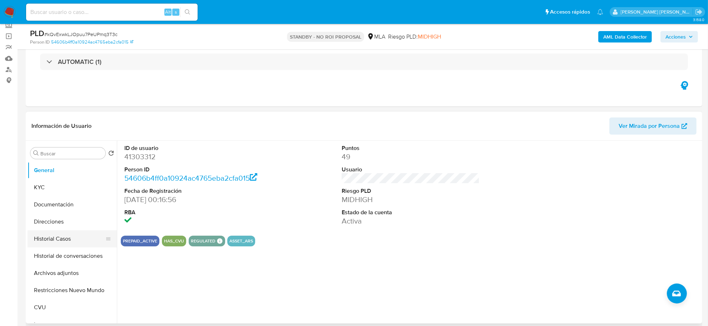
scroll to position [762, 0]
click at [45, 239] on button "Historial Casos" at bounding box center [70, 239] width 84 height 17
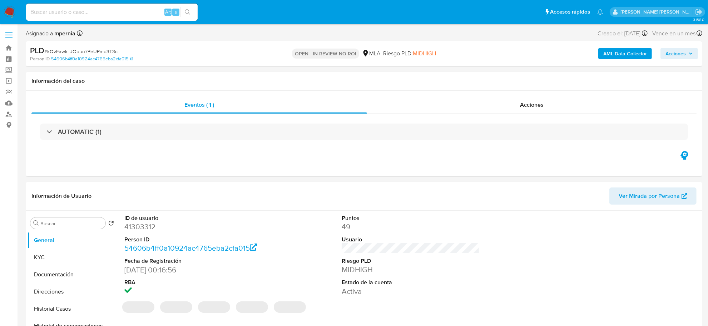
click at [672, 50] on span "Acciones" at bounding box center [675, 53] width 20 height 11
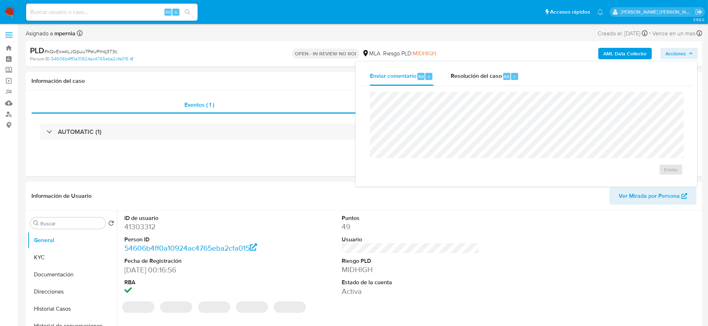
select select "10"
click at [497, 76] on span "Resolución del caso" at bounding box center [476, 76] width 51 height 8
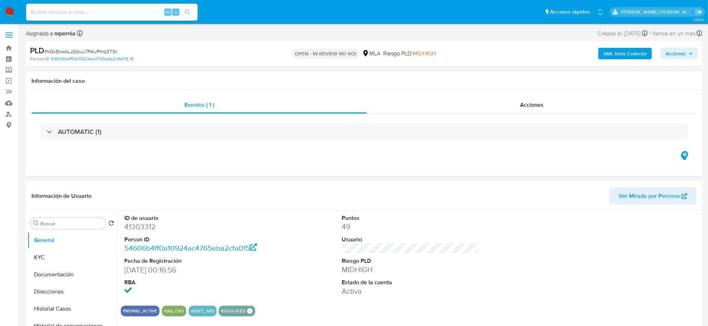
click at [678, 51] on span "Acciones" at bounding box center [675, 53] width 20 height 11
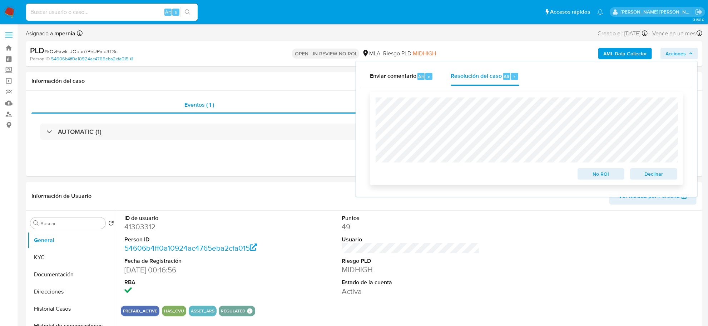
click at [649, 173] on span "Declinar" at bounding box center [653, 174] width 37 height 10
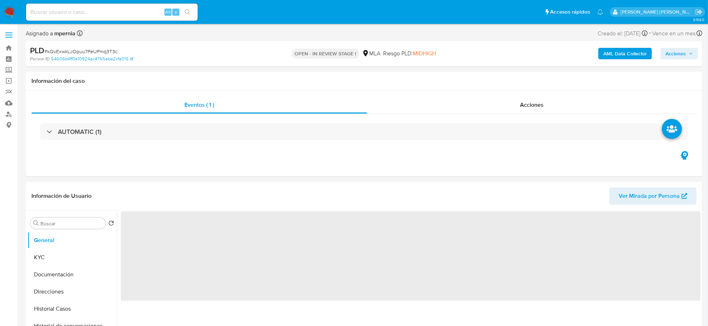
click at [667, 53] on span "Acciones" at bounding box center [675, 53] width 20 height 11
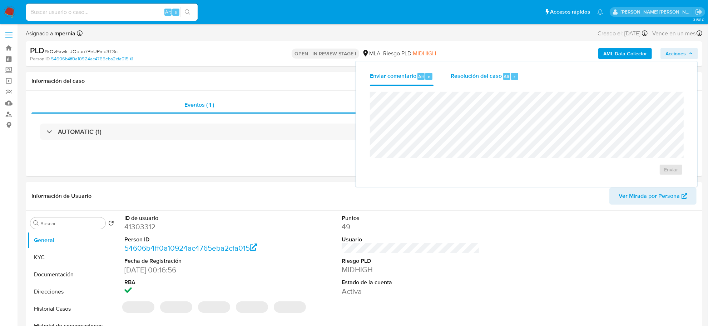
select select "10"
click at [499, 80] on span "Resolución del caso" at bounding box center [476, 76] width 51 height 8
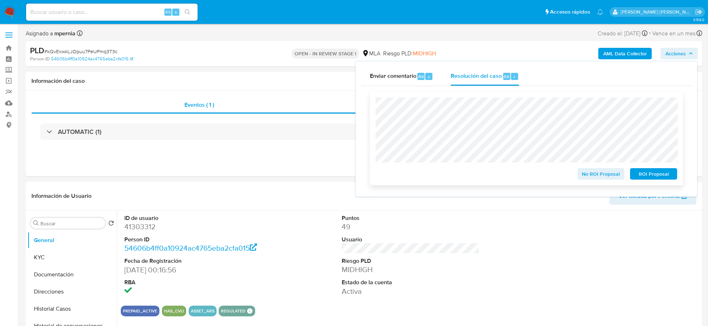
click at [603, 177] on span "No ROI Proposal" at bounding box center [601, 174] width 37 height 10
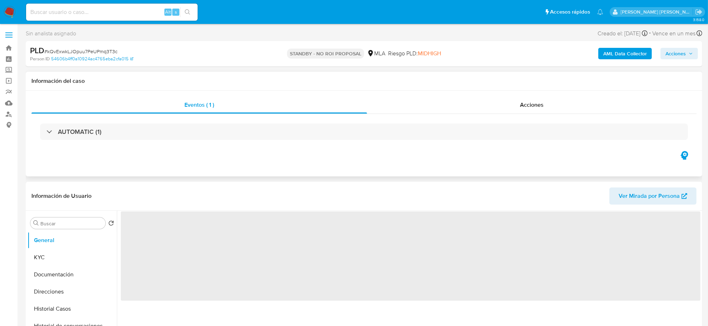
click at [537, 117] on div "AUTOMATIC (1)" at bounding box center [363, 132] width 665 height 36
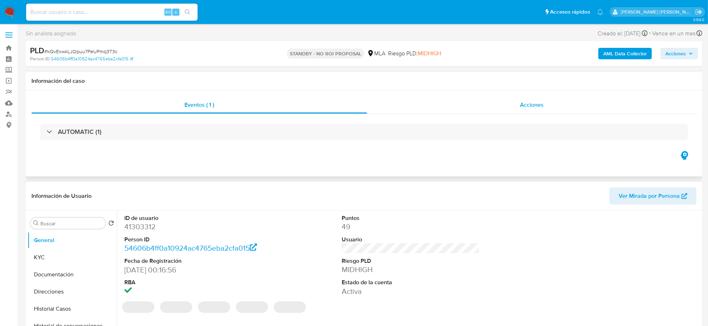
click at [536, 113] on div "Acciones" at bounding box center [532, 104] width 330 height 17
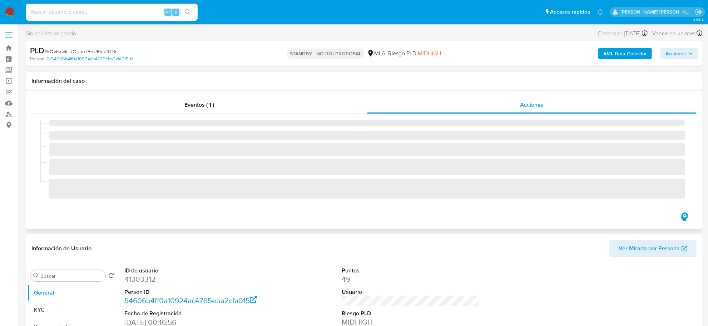
select select "10"
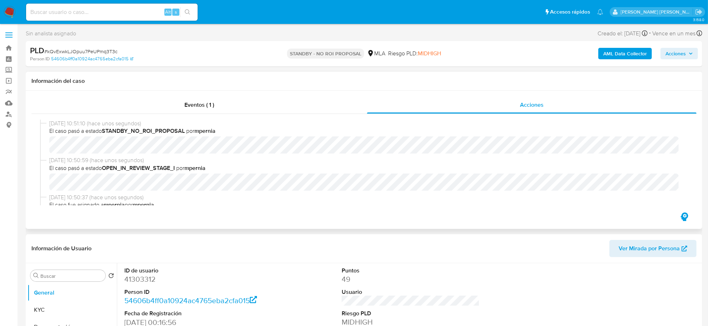
scroll to position [45, 0]
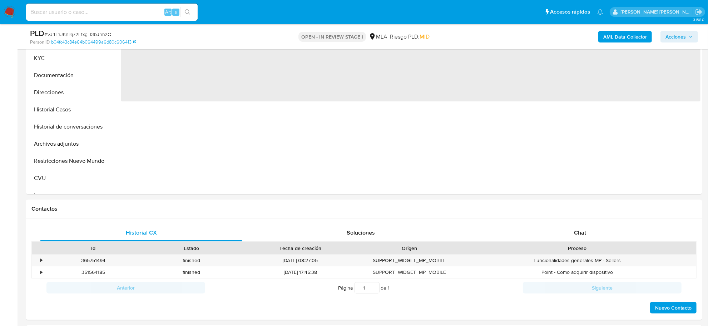
scroll to position [179, 0]
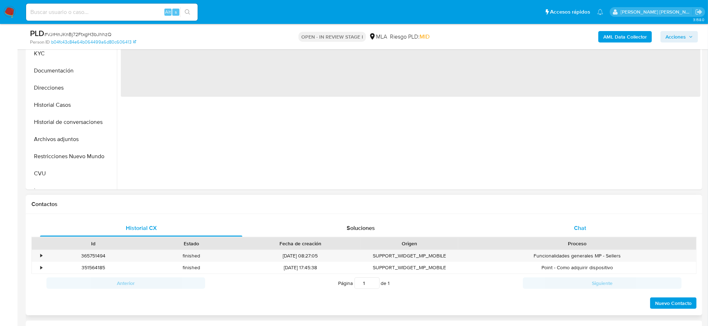
click at [572, 228] on div "Chat" at bounding box center [580, 228] width 202 height 17
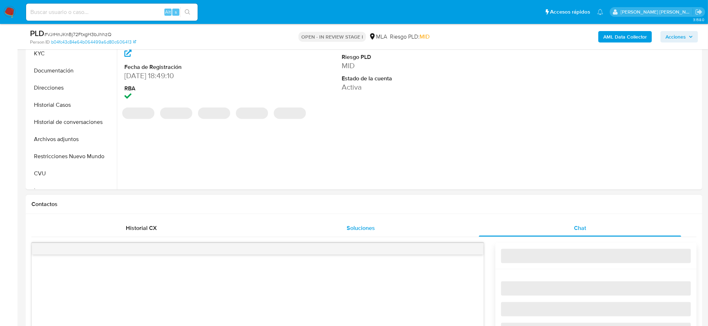
select select "10"
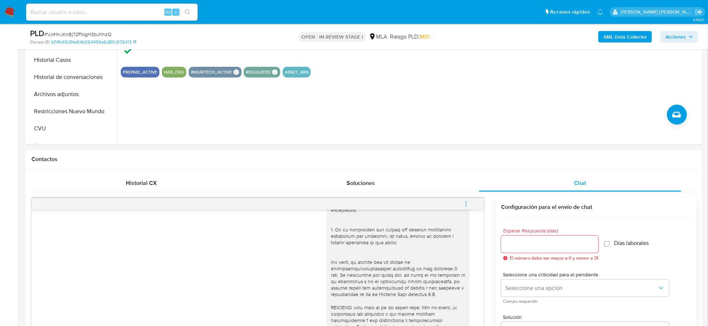
scroll to position [223, 0]
click at [615, 39] on b "AML Data Collector" at bounding box center [625, 36] width 44 height 11
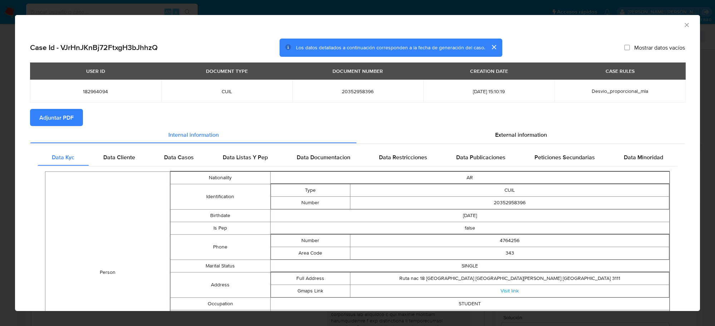
click at [69, 111] on span "Adjuntar PDF" at bounding box center [56, 118] width 34 height 16
drag, startPoint x: 678, startPoint y: 23, endPoint x: 668, endPoint y: 40, distance: 19.6
click at [683, 24] on icon "Cerrar ventana" at bounding box center [686, 24] width 7 height 7
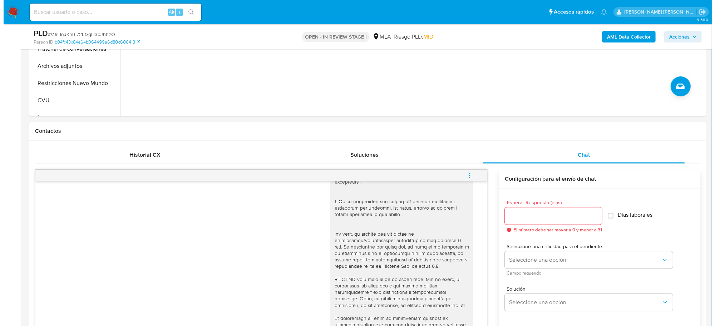
scroll to position [268, 0]
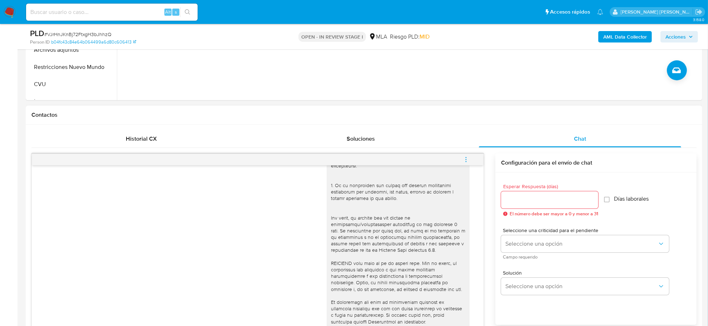
click at [466, 163] on icon "menu-action" at bounding box center [466, 160] width 6 height 6
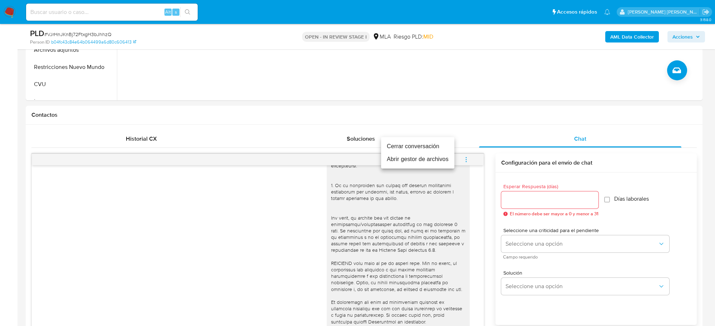
click at [404, 157] on li "Abrir gestor de archivos" at bounding box center [417, 159] width 73 height 13
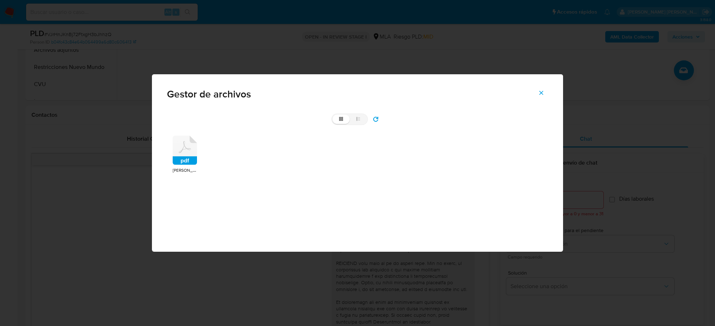
click at [188, 163] on rect at bounding box center [185, 161] width 24 height 9
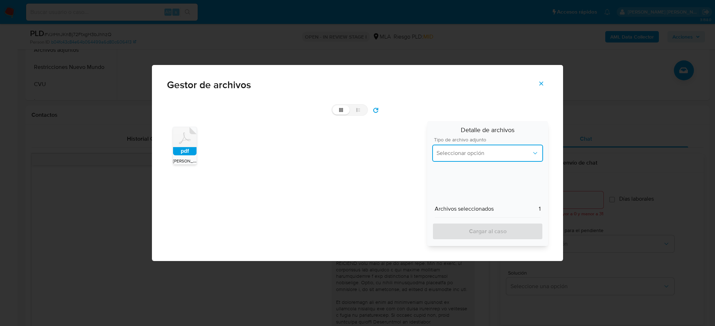
click at [501, 155] on span "Seleccionar opción" at bounding box center [483, 153] width 95 height 7
click at [486, 194] on div "Facturacion" at bounding box center [487, 195] width 102 height 17
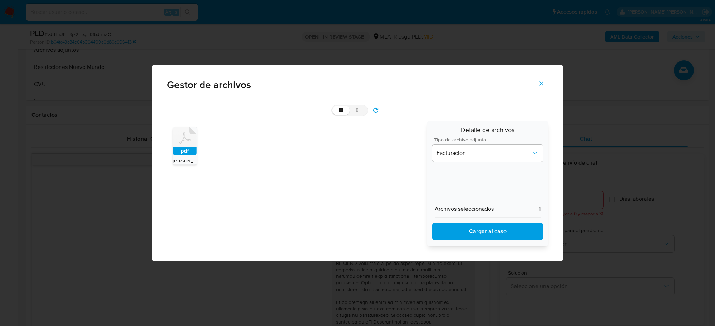
click at [479, 229] on span "Cargar al caso" at bounding box center [487, 232] width 92 height 16
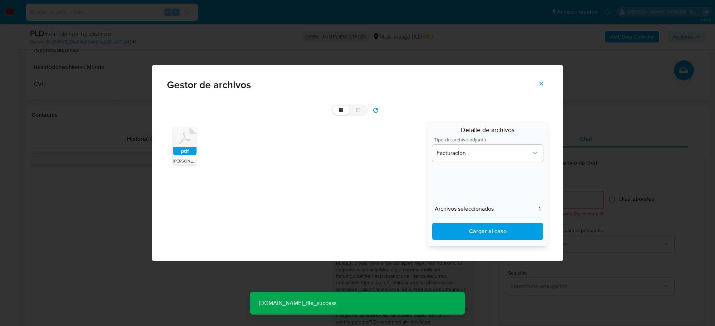
click at [544, 83] on icon "Cerrar" at bounding box center [541, 83] width 6 height 6
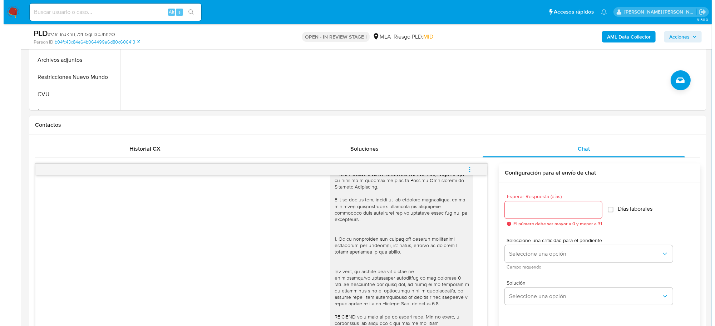
scroll to position [223, 0]
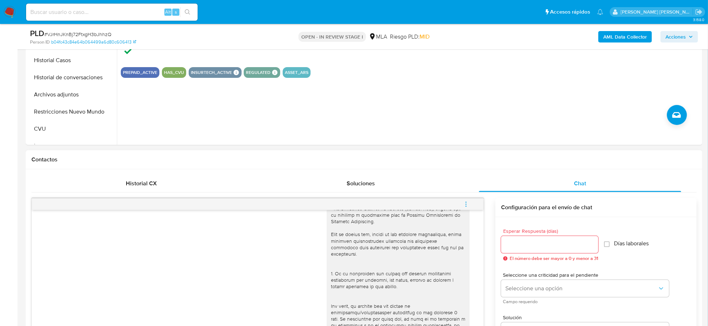
click at [469, 205] on icon "menu-action" at bounding box center [466, 204] width 6 height 6
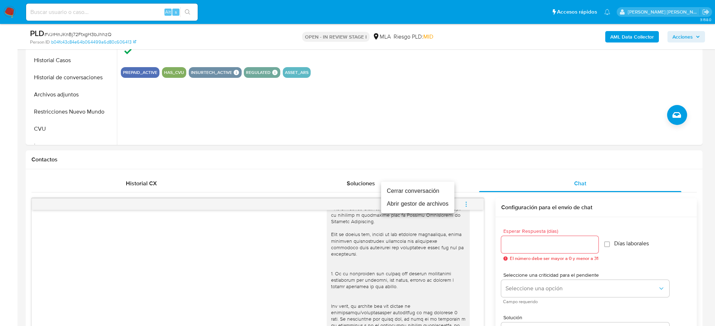
click at [401, 192] on li "Cerrar conversación" at bounding box center [417, 191] width 73 height 13
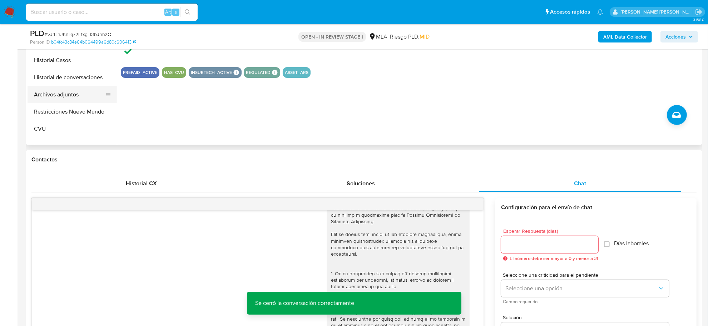
click at [48, 94] on button "Archivos adjuntos" at bounding box center [70, 94] width 84 height 17
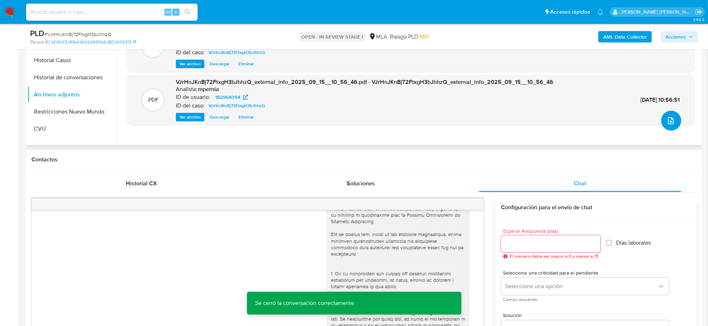
click at [675, 120] on button "upload-file" at bounding box center [671, 121] width 20 height 20
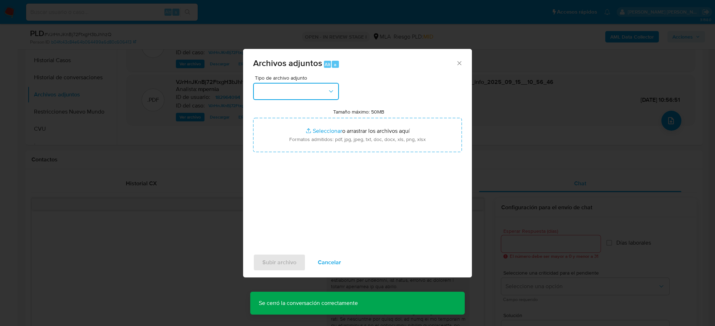
click at [313, 96] on button "button" at bounding box center [296, 91] width 86 height 17
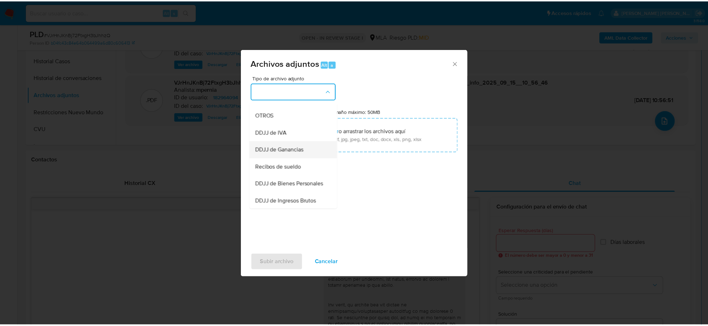
scroll to position [134, 0]
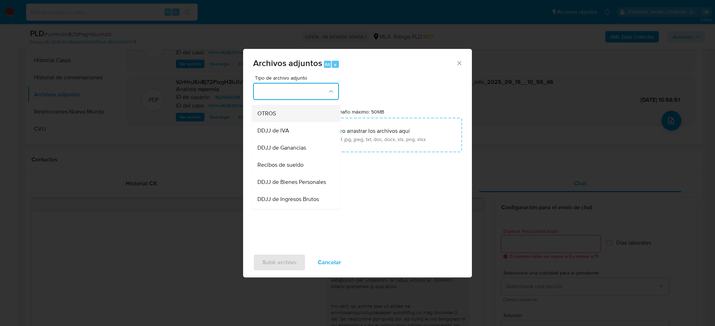
click at [268, 118] on span "OTROS" at bounding box center [266, 113] width 19 height 7
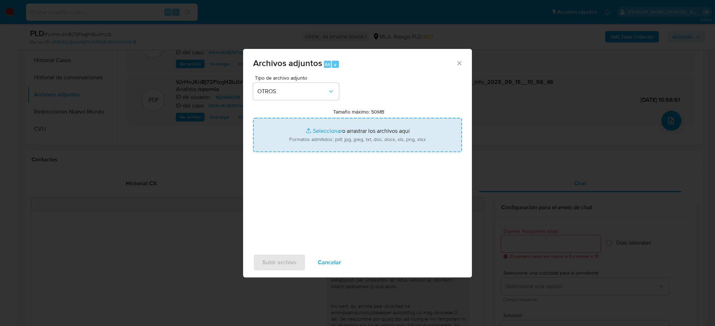
type input "C:\fakepath\Movimientos-Aladdin-182964094.xlsx"
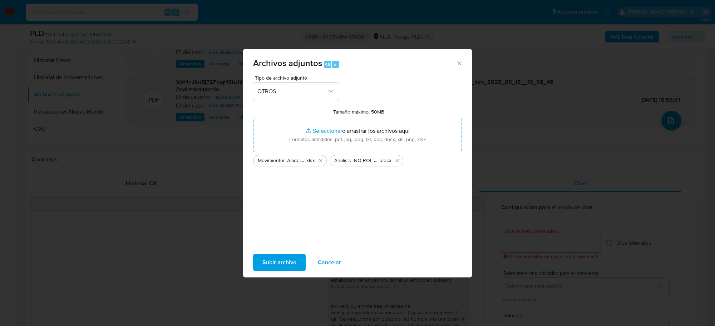
click at [290, 260] on span "Subir archivo" at bounding box center [279, 263] width 34 height 16
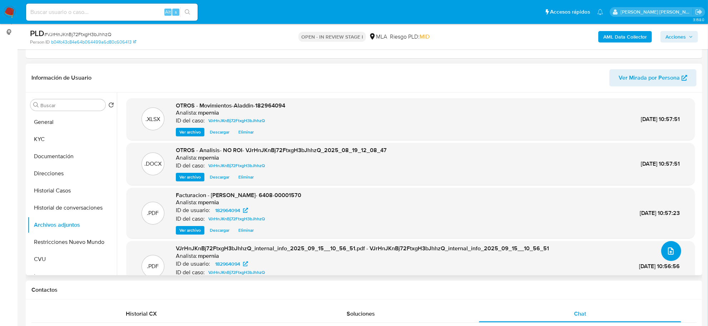
scroll to position [89, 0]
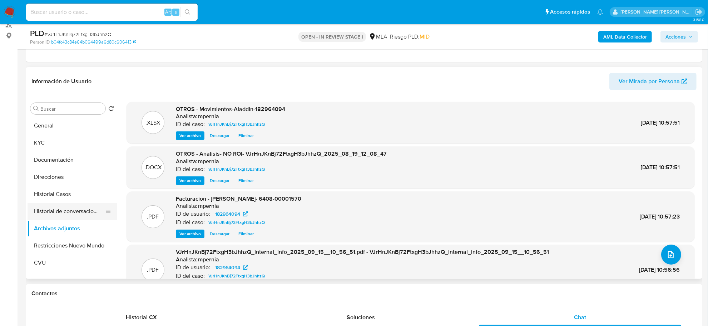
click at [56, 209] on button "Historial de conversaciones" at bounding box center [70, 211] width 84 height 17
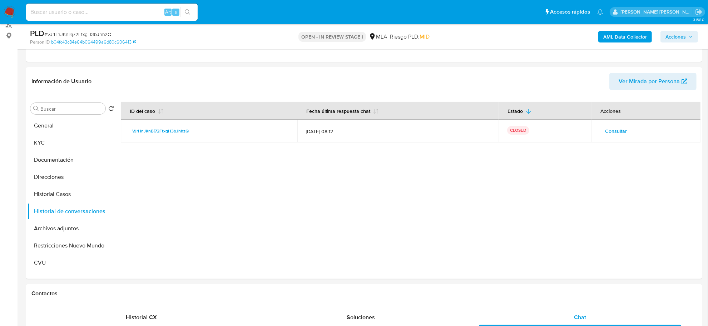
click at [678, 40] on span "Acciones" at bounding box center [675, 36] width 20 height 11
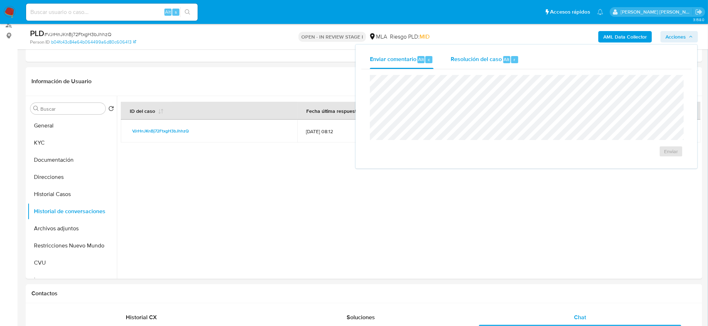
click at [473, 61] on span "Resolución del caso" at bounding box center [476, 59] width 51 height 8
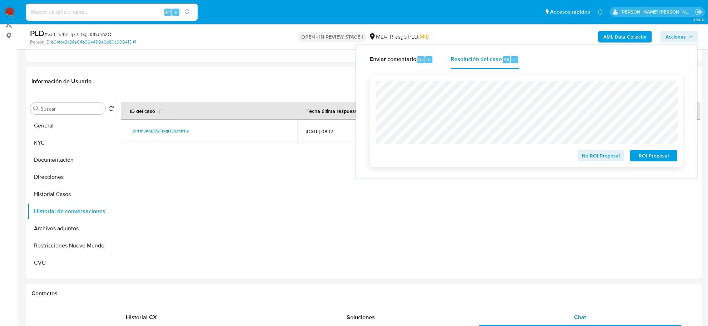
click at [588, 157] on span "No ROI Proposal" at bounding box center [601, 156] width 37 height 10
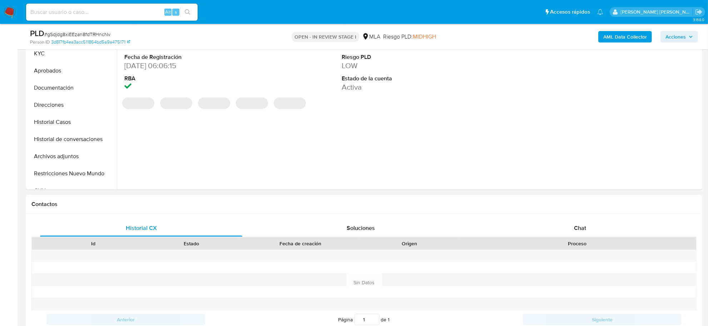
select select "10"
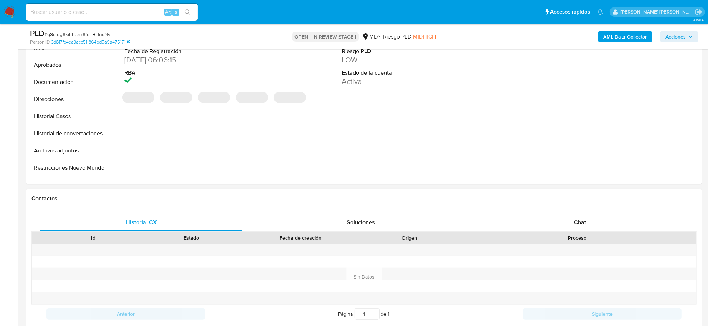
scroll to position [223, 0]
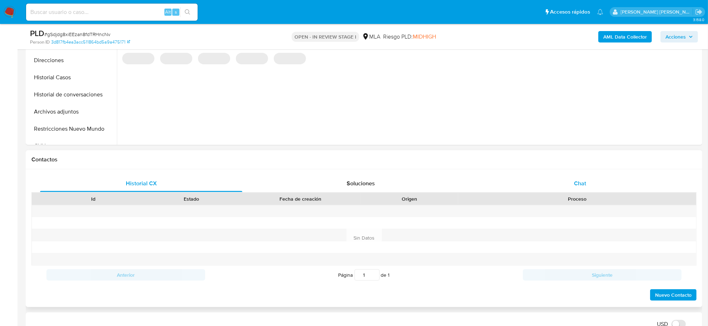
click at [569, 189] on div "Chat" at bounding box center [580, 183] width 202 height 17
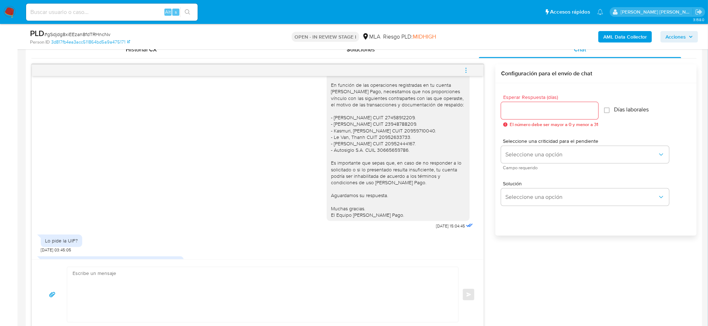
scroll to position [533, 0]
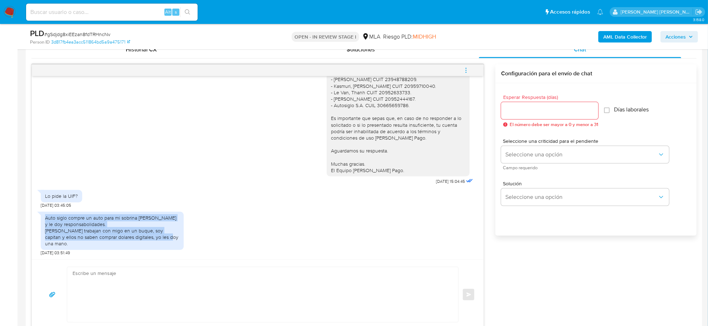
drag, startPoint x: 45, startPoint y: 224, endPoint x: 166, endPoint y: 242, distance: 122.1
click at [166, 242] on div "Auto siglo compre un auto para mi sobrina [PERSON_NAME] y le doy responsabolida…" at bounding box center [112, 231] width 134 height 33
copy div "Auto siglo compre un auto para mi sobrina [PERSON_NAME] y le doy responsabolida…"
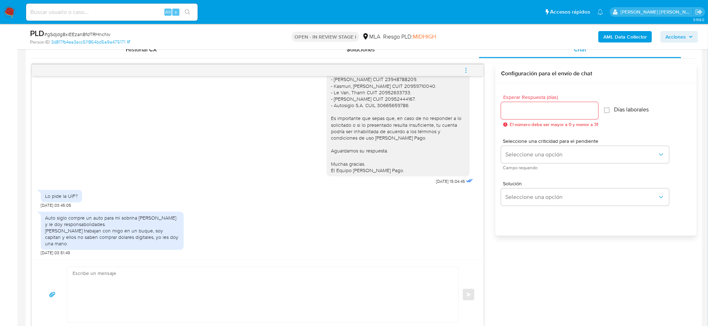
click at [91, 33] on span "# gSdjdg8xiEEzan8fdTRHncNv" at bounding box center [77, 34] width 66 height 7
copy span "gSdjdg8xiEEzan8fdTRHncNv"
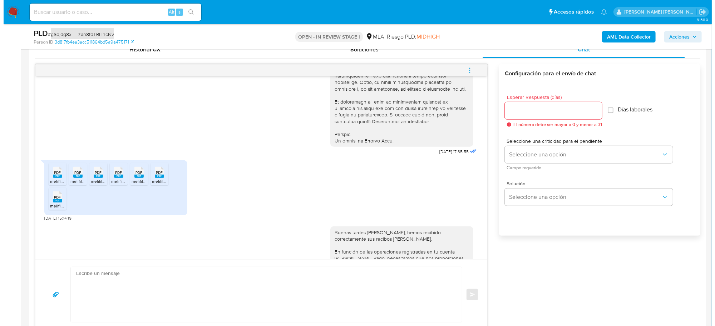
scroll to position [309, 0]
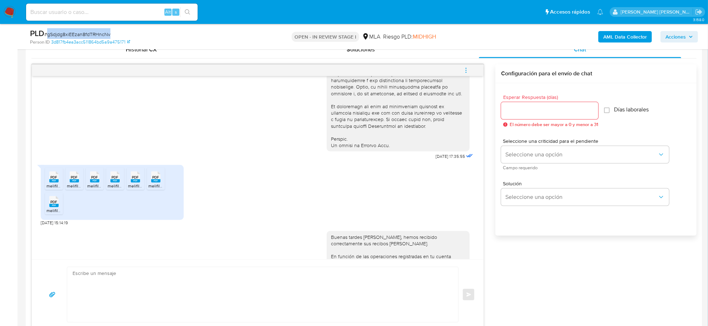
click at [612, 33] on b "AML Data Collector" at bounding box center [625, 36] width 44 height 11
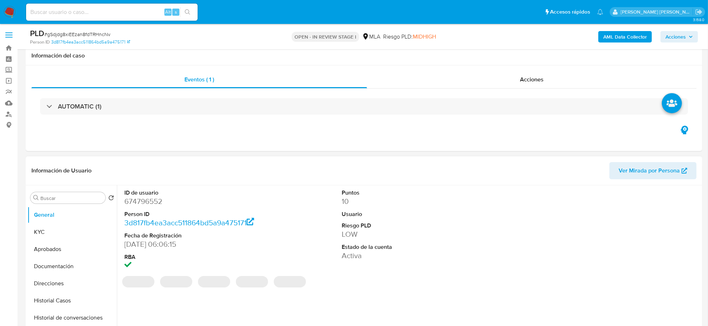
scroll to position [45, 0]
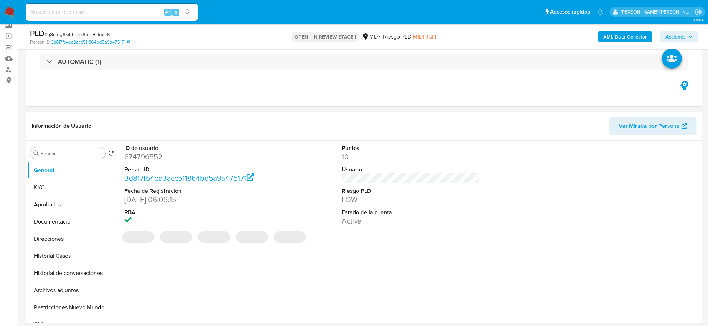
select select "10"
click at [630, 41] on b "AML Data Collector" at bounding box center [625, 36] width 44 height 11
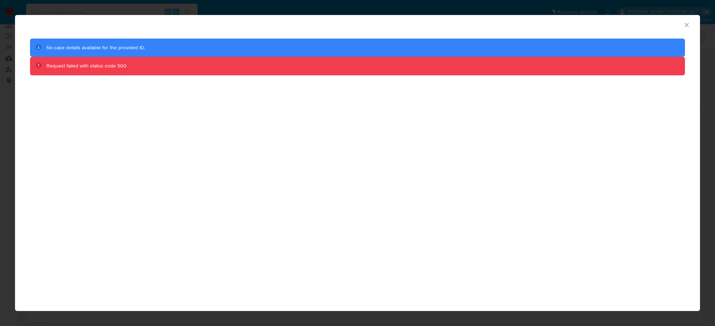
drag, startPoint x: 685, startPoint y: 22, endPoint x: 684, endPoint y: 26, distance: 4.1
click at [685, 22] on icon "Cerrar ventana" at bounding box center [686, 24] width 7 height 7
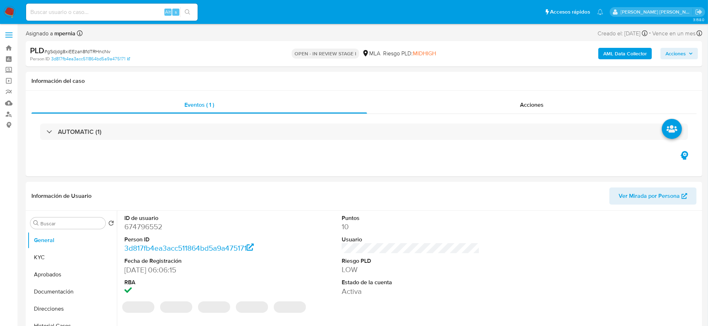
select select "10"
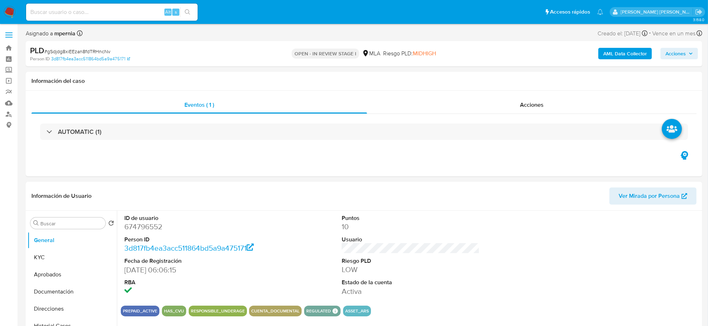
click at [624, 52] on b "AML Data Collector" at bounding box center [625, 53] width 44 height 11
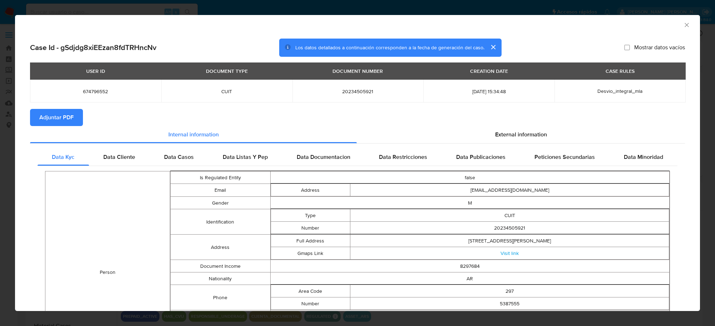
click at [61, 119] on span "Adjuntar PDF" at bounding box center [56, 118] width 34 height 16
click at [683, 26] on icon "Cerrar ventana" at bounding box center [686, 24] width 7 height 7
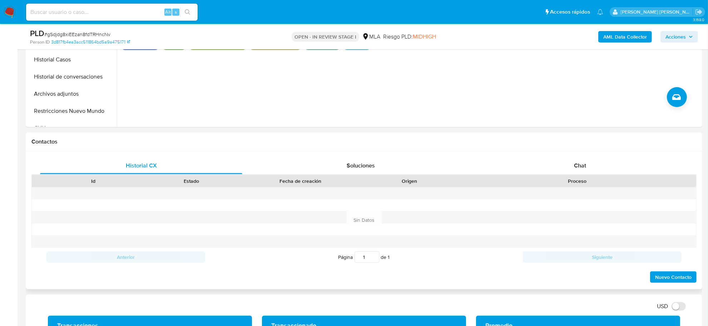
scroll to position [268, 0]
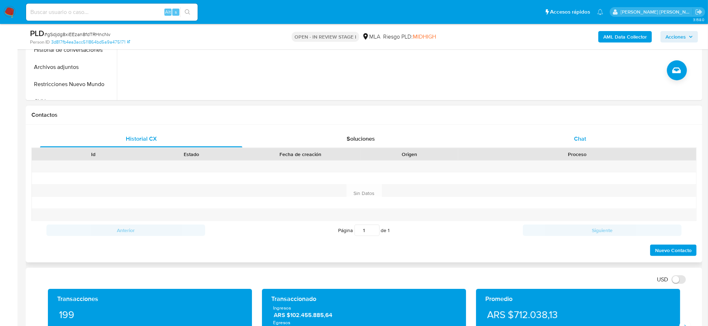
click at [579, 138] on span "Chat" at bounding box center [580, 139] width 12 height 8
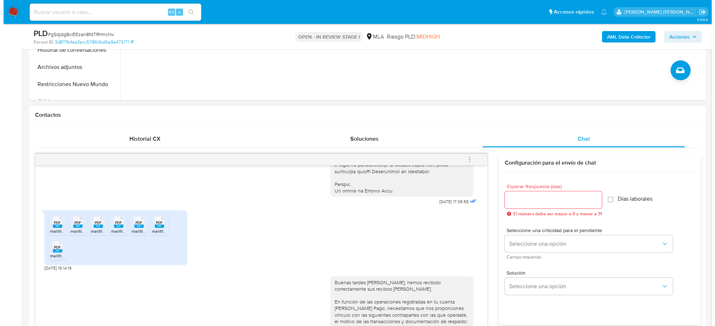
scroll to position [354, 0]
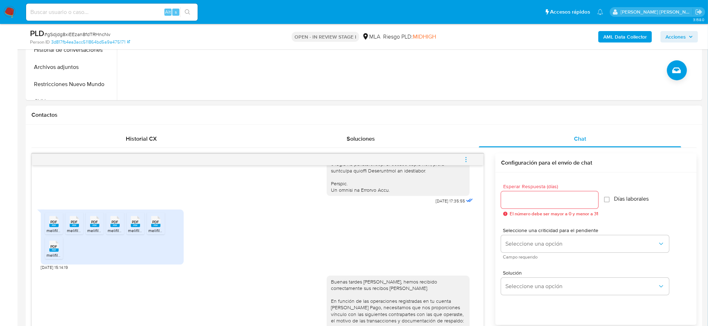
click at [464, 161] on icon "menu-action" at bounding box center [466, 160] width 6 height 6
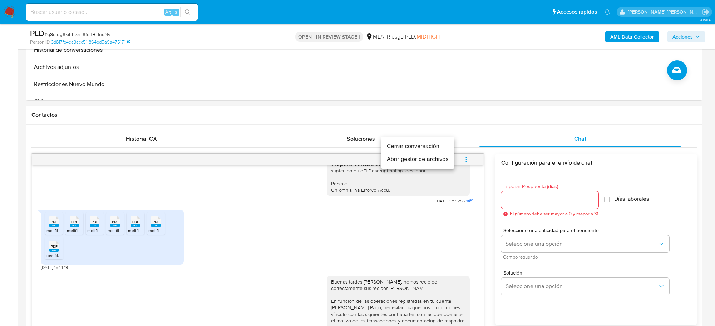
click at [397, 163] on li "Abrir gestor de archivos" at bounding box center [417, 159] width 73 height 13
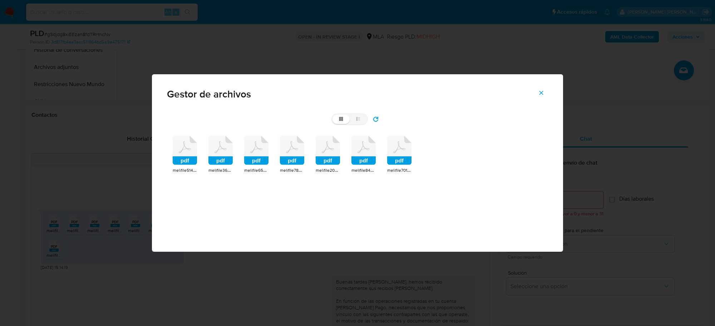
click at [180, 165] on div "pdf" at bounding box center [185, 151] width 24 height 31
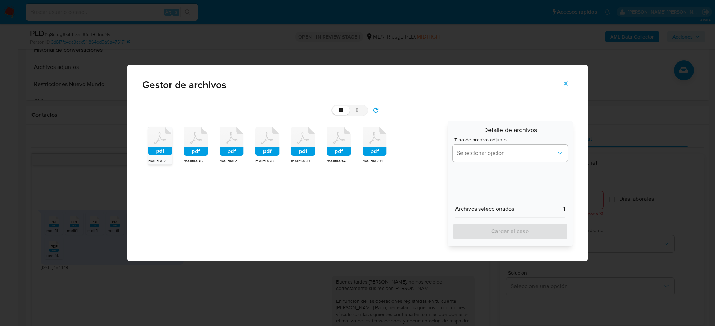
click at [198, 150] on rect at bounding box center [196, 152] width 24 height 9
click at [232, 148] on rect at bounding box center [231, 152] width 24 height 9
click at [263, 148] on rect at bounding box center [267, 152] width 24 height 9
click at [304, 153] on rect at bounding box center [303, 152] width 24 height 9
drag, startPoint x: 335, startPoint y: 154, endPoint x: 385, endPoint y: 153, distance: 49.7
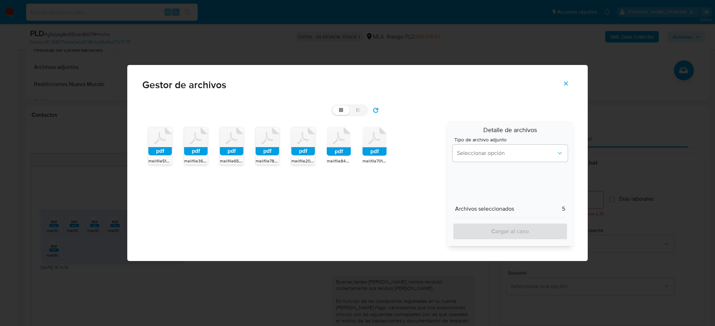
click at [336, 154] on rect at bounding box center [339, 152] width 24 height 9
click at [379, 148] on rect at bounding box center [374, 152] width 24 height 9
click at [498, 152] on span "Seleccionar opción" at bounding box center [506, 153] width 99 height 7
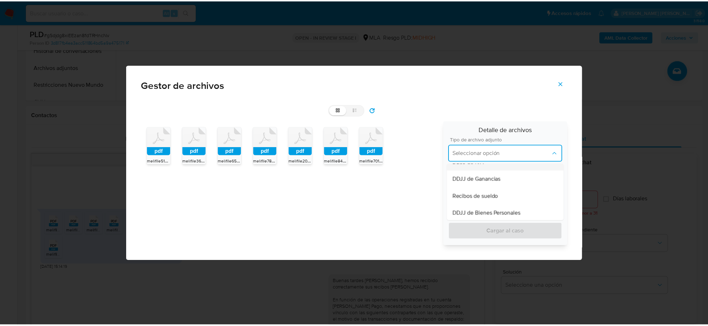
scroll to position [179, 0]
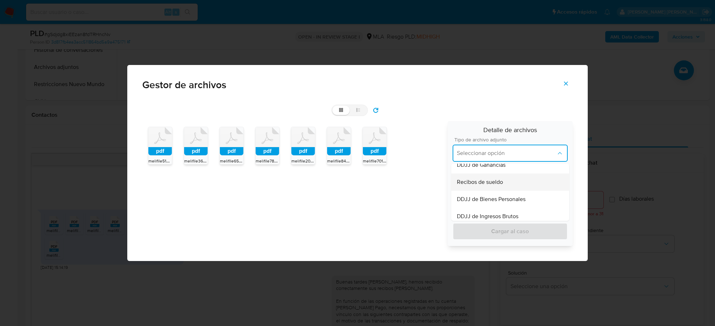
click at [490, 186] on span "Recibos de sueldo" at bounding box center [480, 182] width 46 height 7
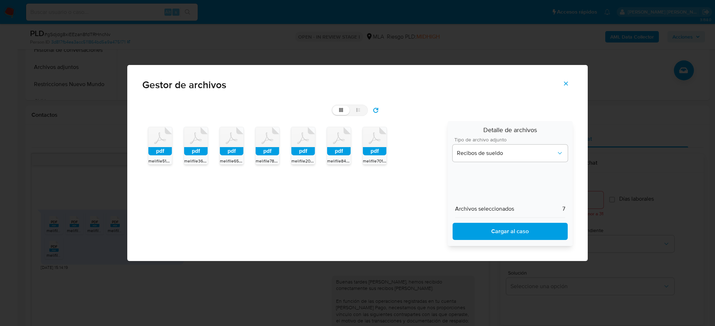
click at [505, 231] on span "Cargar al caso" at bounding box center [510, 232] width 96 height 16
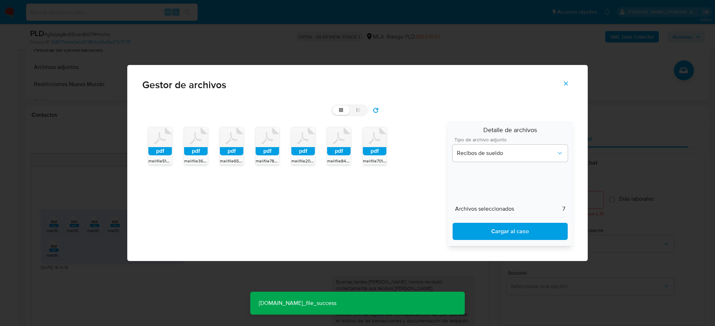
click at [569, 86] on icon "Cerrar" at bounding box center [566, 83] width 6 height 6
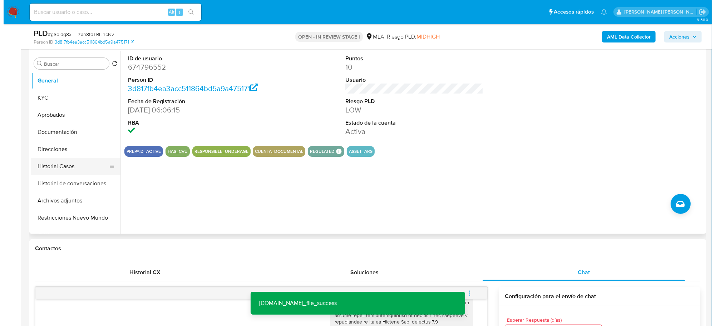
scroll to position [134, 0]
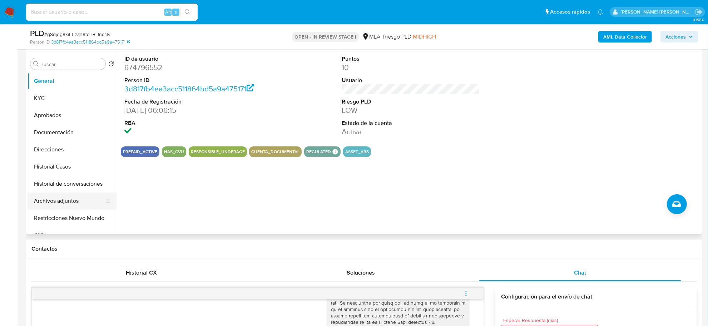
click at [56, 200] on button "Archivos adjuntos" at bounding box center [70, 201] width 84 height 17
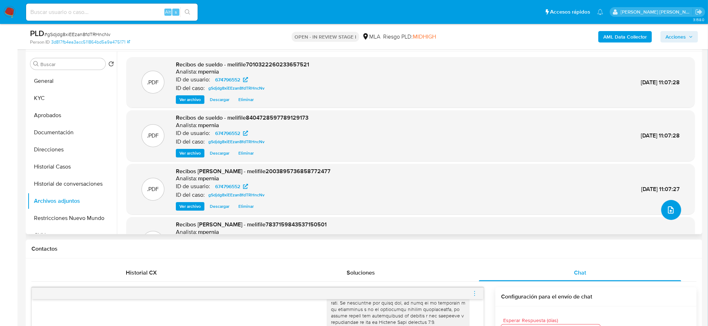
click at [667, 209] on icon "upload-file" at bounding box center [671, 210] width 9 height 9
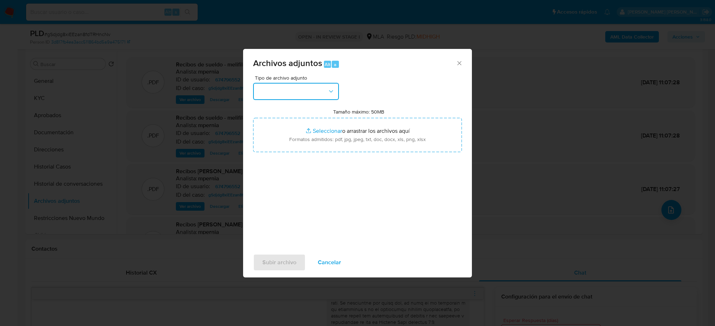
click at [312, 88] on button "button" at bounding box center [296, 91] width 86 height 17
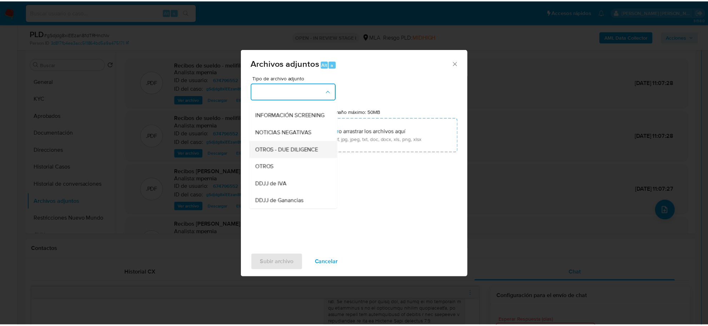
scroll to position [89, 0]
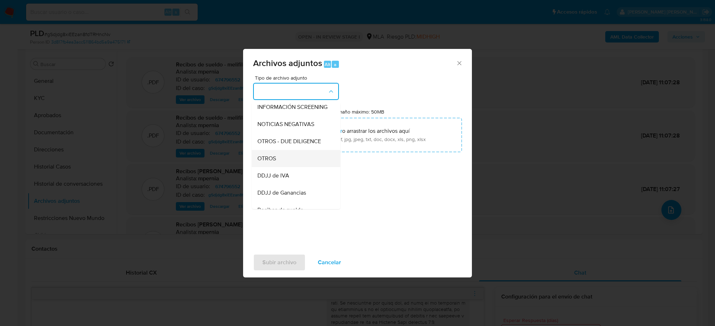
click at [279, 167] on div "OTROS" at bounding box center [293, 158] width 73 height 17
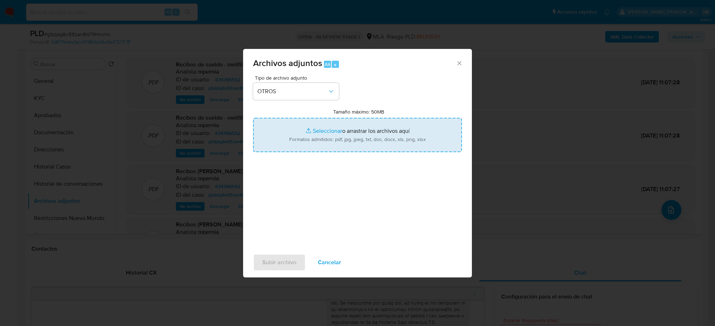
type input "C:\fakepath\Movimientos-Aladdin-674796552.xlsx"
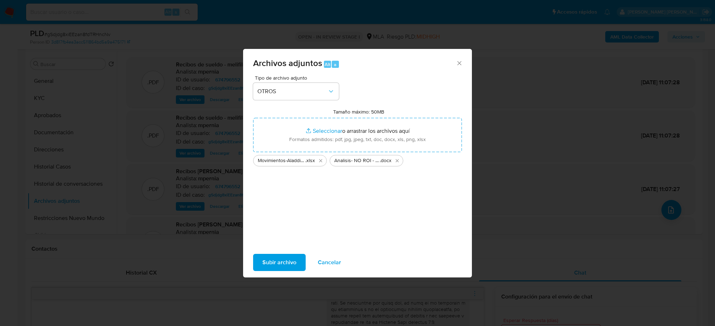
click at [290, 262] on span "Subir archivo" at bounding box center [279, 263] width 34 height 16
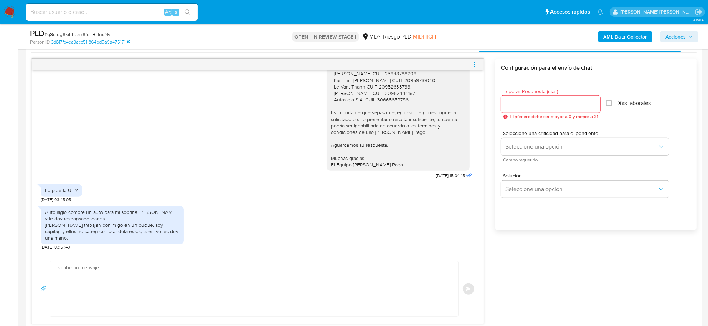
scroll to position [491, 0]
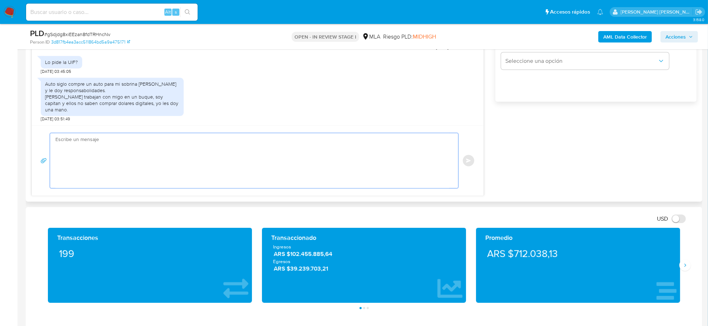
click at [109, 161] on textarea at bounding box center [252, 160] width 394 height 55
paste textarea "Hola XXX, ¡Gracias por tu respuesta! Queremos informarte que el uso de la cuent…"
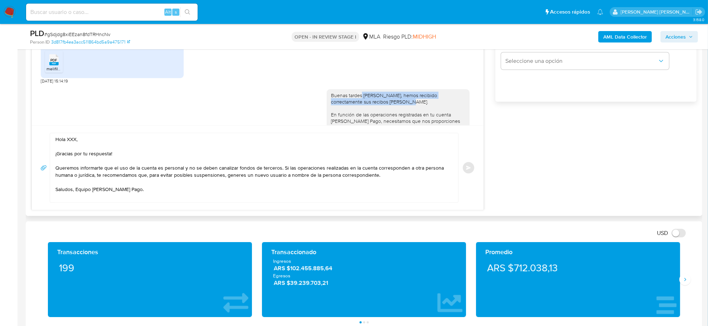
scroll to position [333, 0]
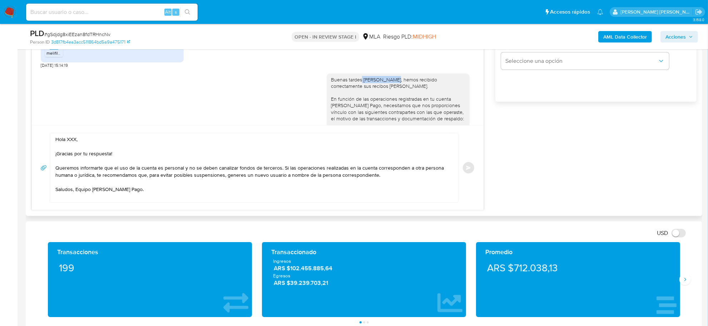
drag, startPoint x: 356, startPoint y: 115, endPoint x: 386, endPoint y: 91, distance: 38.7
click at [386, 91] on div "Buenas tardes David Moises, hemos recibido correctamente sus recibos de sueldo.…" at bounding box center [398, 154] width 134 height 156
copy div "David Moises,"
drag, startPoint x: 77, startPoint y: 142, endPoint x: 68, endPoint y: 142, distance: 8.9
click at [68, 142] on textarea "Hola XXX, ¡Gracias por tu respuesta! Queremos informarte que el uso de la cuent…" at bounding box center [252, 167] width 394 height 69
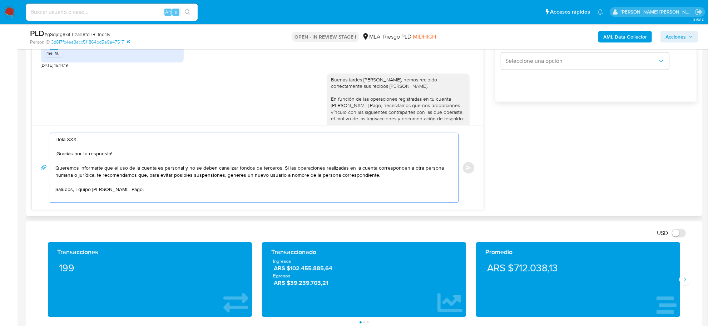
paste textarea "David Moises,"
click at [281, 167] on textarea "Hola David Moises, ¡Gracias por tu respuesta! Queremos informarte que el uso de…" at bounding box center [252, 167] width 394 height 69
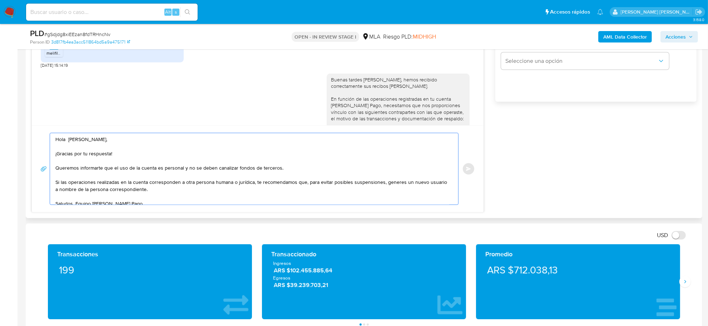
drag, startPoint x: 63, startPoint y: 185, endPoint x: 53, endPoint y: 186, distance: 9.7
click at [53, 185] on div "Hola David Moises, ¡Gracias por tu respuesta! Queremos informarte que el uso de…" at bounding box center [252, 168] width 405 height 71
drag, startPoint x: 123, startPoint y: 181, endPoint x: 128, endPoint y: 184, distance: 5.8
click at [128, 184] on textarea "Hola David Moises, ¡Gracias por tu respuesta! Queremos informarte que el uso de…" at bounding box center [252, 168] width 394 height 71
click at [251, 183] on textarea "Hola David Moises, ¡Gracias por tu respuesta! Queremos informarte que el uso de…" at bounding box center [252, 168] width 394 height 71
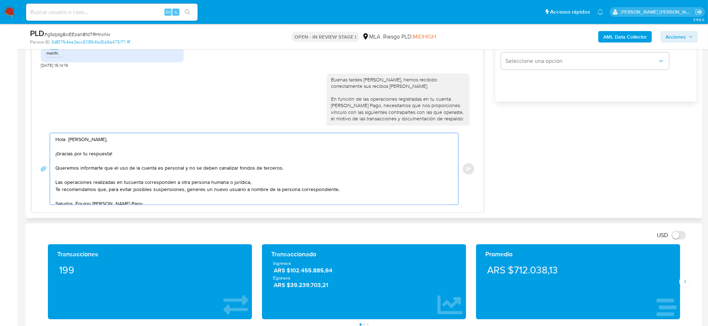
drag, startPoint x: 184, startPoint y: 191, endPoint x: 333, endPoint y: 190, distance: 148.7
click at [333, 190] on textarea "Hola David Moises, ¡Gracias por tu respuesta! Queremos informarte que el uso de…" at bounding box center [252, 168] width 394 height 71
click at [203, 193] on textarea "Hola David Moises, ¡Gracias por tu respuesta! Queremos informarte que el uso de…" at bounding box center [252, 168] width 394 height 71
click at [242, 192] on textarea "Hola David Moises, ¡Gracias por tu respuesta! Queremos informarte que el uso de…" at bounding box center [252, 168] width 394 height 71
drag, startPoint x: 242, startPoint y: 192, endPoint x: 184, endPoint y: 190, distance: 58.3
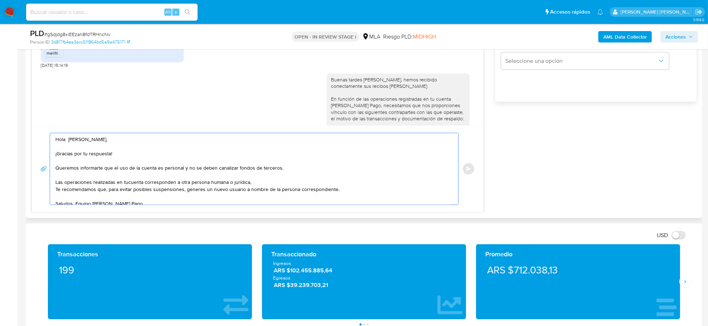
click at [184, 190] on textarea "Hola David Moises, ¡Gracias por tu respuesta! Queremos informarte que el uso de…" at bounding box center [252, 168] width 394 height 71
click at [129, 184] on textarea "Hola David Moises, ¡Gracias por tu respuesta! Queremos informarte que el uso de…" at bounding box center [252, 168] width 394 height 71
click at [132, 178] on textarea "Hola David Moises, ¡Gracias por tu respuesta! Queremos informarte que el uso de…" at bounding box center [252, 168] width 394 height 71
click at [127, 179] on textarea "Hola David Moises, ¡Gracias por tu respuesta! Queremos informarte que el uso de…" at bounding box center [252, 168] width 394 height 71
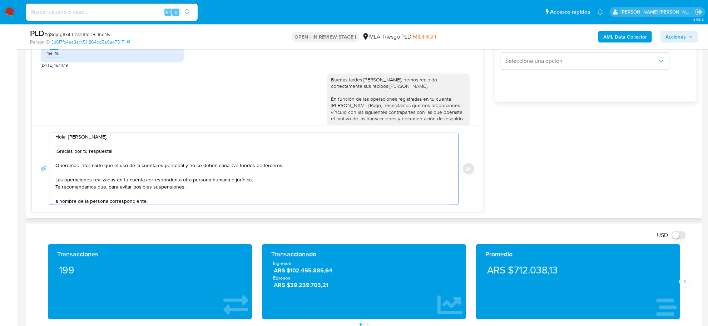
click at [193, 188] on textarea "Hola David Moises, ¡Gracias por tu respuesta! Queremos informarte que el uso de…" at bounding box center [252, 168] width 394 height 71
drag, startPoint x: 55, startPoint y: 180, endPoint x: 144, endPoint y: 179, distance: 88.3
click at [144, 179] on textarea "Hola David Moises, ¡Gracias por tu respuesta! Queremos informarte que el uso de…" at bounding box center [252, 168] width 394 height 71
click at [187, 188] on textarea "Hola David Moises, ¡Gracias por tu respuesta! Queremos informarte que el uso de…" at bounding box center [252, 168] width 394 height 71
click at [282, 189] on textarea "Hola David Moises, ¡Gracias por tu respuesta! Queremos informarte que el uso de…" at bounding box center [252, 168] width 394 height 71
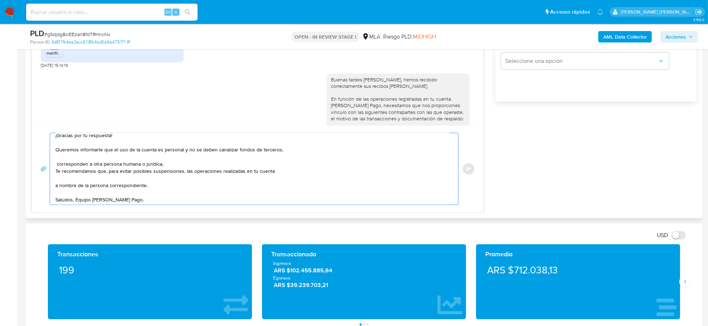
scroll to position [26, 0]
click at [227, 167] on textarea "Hola David Moises, ¡Gracias por tu respuesta! Queremos informarte que el uso de…" at bounding box center [252, 168] width 394 height 71
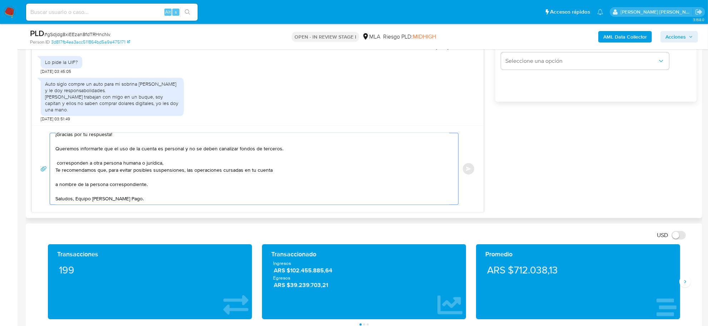
scroll to position [533, 0]
click at [240, 167] on textarea "Hola David Moises, ¡Gracias por tu respuesta! Queremos informarte que el uso de…" at bounding box center [252, 168] width 394 height 71
click at [240, 165] on textarea "Hola David Moises, ¡Gracias por tu respuesta! Queremos informarte que el uso de…" at bounding box center [252, 168] width 394 height 71
click at [277, 166] on textarea "Hola David Moises, ¡Gracias por tu respuesta! Queremos informarte que el uso de…" at bounding box center [252, 168] width 394 height 71
click at [93, 158] on textarea "Hola David Moises, ¡Gracias por tu respuesta! Queremos informarte que el uso de…" at bounding box center [252, 168] width 394 height 71
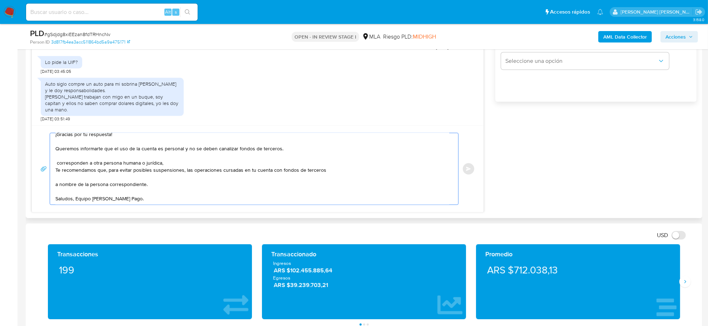
click at [93, 157] on textarea "Hola David Moises, ¡Gracias por tu respuesta! Queremos informarte que el uso de…" at bounding box center [252, 168] width 394 height 71
click at [326, 167] on textarea "Hola David Moises, ¡Gracias por tu respuesta! Queremos informarte que el uso de…" at bounding box center [252, 168] width 394 height 71
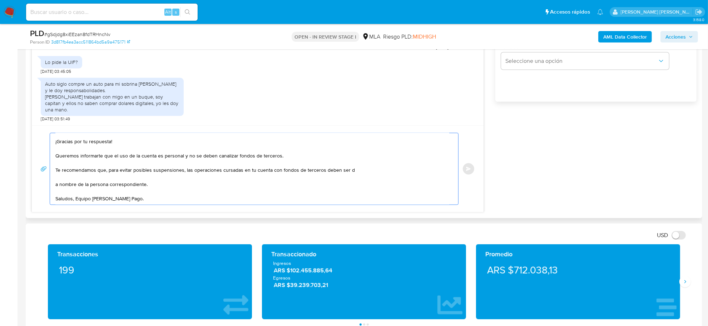
click at [185, 164] on textarea "Hola David Moises, ¡Gracias por tu respuesta! Queremos informarte que el uso de…" at bounding box center [252, 168] width 394 height 71
drag, startPoint x: 365, startPoint y: 165, endPoint x: 403, endPoint y: 165, distance: 38.2
click at [403, 165] on textarea "Hola David Moises, ¡Gracias por tu respuesta! Queremos informarte que el uso de…" at bounding box center [252, 168] width 394 height 71
drag, startPoint x: 364, startPoint y: 165, endPoint x: 367, endPoint y: 177, distance: 12.8
click at [367, 177] on textarea "Hola David Moises, ¡Gracias por tu respuesta! Queremos informarte que el uso de…" at bounding box center [252, 168] width 394 height 71
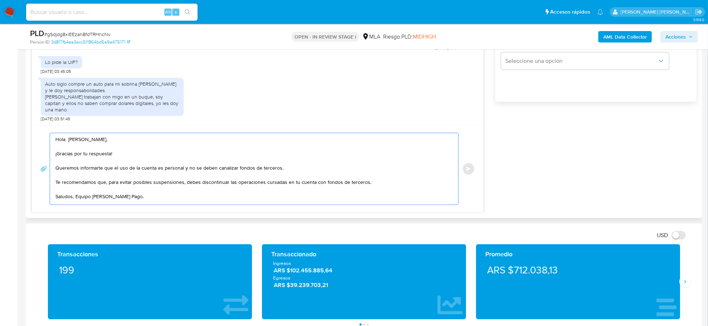
scroll to position [5, 0]
click at [78, 193] on textarea "Hola David Moises, ¡Gracias por tu respuesta! Queremos informarte que el uso de…" at bounding box center [252, 168] width 394 height 71
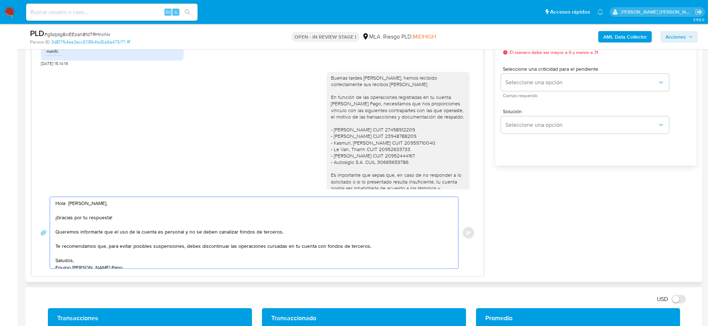
scroll to position [313, 0]
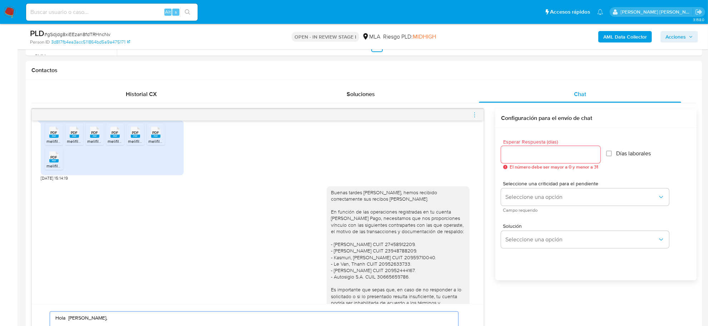
type textarea "Hola David Moises, ¡Gracias por tu respuesta! Queremos informarte que el uso de…"
click at [523, 157] on input "Esperar Respuesta (días)" at bounding box center [550, 154] width 99 height 9
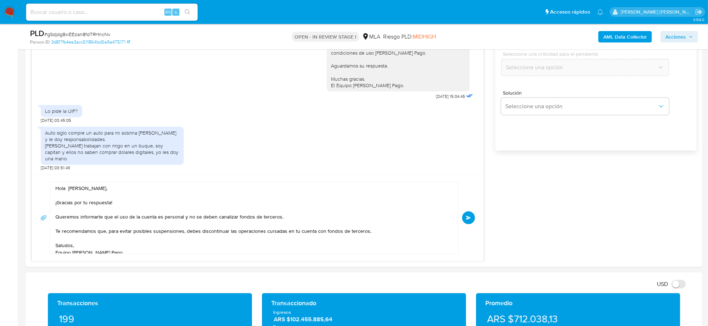
scroll to position [491, 0]
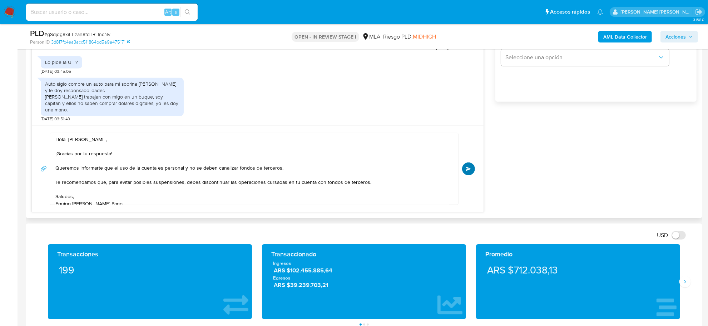
type input "0"
click at [470, 167] on span "Enviar" at bounding box center [468, 169] width 5 height 4
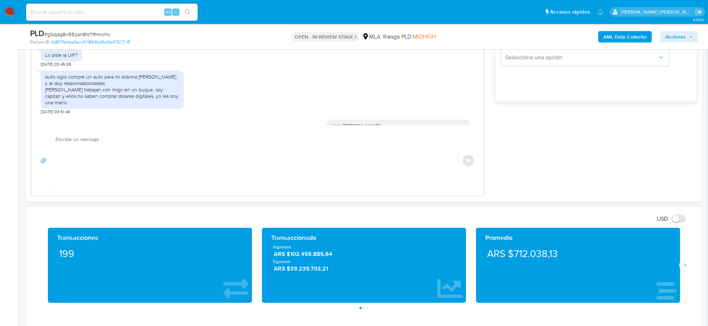
scroll to position [638, 0]
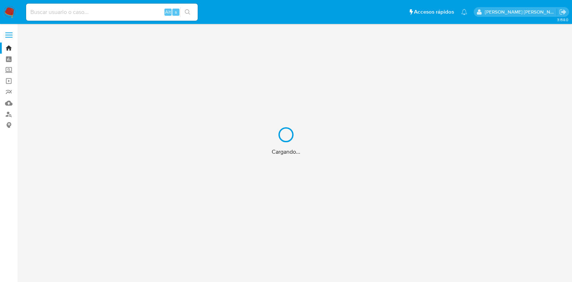
click at [95, 11] on div "Cargando..." at bounding box center [286, 141] width 572 height 282
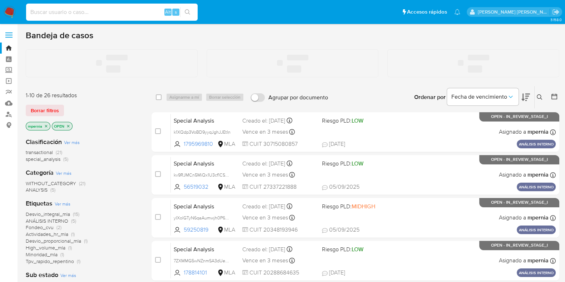
click at [50, 11] on input at bounding box center [112, 12] width 172 height 9
paste input "b0gQV2hnS9FOAFIPW4euiCAV"
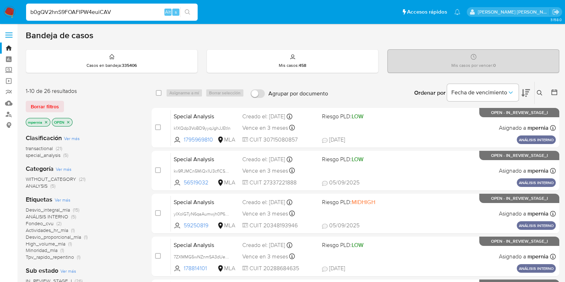
type input "b0gQV2hnS9FOAFIPW4euiCAV"
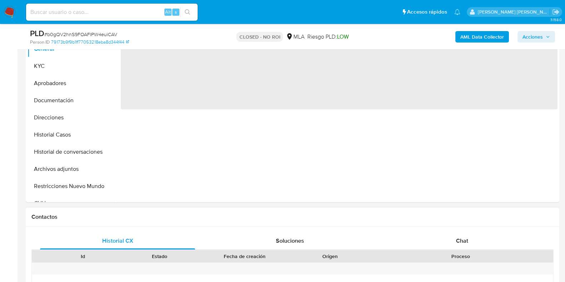
scroll to position [178, 0]
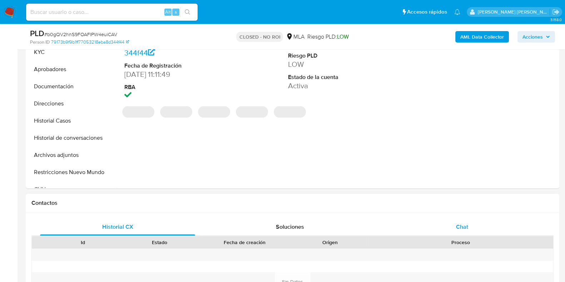
click at [457, 225] on span "Chat" at bounding box center [462, 227] width 12 height 8
select select "10"
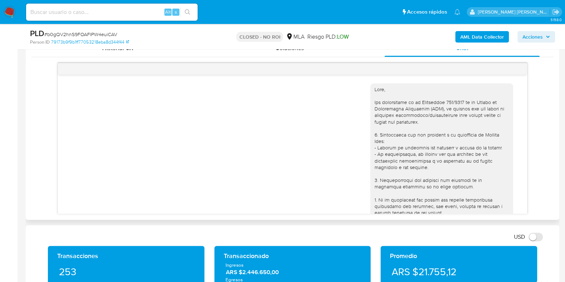
scroll to position [450, 0]
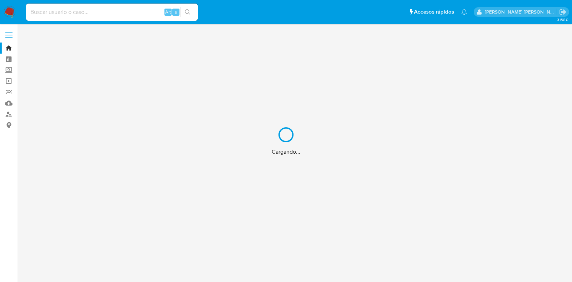
click at [133, 10] on div "Cargando..." at bounding box center [286, 141] width 572 height 282
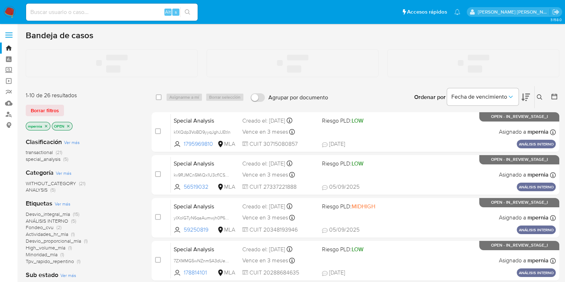
click at [94, 11] on input at bounding box center [112, 12] width 172 height 9
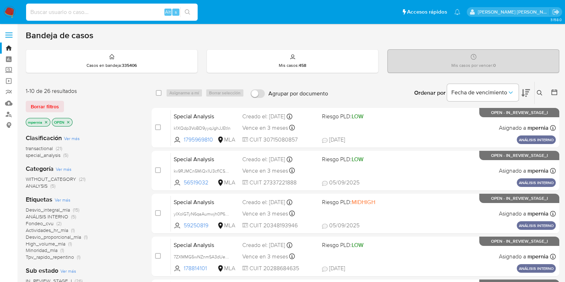
paste input "1936500007"
type input "1936500007"
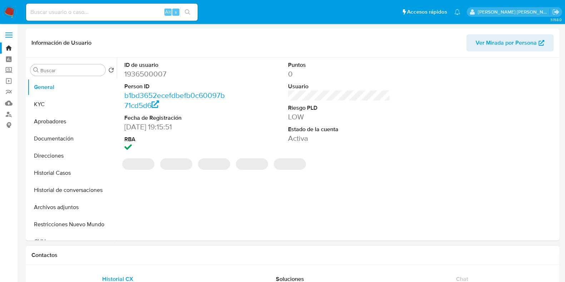
scroll to position [134, 0]
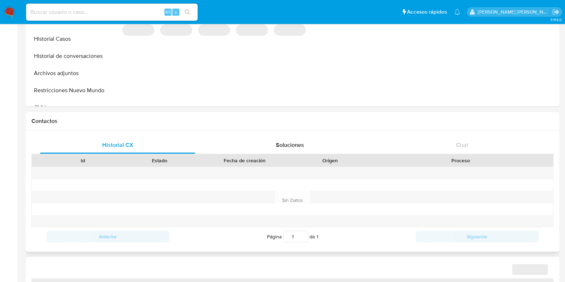
select select "10"
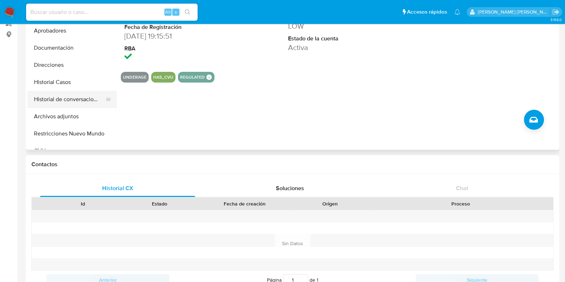
scroll to position [89, 0]
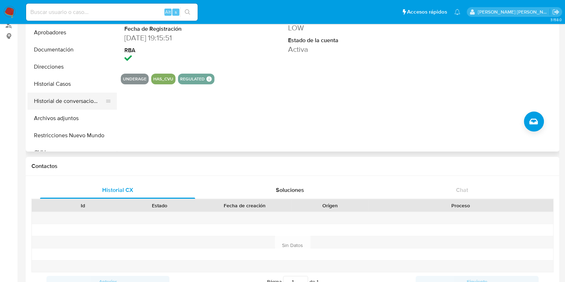
click at [56, 98] on button "Historial de conversaciones" at bounding box center [70, 101] width 84 height 17
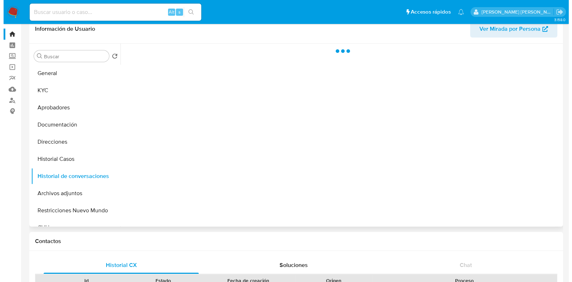
scroll to position [0, 0]
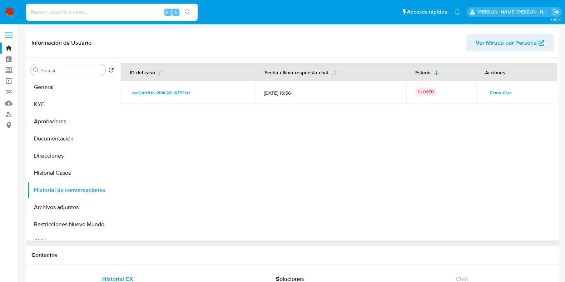
click at [487, 92] on button "Consultar" at bounding box center [501, 92] width 32 height 11
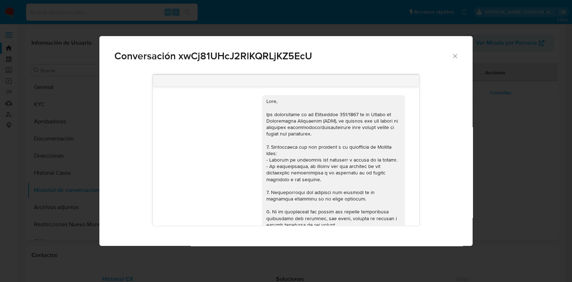
scroll to position [362, 0]
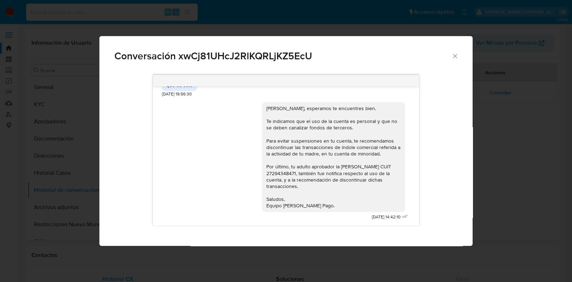
click at [452, 58] on icon "Cerrar" at bounding box center [454, 56] width 7 height 7
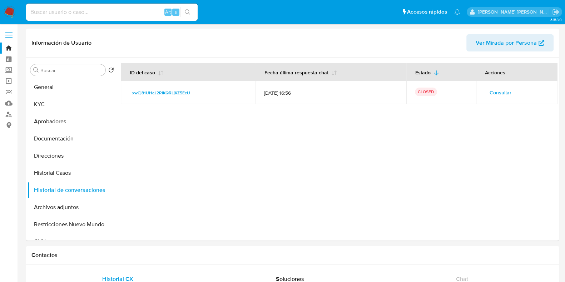
click at [144, 11] on input at bounding box center [112, 12] width 172 height 9
paste input "437969703"
type input "437969703"
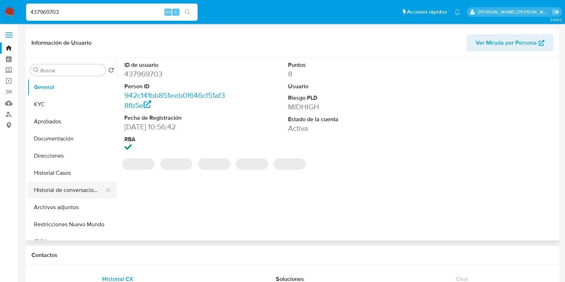
click at [69, 189] on button "Historial de conversaciones" at bounding box center [70, 190] width 84 height 17
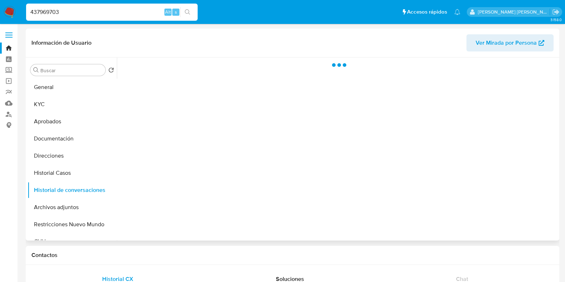
select select "10"
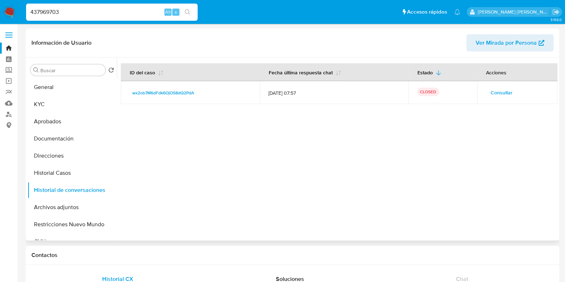
click at [494, 92] on span "Consultar" at bounding box center [502, 93] width 22 height 10
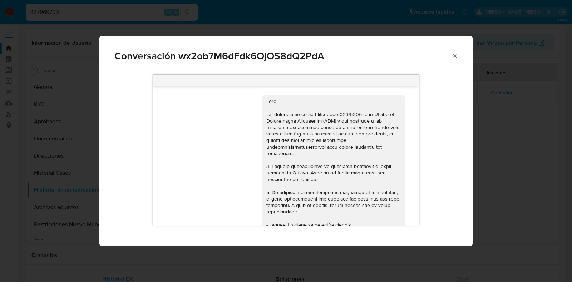
scroll to position [680, 0]
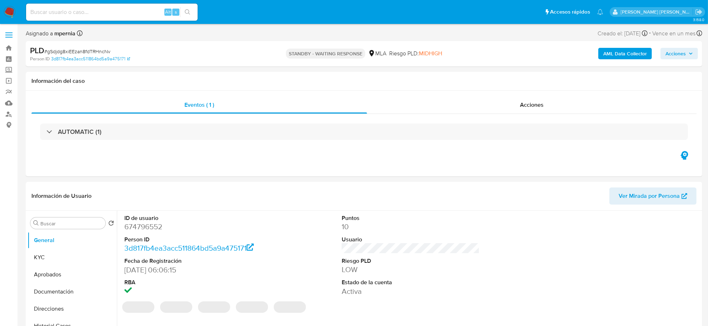
select select "10"
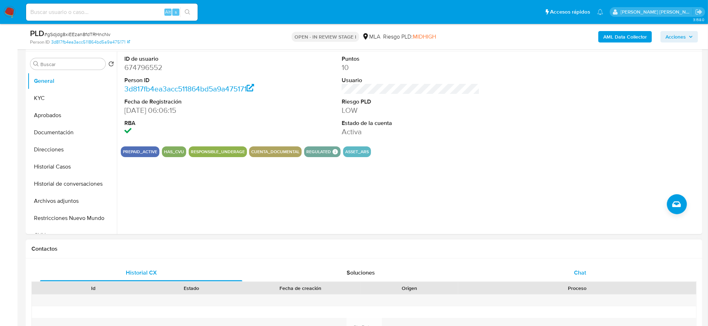
click at [575, 274] on span "Chat" at bounding box center [580, 273] width 12 height 8
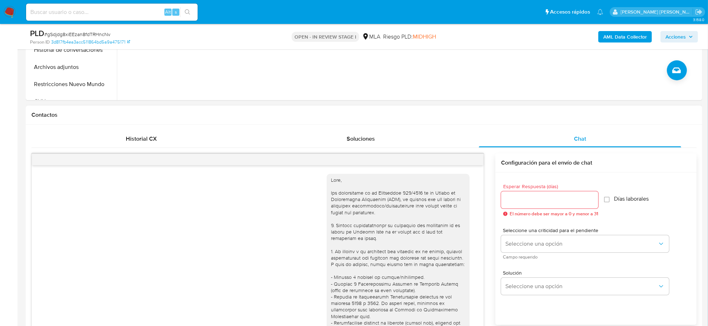
scroll to position [638, 0]
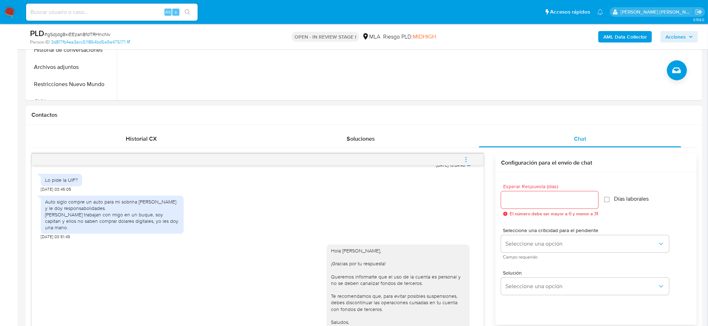
click at [466, 156] on span "menu-action" at bounding box center [466, 159] width 6 height 17
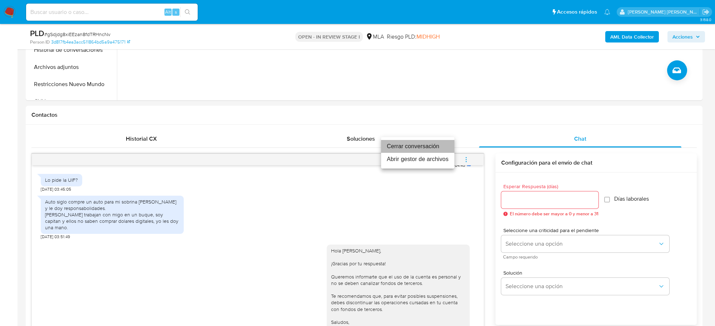
click at [421, 147] on li "Cerrar conversación" at bounding box center [417, 146] width 73 height 13
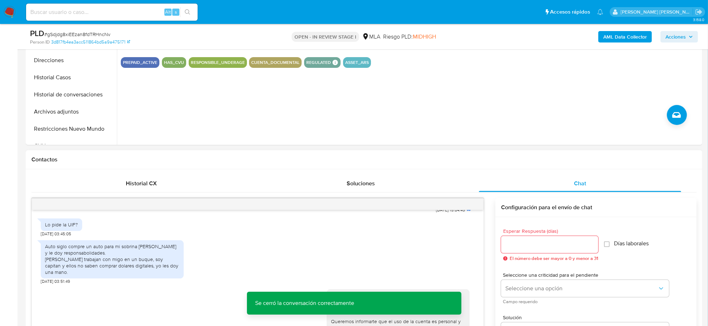
scroll to position [45, 0]
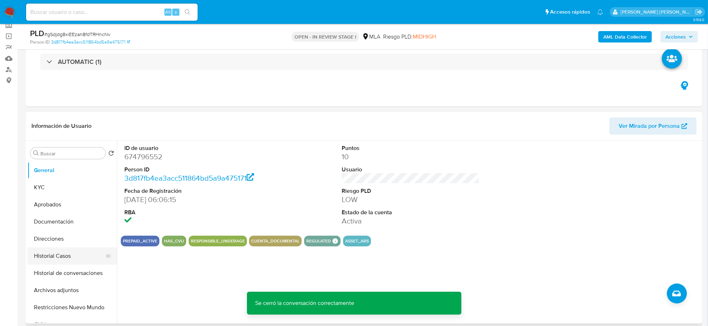
click at [52, 256] on button "Historial Casos" at bounding box center [70, 256] width 84 height 17
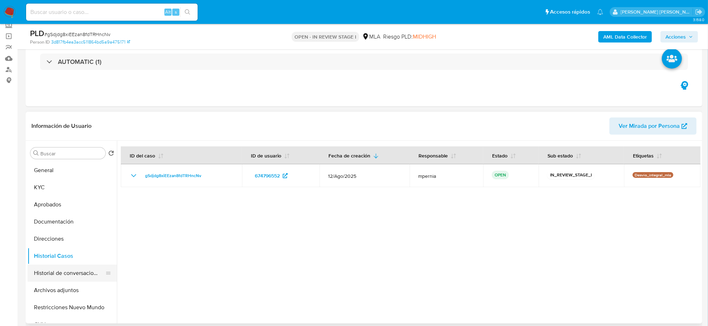
click at [61, 276] on button "Historial de conversaciones" at bounding box center [70, 273] width 84 height 17
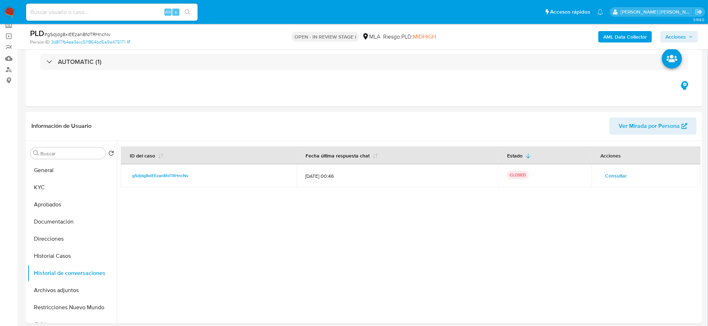
click at [690, 35] on icon "button" at bounding box center [691, 37] width 4 height 4
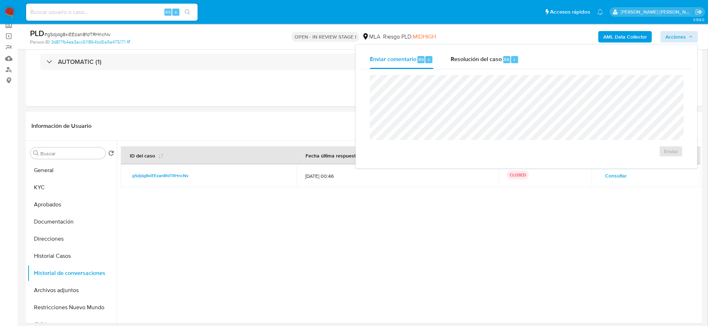
drag, startPoint x: 482, startPoint y: 63, endPoint x: 479, endPoint y: 72, distance: 10.3
click at [481, 64] on div "Resolución del caso Alt r" at bounding box center [485, 59] width 68 height 19
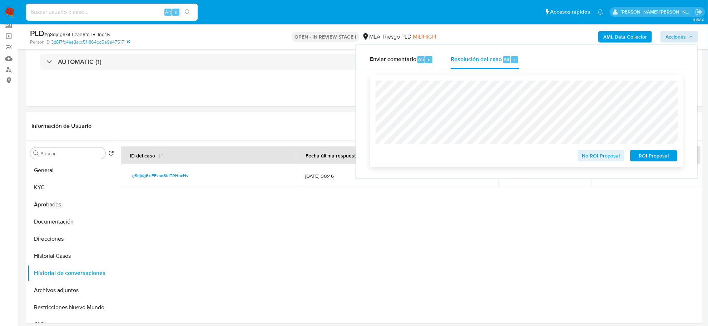
click at [590, 157] on span "No ROI Proposal" at bounding box center [601, 156] width 37 height 10
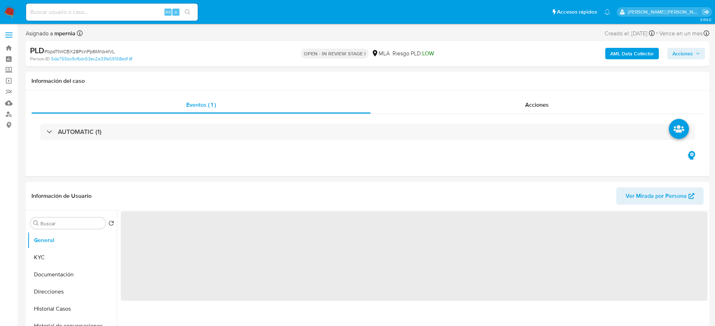
select select "10"
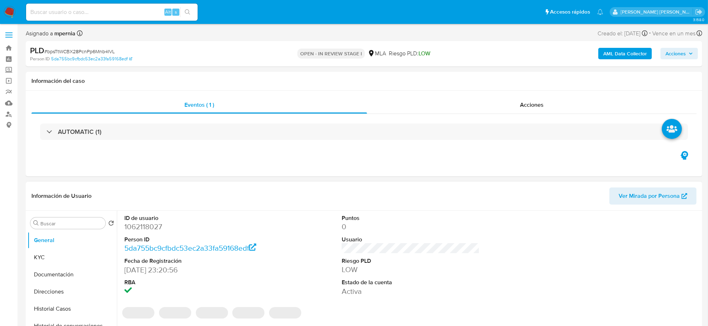
scroll to position [134, 0]
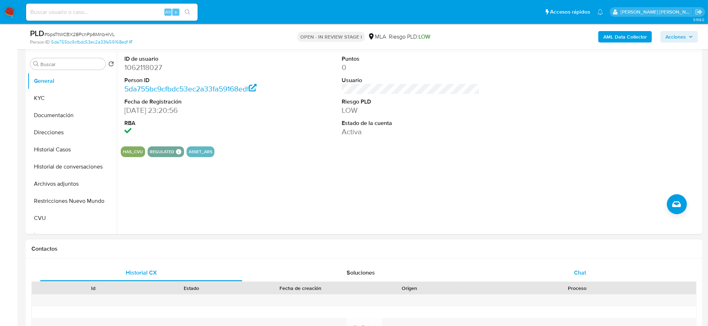
click at [576, 271] on span "Chat" at bounding box center [580, 273] width 12 height 8
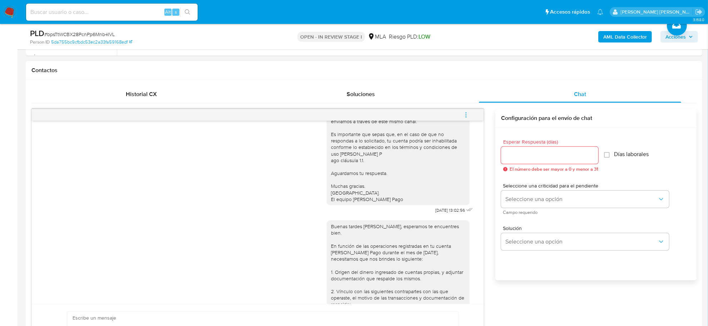
scroll to position [429, 0]
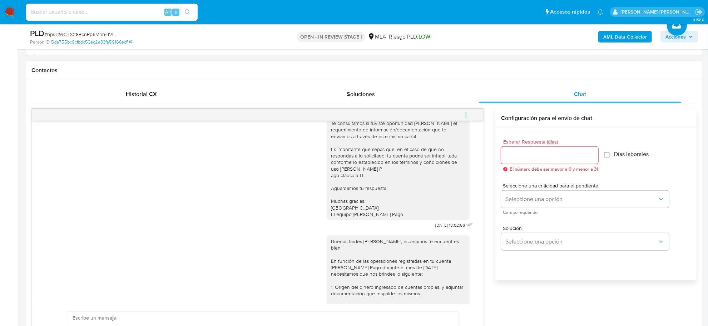
click at [463, 111] on span "menu-action" at bounding box center [466, 115] width 6 height 17
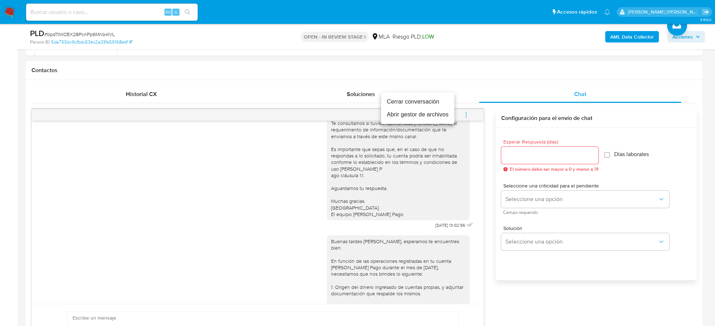
click at [435, 103] on li "Cerrar conversación" at bounding box center [417, 101] width 73 height 13
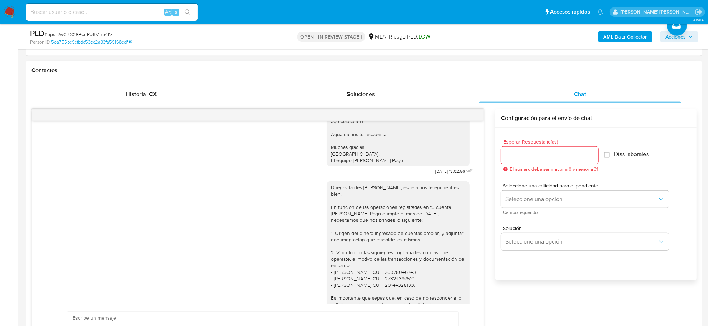
scroll to position [519, 0]
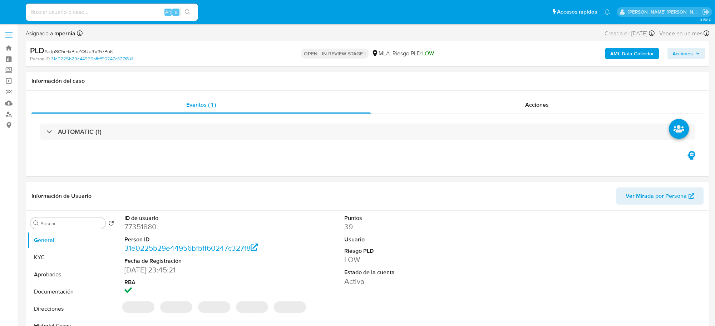
select select "10"
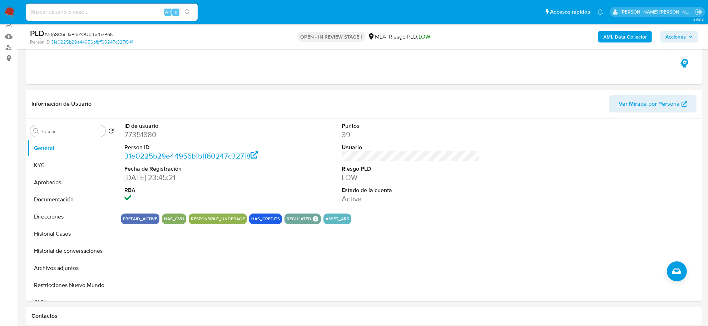
scroll to position [134, 0]
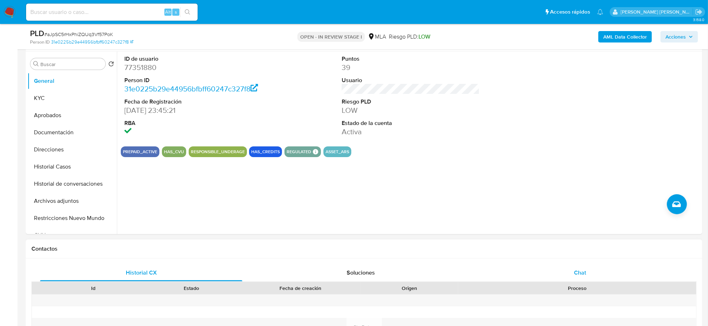
click at [574, 273] on span "Chat" at bounding box center [580, 273] width 12 height 8
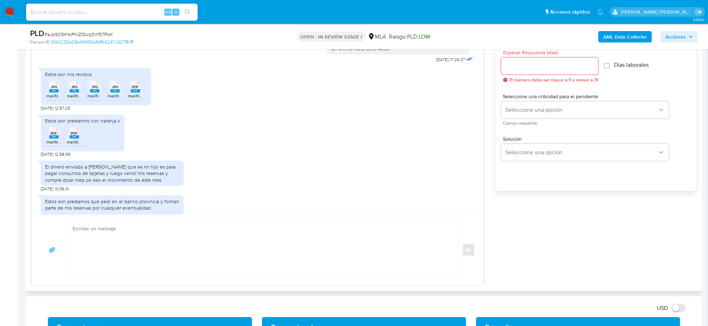
scroll to position [358, 0]
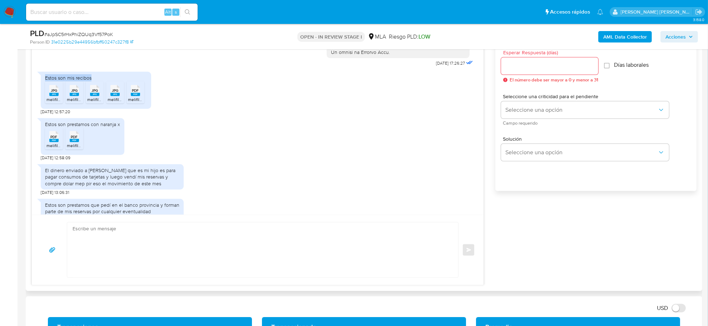
drag, startPoint x: 42, startPoint y: 90, endPoint x: 93, endPoint y: 93, distance: 51.2
click at [93, 93] on div "Estos son mis recibos JPG JPG melifile864013005900520454.jpg JPG JPG melifile11…" at bounding box center [96, 90] width 110 height 37
click at [79, 187] on div "El dinero enviado a Agustín Ruzo que es mi hijo es para pagar consumos de tarje…" at bounding box center [112, 177] width 134 height 20
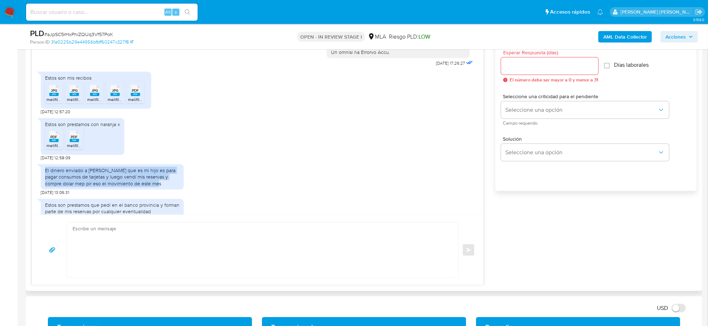
drag, startPoint x: 45, startPoint y: 184, endPoint x: 151, endPoint y: 195, distance: 106.7
click at [151, 187] on div "El dinero enviado a Agustín Ruzo que es mi hijo es para pagar consumos de tarje…" at bounding box center [112, 177] width 134 height 20
copy div "El dinero enviado a Agustín Ruzo que es mi hijo es para pagar consumos de tarje…"
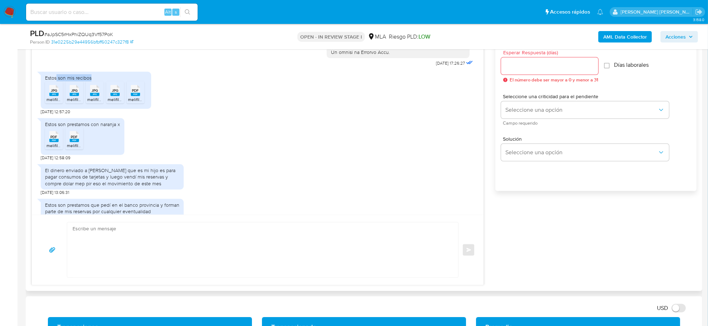
drag, startPoint x: 57, startPoint y: 91, endPoint x: 96, endPoint y: 94, distance: 38.7
click at [96, 81] on div "Estos son mis recibos" at bounding box center [96, 78] width 102 height 6
copy div "son mis recibos"
drag, startPoint x: 58, startPoint y: 137, endPoint x: 121, endPoint y: 138, distance: 62.9
click at [121, 138] on div "Estos son prestamos con naranja x PDF PDF melifile7634530968263822285.pdf PDF P…" at bounding box center [83, 136] width 84 height 37
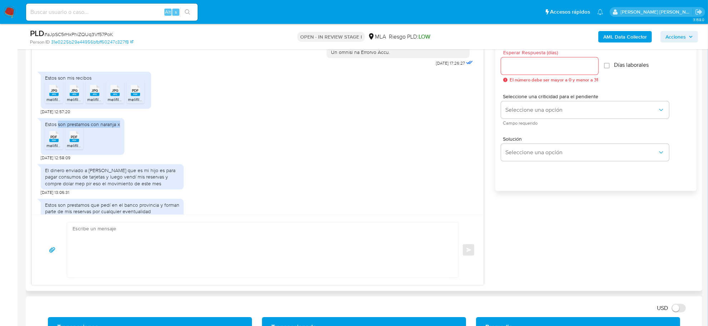
copy div "son prestamos con naranja x"
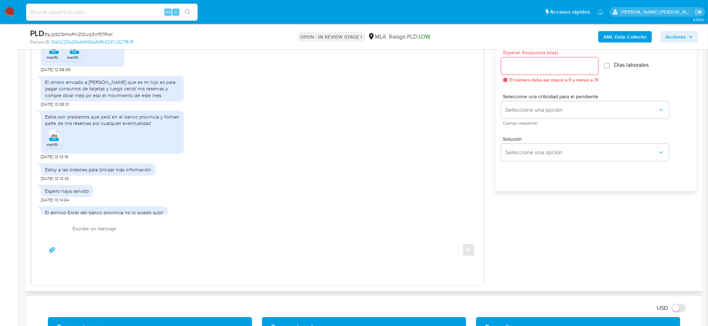
scroll to position [447, 0]
drag, startPoint x: 59, startPoint y: 130, endPoint x: 154, endPoint y: 134, distance: 95.1
click at [154, 125] on div "Estos son prestamos que pedí en el banco provincia y forman parte de mis reserv…" at bounding box center [112, 119] width 134 height 13
copy div "son prestamos que pedí en el banco provincia y forman parte de mis reservas por…"
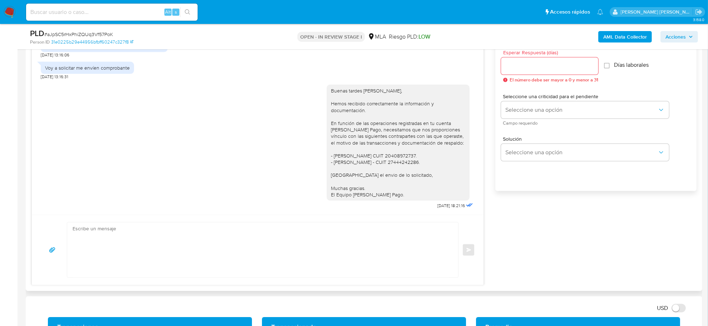
scroll to position [626, 0]
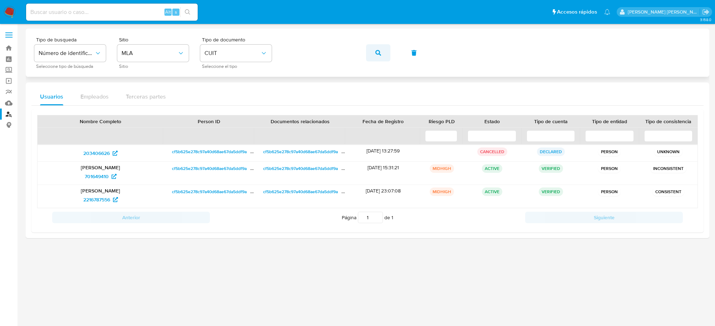
click at [380, 52] on icon "button" at bounding box center [378, 53] width 6 height 6
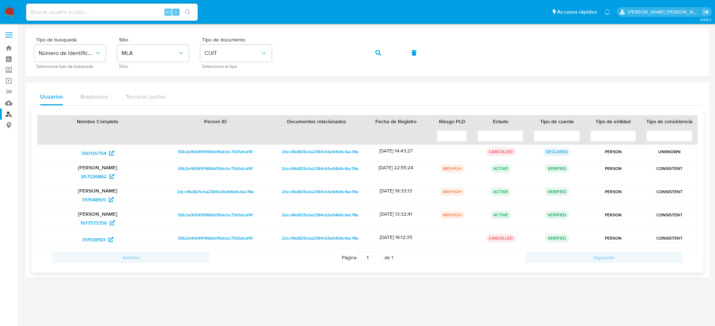
drag, startPoint x: 253, startPoint y: 122, endPoint x: 277, endPoint y: 119, distance: 24.5
click at [277, 119] on div at bounding box center [273, 121] width 13 height 12
click at [90, 204] on span "351548105" at bounding box center [94, 199] width 24 height 11
click at [92, 227] on span "1977573356" at bounding box center [93, 222] width 26 height 11
drag, startPoint x: 76, startPoint y: 199, endPoint x: 112, endPoint y: 199, distance: 35.7
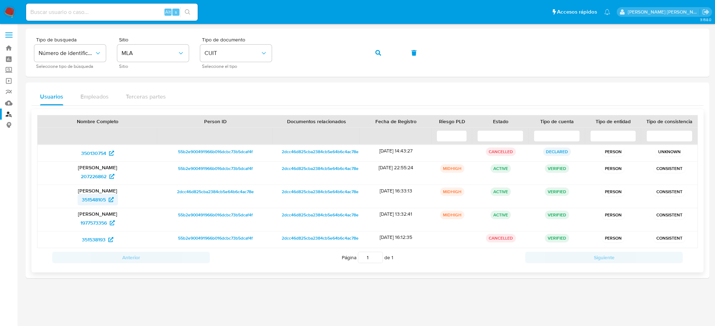
click at [112, 199] on div "351548105" at bounding box center [98, 199] width 110 height 11
drag, startPoint x: 177, startPoint y: 185, endPoint x: 260, endPoint y: 192, distance: 82.9
click at [260, 192] on div "350130754 55b2e900491966b016dcbc73b5dcaf4f 2dcc46d825cba2384cb5e64b6c4ac78e 30/…" at bounding box center [367, 197] width 660 height 104
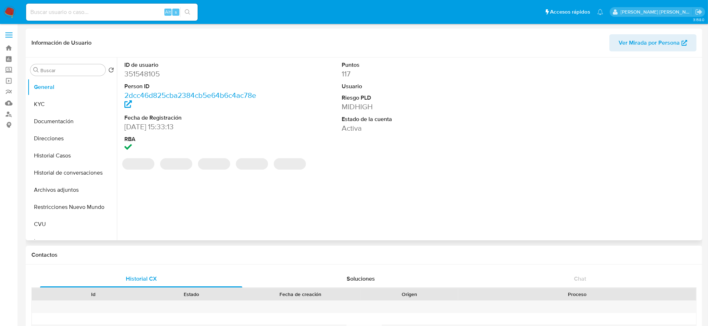
click at [659, 45] on span "Ver Mirada por Persona" at bounding box center [649, 42] width 61 height 17
select select "10"
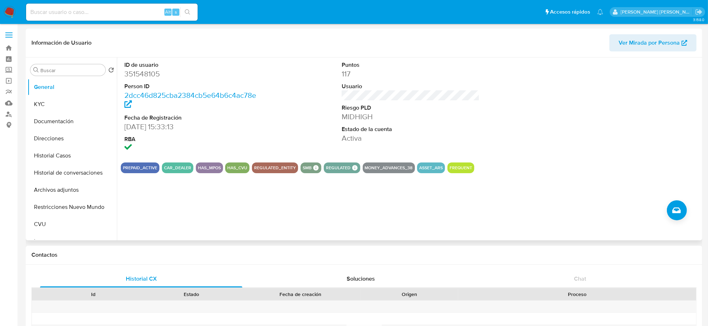
click at [645, 42] on span "Ver Mirada por Persona" at bounding box center [649, 42] width 61 height 17
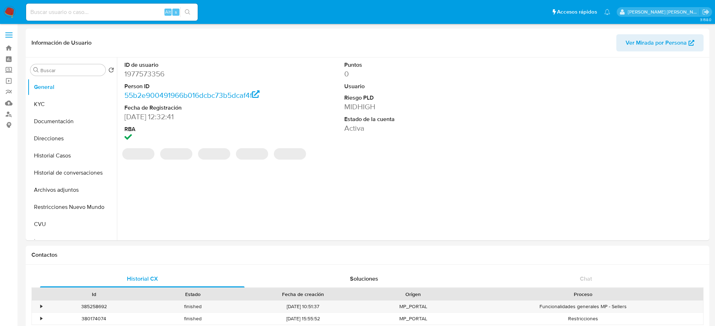
select select "10"
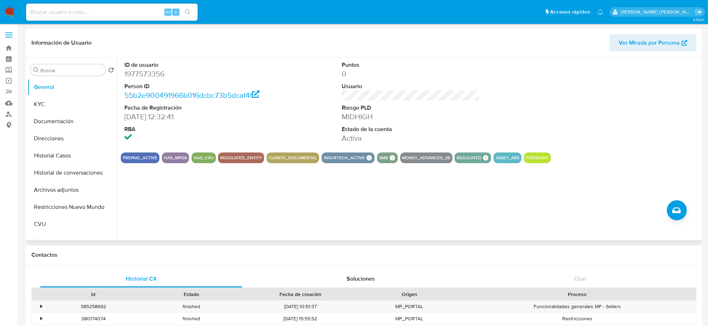
click at [655, 38] on span "Ver Mirada por Persona" at bounding box center [649, 42] width 61 height 17
click at [5, 46] on link "Bandeja" at bounding box center [42, 48] width 85 height 11
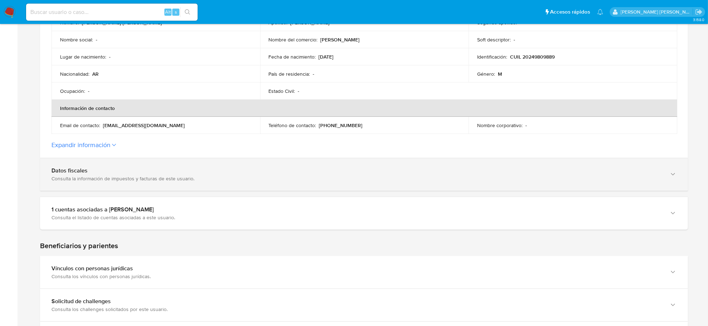
scroll to position [268, 0]
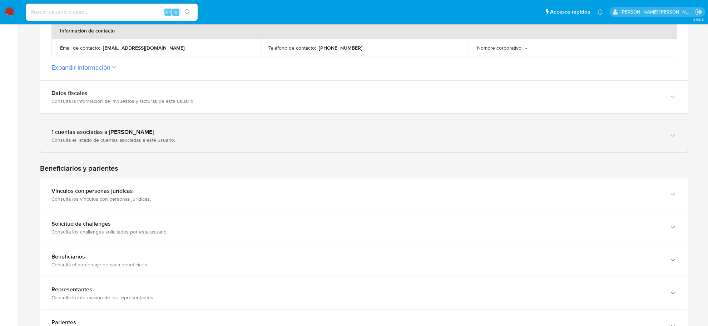
click at [117, 139] on div "Consulta el listado de cuentas asociadas a este usuario." at bounding box center [356, 140] width 611 height 6
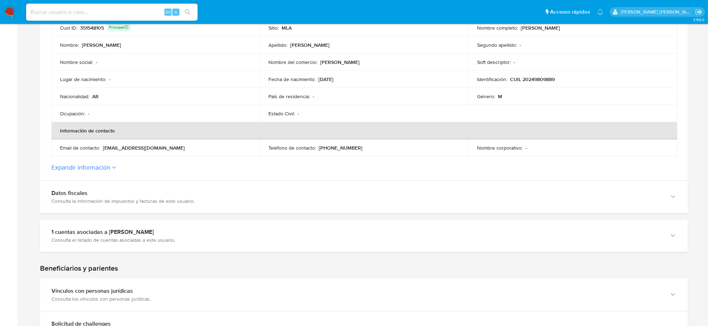
scroll to position [179, 0]
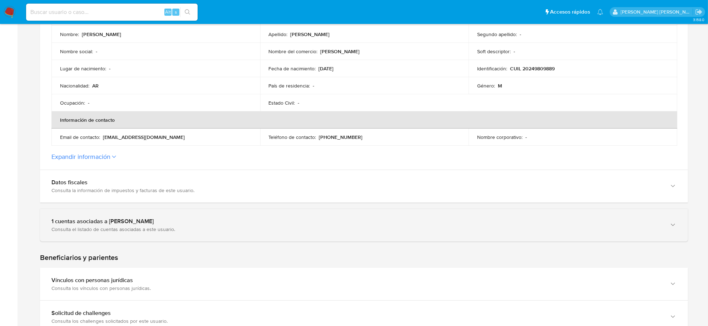
click at [138, 222] on div "1 cuentas asociadas a [PERSON_NAME]" at bounding box center [356, 221] width 611 height 7
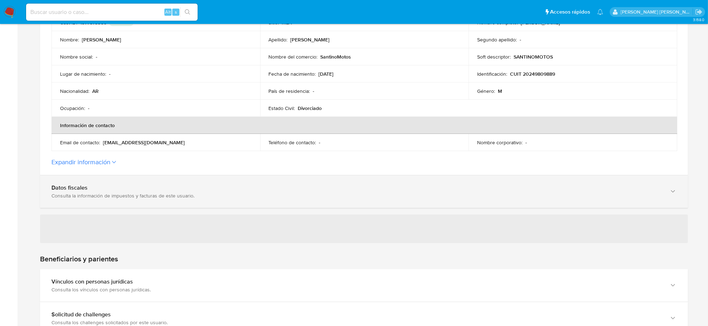
scroll to position [223, 0]
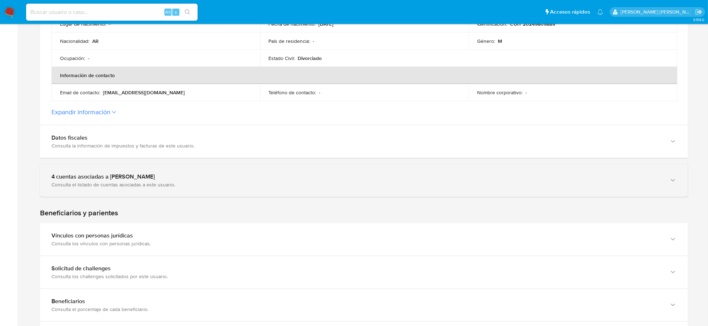
click at [299, 191] on div "4 cuentas asociadas a [PERSON_NAME] Consulta el listado de cuentas asociadas a …" at bounding box center [364, 180] width 648 height 33
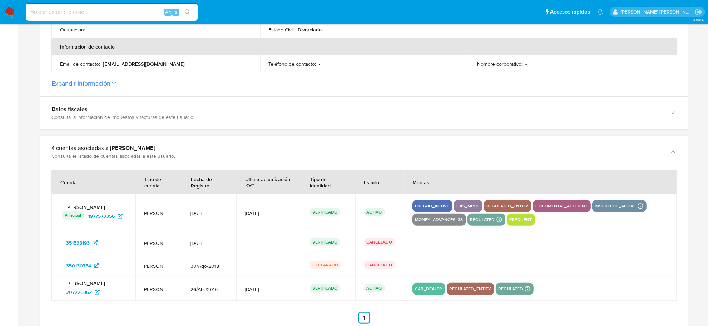
scroll to position [268, 0]
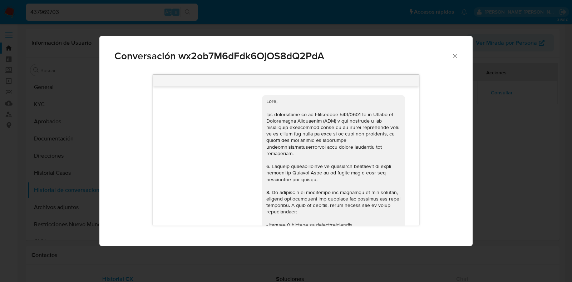
select select "10"
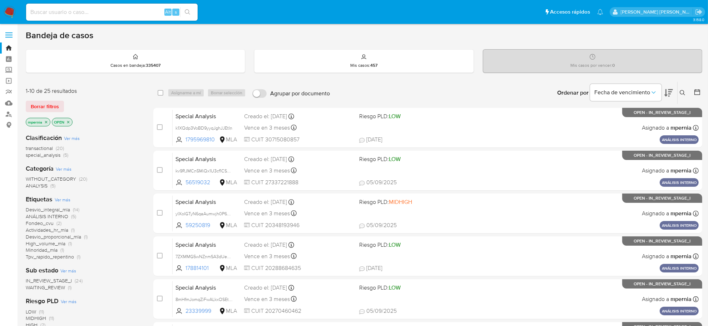
click at [48, 150] on span "transactional" at bounding box center [39, 148] width 27 height 7
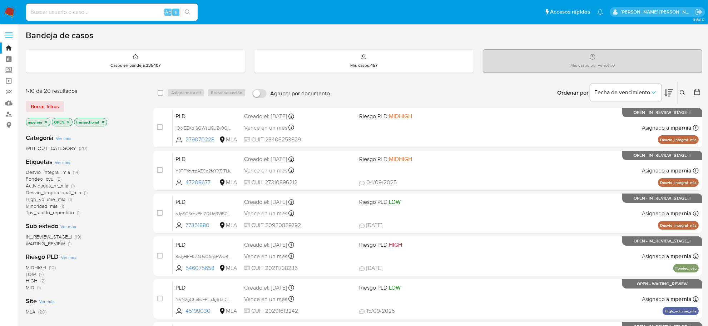
click at [46, 122] on icon "close-filter" at bounding box center [46, 122] width 4 height 4
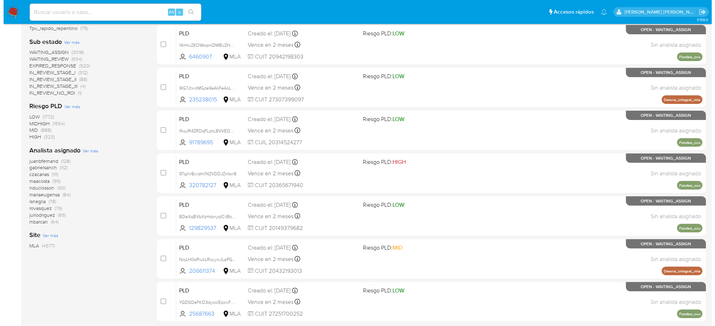
scroll to position [263, 0]
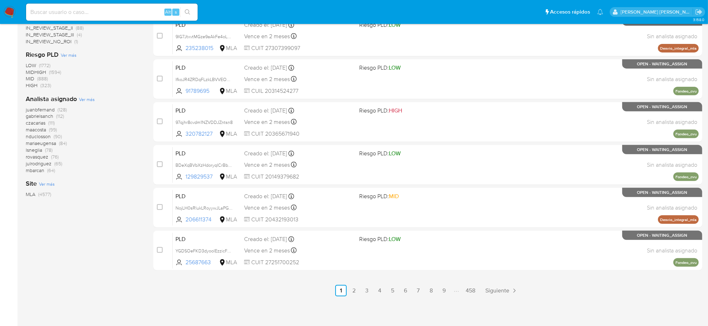
click at [86, 99] on span "Ver más" at bounding box center [87, 99] width 16 height 6
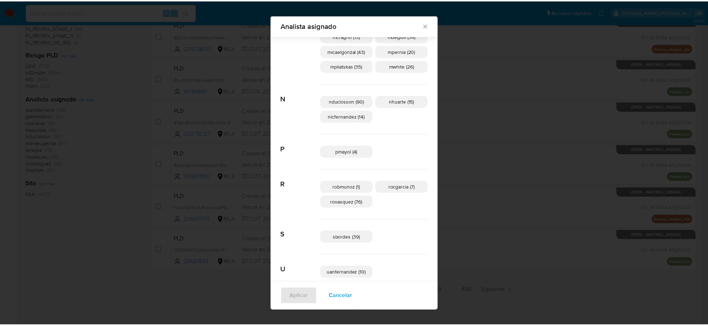
scroll to position [347, 0]
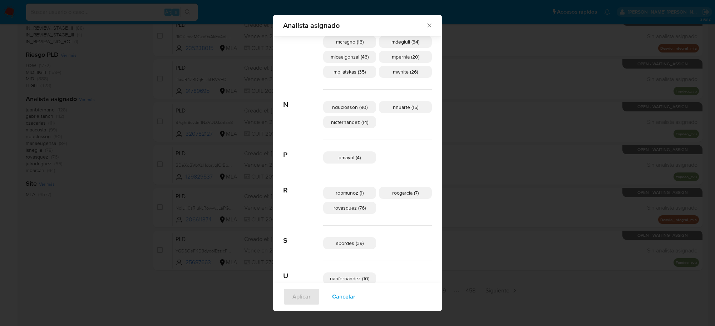
click at [426, 23] on icon "Cerrar" at bounding box center [429, 25] width 7 height 7
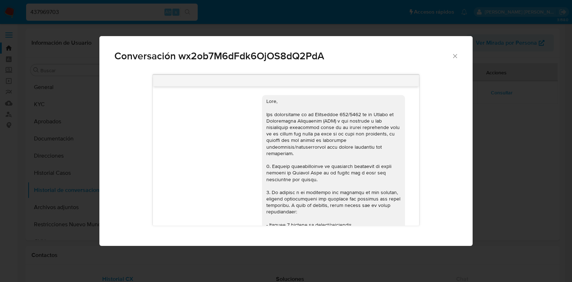
select select "10"
